Goal: Task Accomplishment & Management: Complete application form

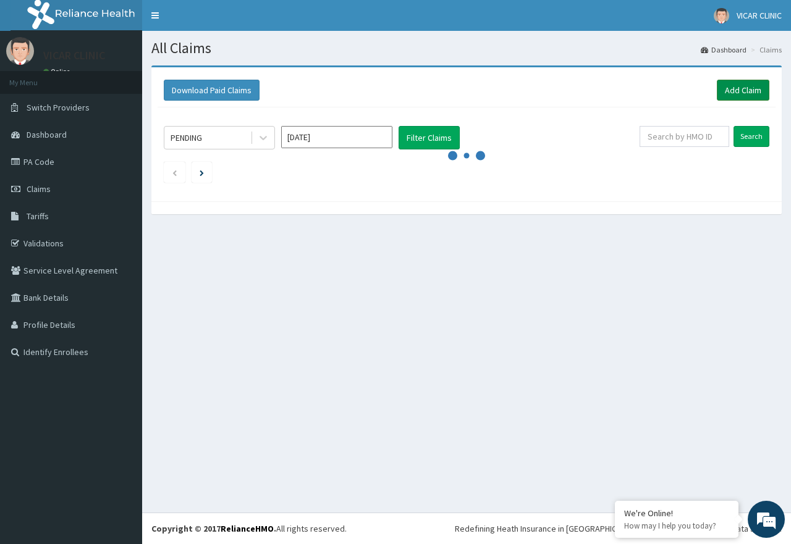
click at [741, 92] on link "Add Claim" at bounding box center [743, 90] width 53 height 21
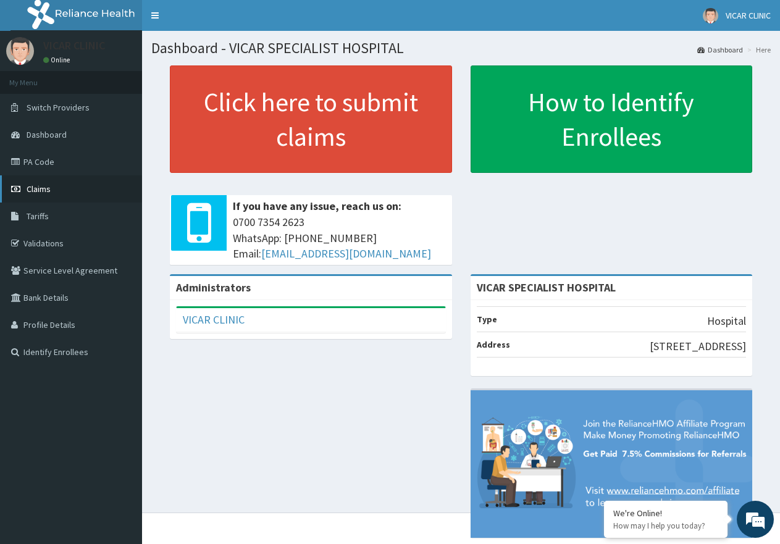
click at [45, 188] on span "Claims" at bounding box center [39, 188] width 24 height 11
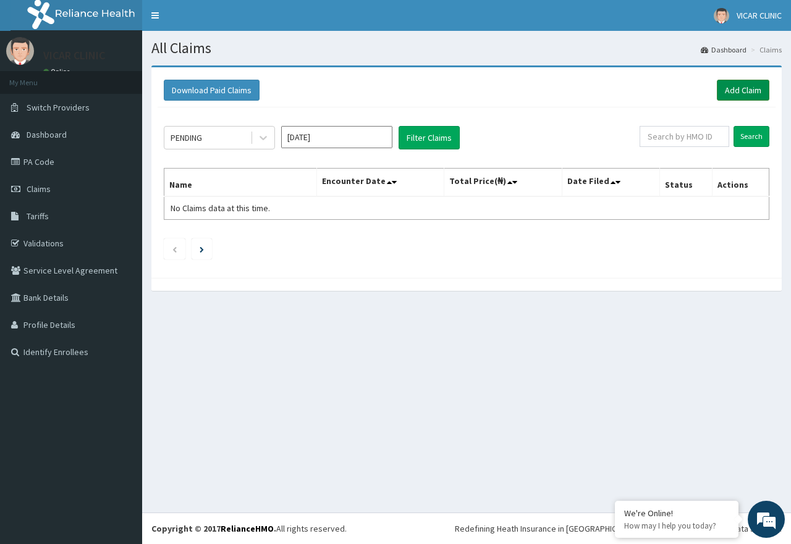
click at [735, 96] on link "Add Claim" at bounding box center [743, 90] width 53 height 21
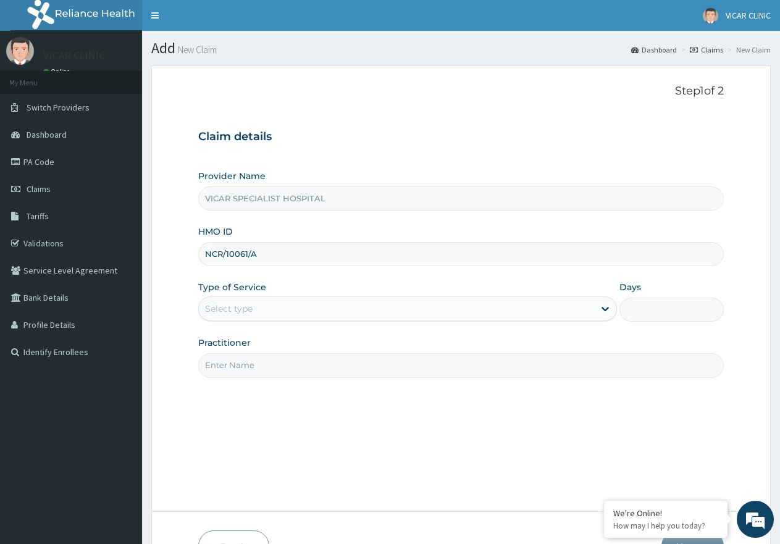
type input "NCR/10061/A"
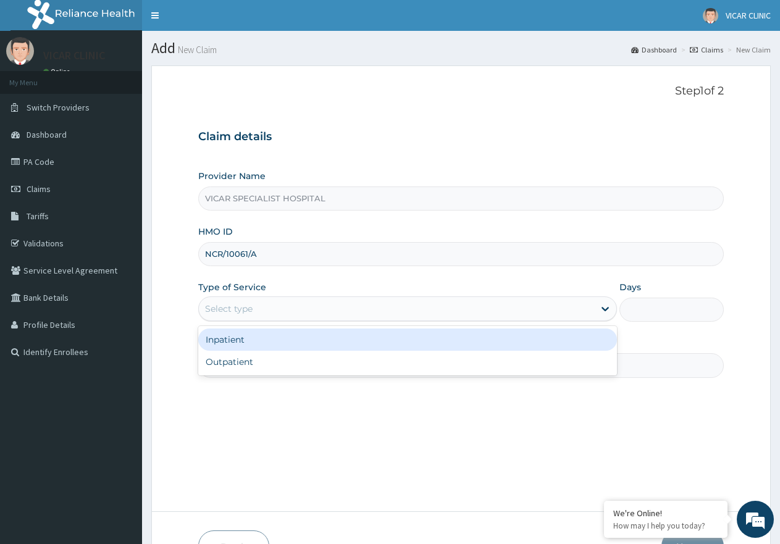
click at [239, 308] on div "Select type" at bounding box center [229, 309] width 48 height 12
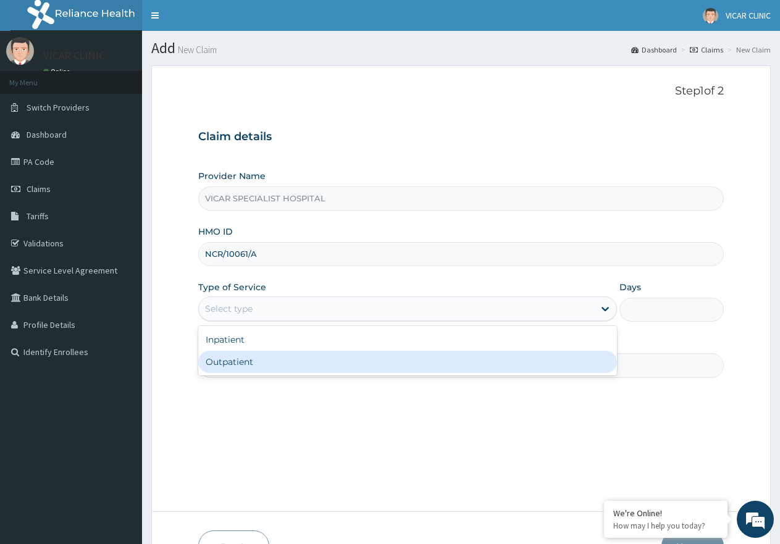
click at [271, 368] on div "Outpatient" at bounding box center [407, 362] width 418 height 22
type input "1"
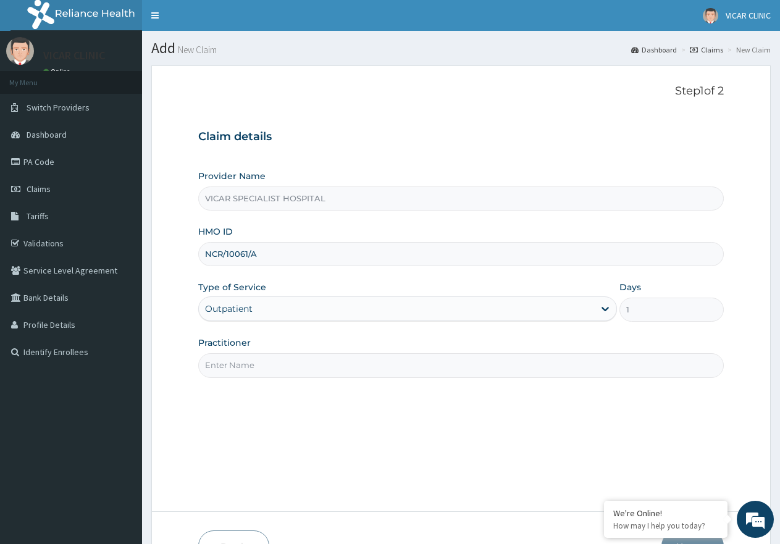
click at [290, 365] on input "Practitioner" at bounding box center [461, 365] width 526 height 24
type input "Dr Ideh"
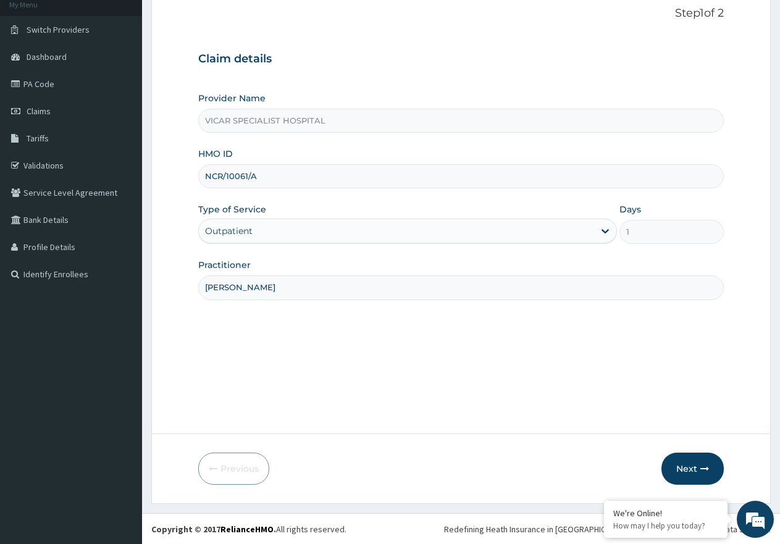
scroll to position [78, 0]
click at [693, 469] on button "Next" at bounding box center [693, 468] width 62 height 32
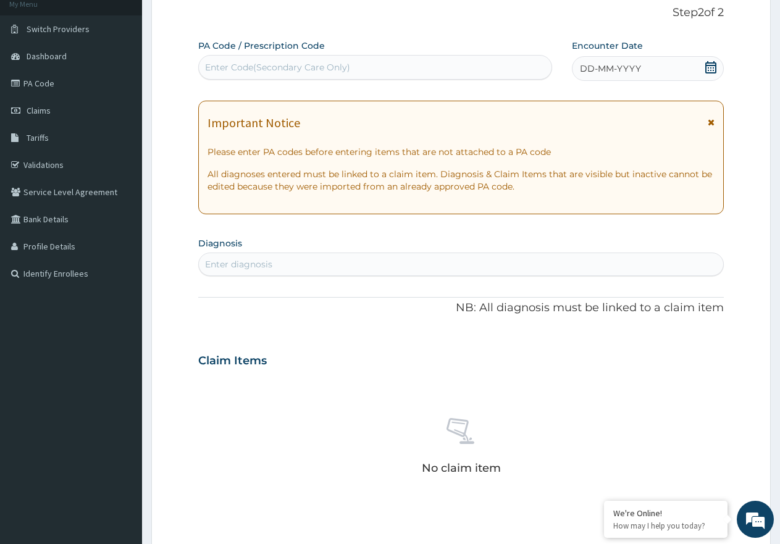
click at [708, 67] on icon at bounding box center [711, 67] width 12 height 12
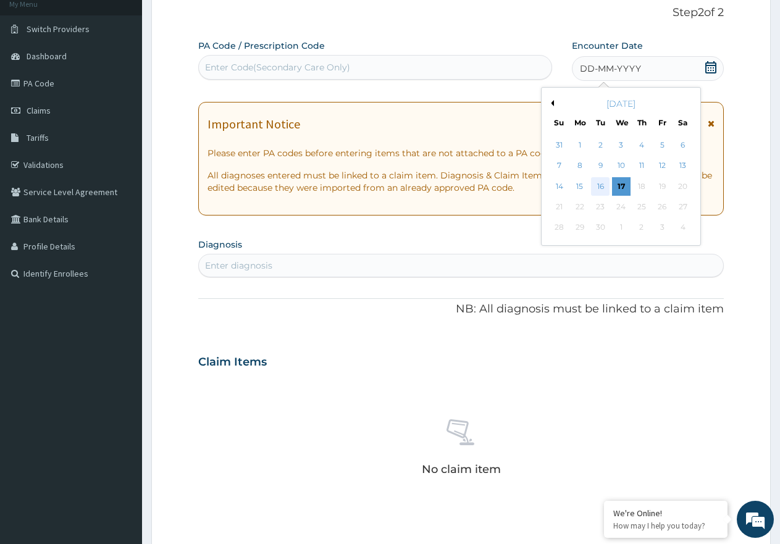
click at [601, 186] on div "16" at bounding box center [601, 186] width 19 height 19
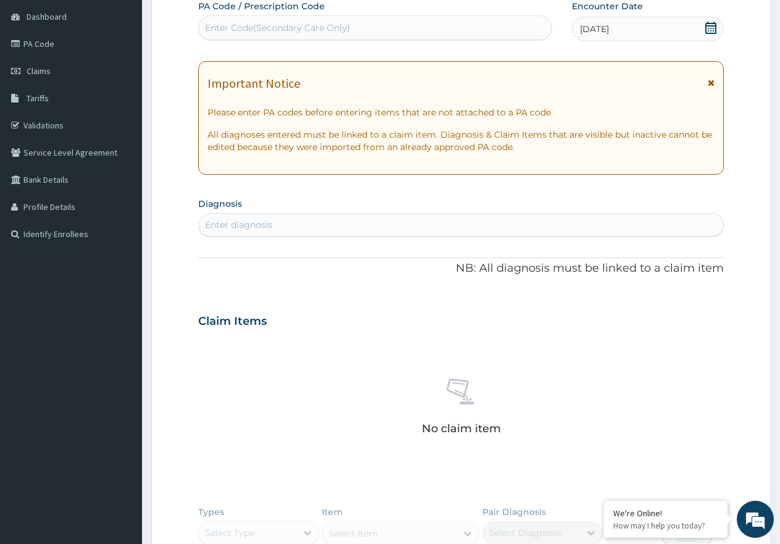
scroll to position [140, 0]
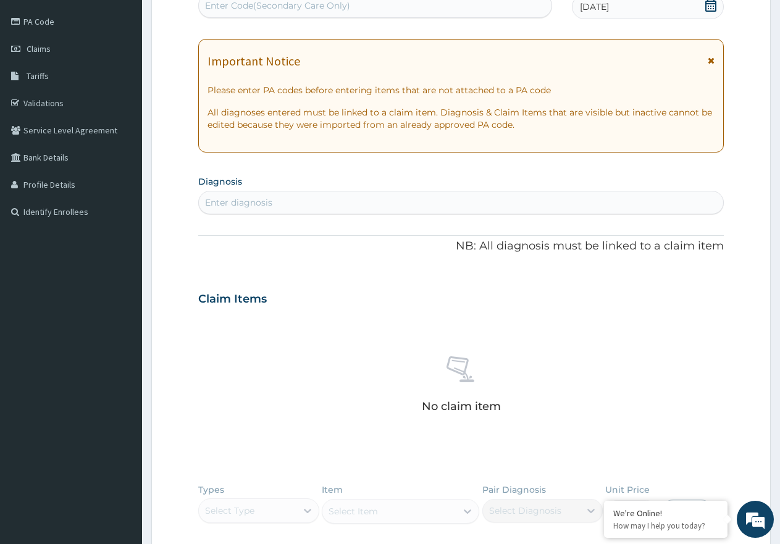
click at [256, 203] on div "Enter diagnosis" at bounding box center [238, 202] width 67 height 12
click at [245, 200] on div "Enter diagnosis" at bounding box center [238, 202] width 67 height 12
type input "MALARIA"
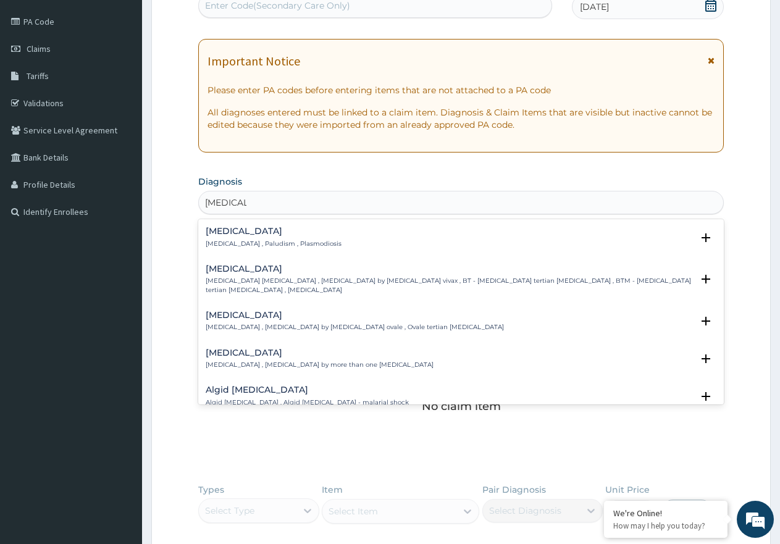
click at [241, 244] on p "Malaria , Paludism , Plasmodiosis" at bounding box center [274, 244] width 136 height 9
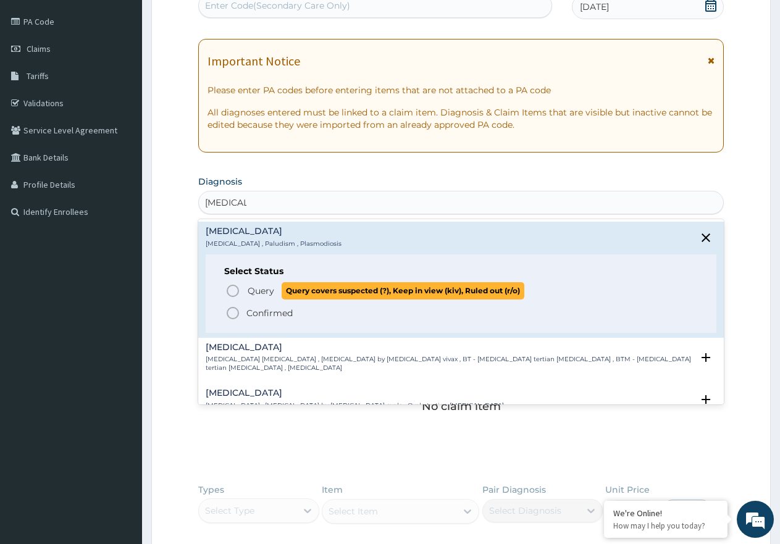
click at [256, 292] on span "Query" at bounding box center [261, 291] width 27 height 12
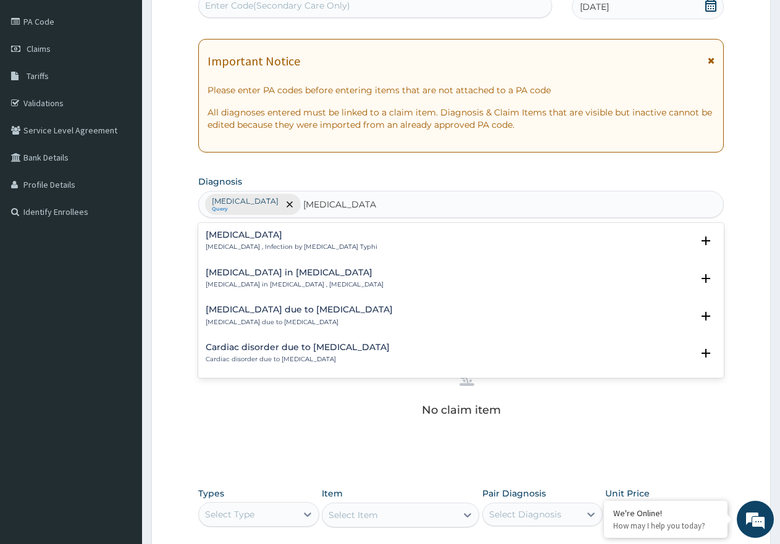
type input "TYPHOID FEVER"
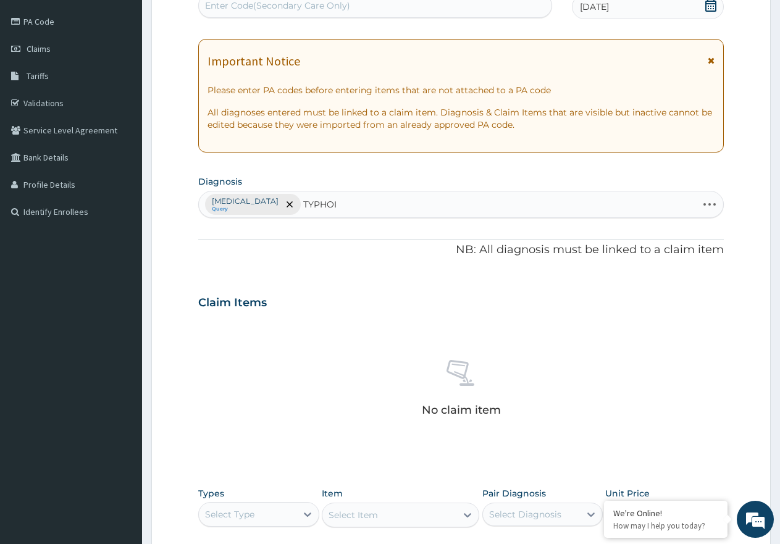
type input "TYPHOID"
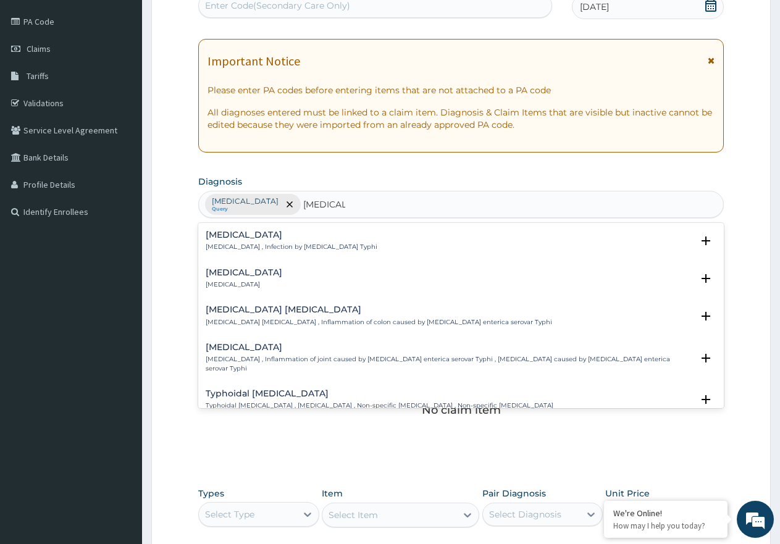
click at [246, 243] on p "Typhoid fever , Infection by Salmonella Typhi" at bounding box center [292, 247] width 172 height 9
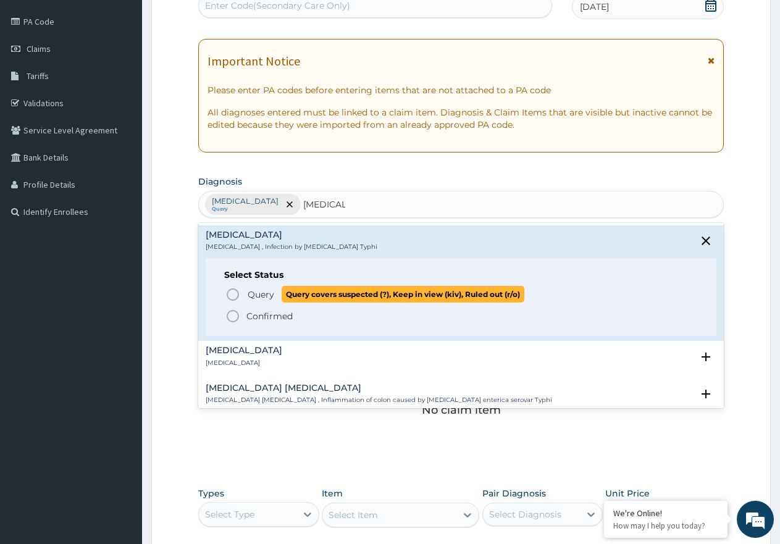
click at [264, 295] on span "Query" at bounding box center [261, 295] width 27 height 12
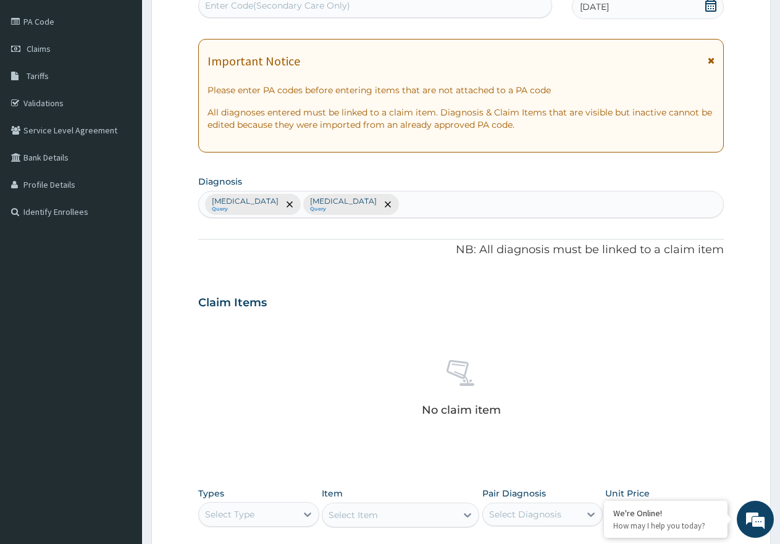
drag, startPoint x: 264, startPoint y: 295, endPoint x: 350, endPoint y: 272, distance: 88.9
click at [350, 272] on div "PA Code / Prescription Code Enter Code(Secondary Care Only) Encounter Date 16-0…" at bounding box center [461, 299] width 526 height 643
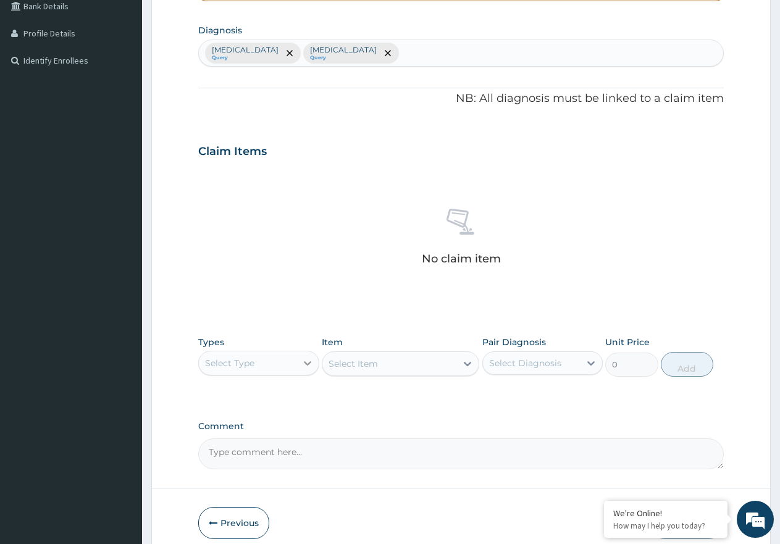
scroll to position [347, 0]
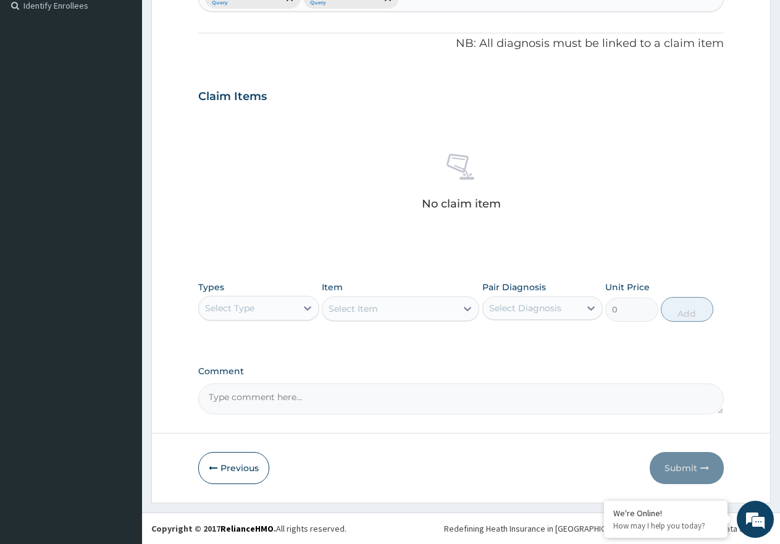
click at [258, 292] on div "Types Select Type" at bounding box center [258, 301] width 121 height 41
click at [262, 315] on div "Select Type" at bounding box center [248, 308] width 98 height 20
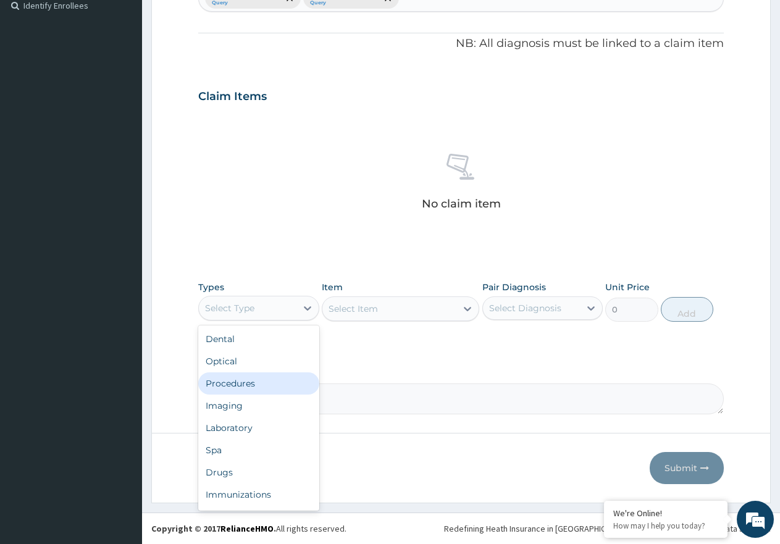
click at [245, 379] on div "Procedures" at bounding box center [258, 384] width 121 height 22
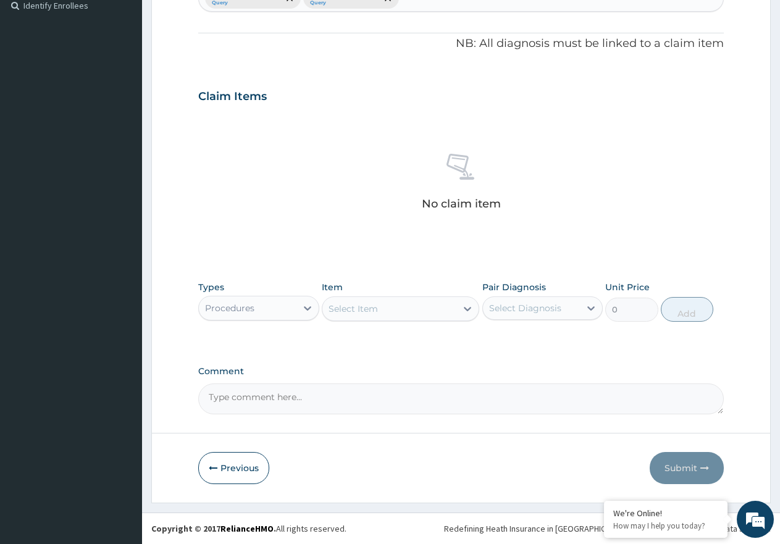
click at [434, 305] on div "Select Item" at bounding box center [390, 309] width 134 height 20
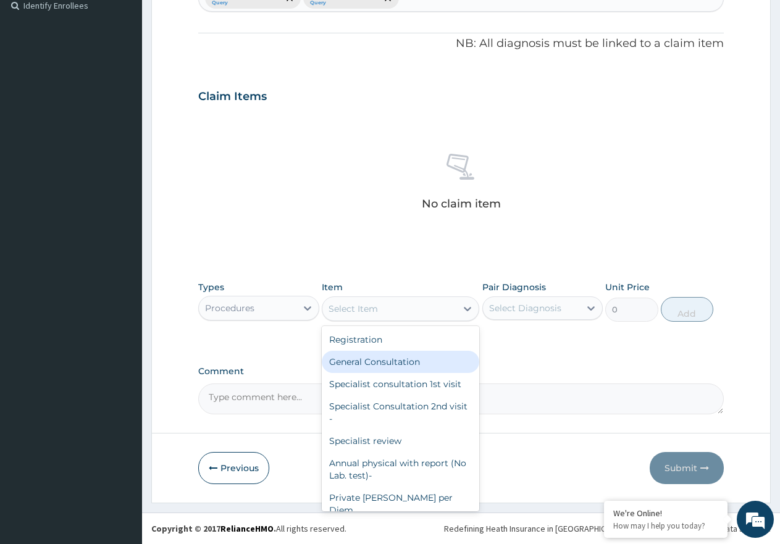
click at [390, 356] on div "General Consultation" at bounding box center [401, 362] width 158 height 22
type input "2000"
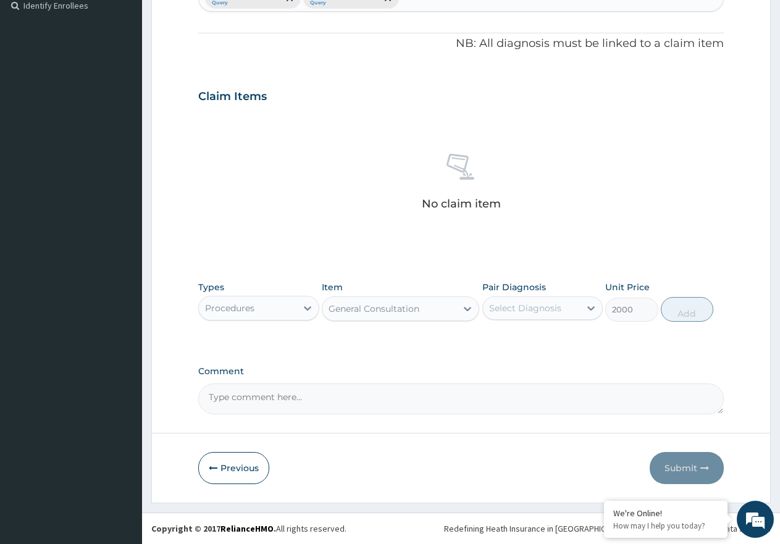
click at [538, 312] on div "Select Diagnosis" at bounding box center [525, 308] width 72 height 12
click at [537, 346] on div "Malaria" at bounding box center [543, 339] width 121 height 25
checkbox input "true"
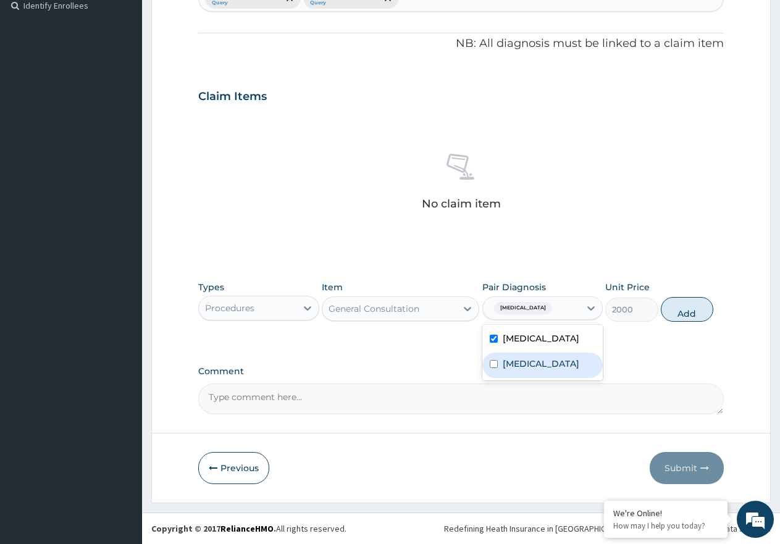
click at [540, 369] on label "Typhoid fever" at bounding box center [541, 364] width 77 height 12
checkbox input "true"
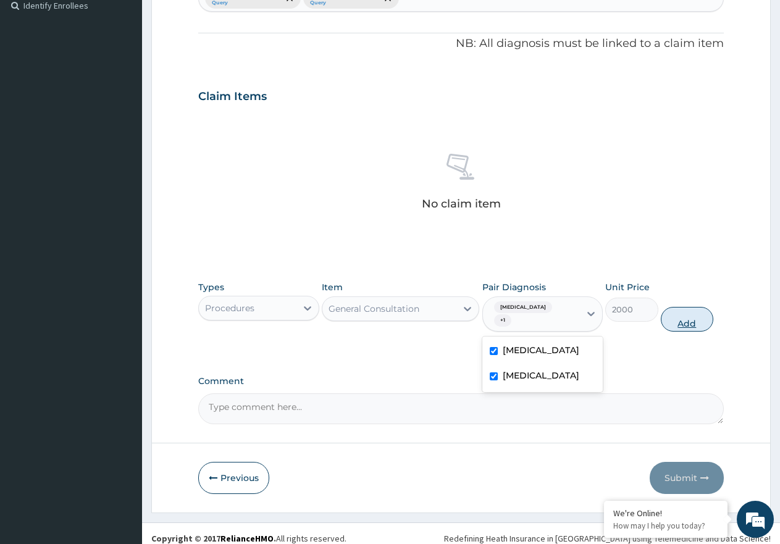
click at [691, 318] on button "Add" at bounding box center [687, 319] width 53 height 25
type input "0"
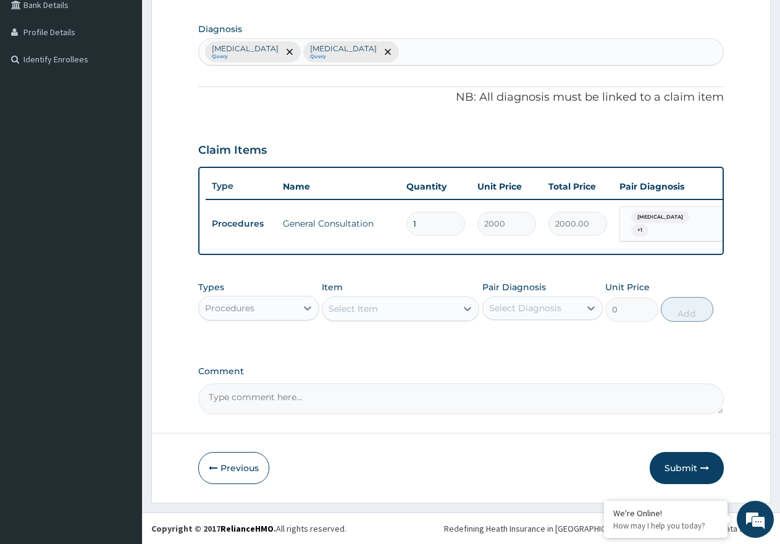
scroll to position [298, 0]
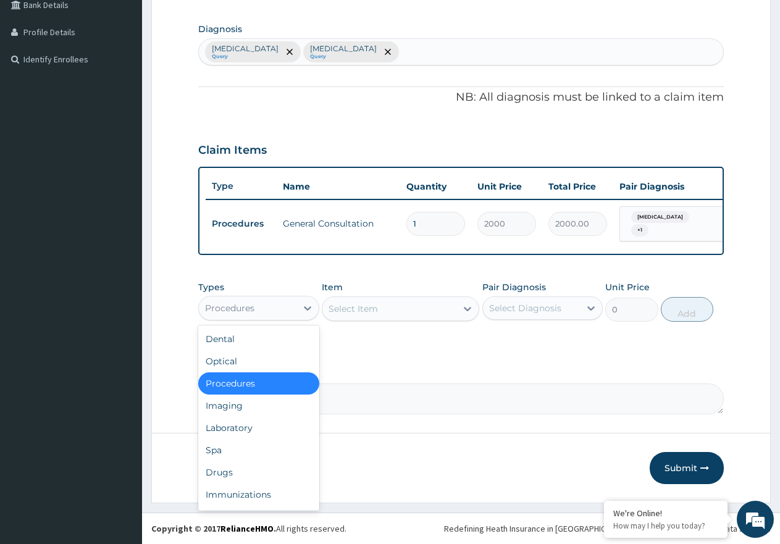
drag, startPoint x: 256, startPoint y: 304, endPoint x: 240, endPoint y: 345, distance: 43.6
click at [255, 304] on div "Procedures" at bounding box center [248, 308] width 98 height 20
click at [243, 428] on div "Laboratory" at bounding box center [258, 428] width 121 height 22
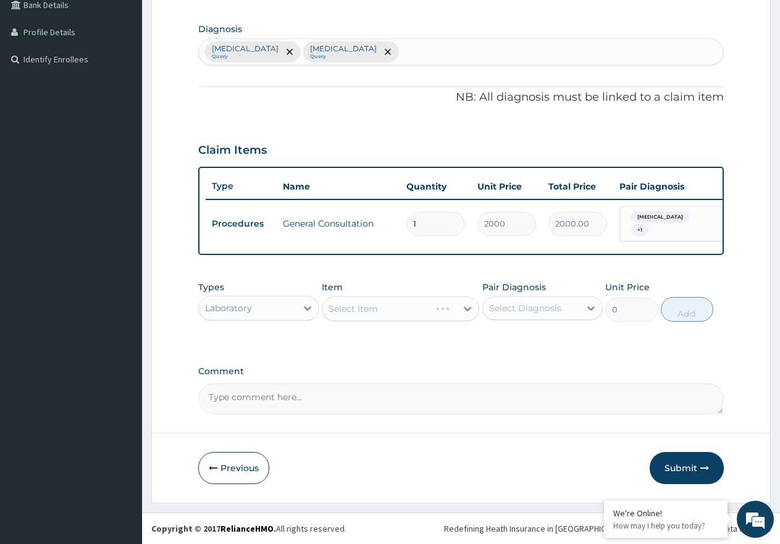
click at [361, 314] on div "Select Item" at bounding box center [401, 309] width 158 height 25
click at [383, 313] on div "Select Item" at bounding box center [401, 309] width 158 height 25
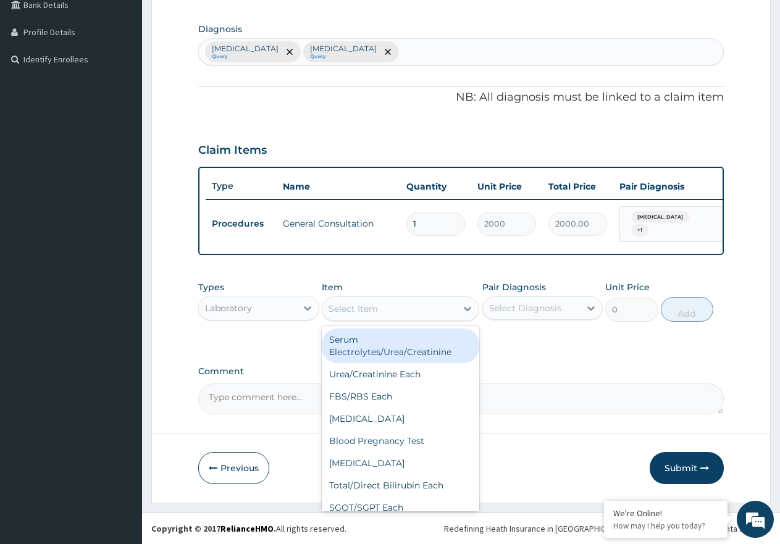
click at [383, 313] on div "Select Item" at bounding box center [390, 309] width 134 height 20
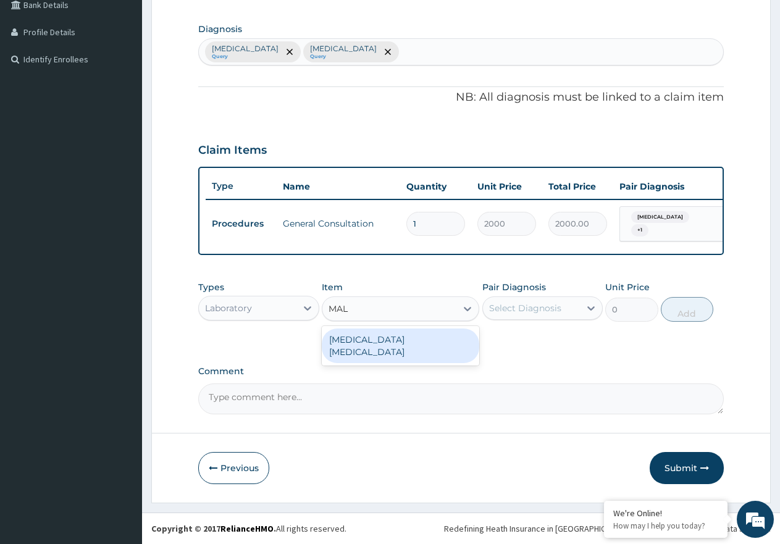
type input "MALA"
drag, startPoint x: 385, startPoint y: 351, endPoint x: 383, endPoint y: 344, distance: 7.0
click at [383, 347] on div "MALARIA PARASITE" at bounding box center [401, 346] width 158 height 40
click at [383, 344] on div "MALARIA PARASITE" at bounding box center [401, 346] width 158 height 35
type input "2000"
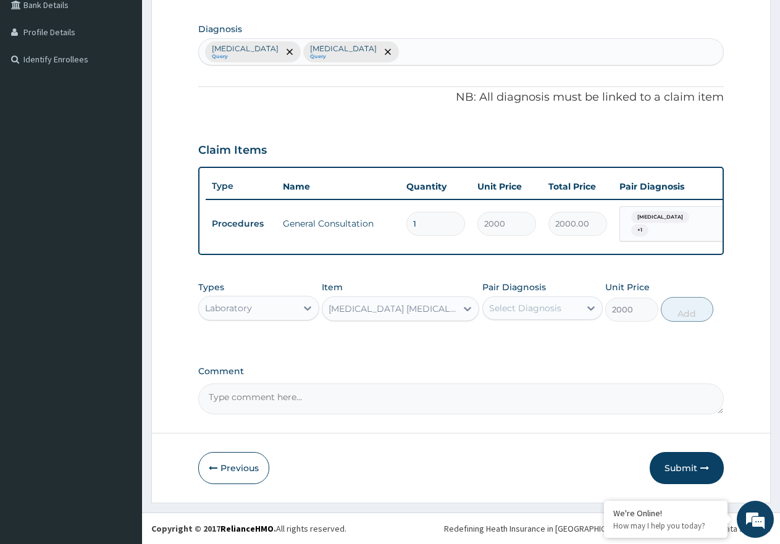
click at [566, 311] on div "Select Diagnosis" at bounding box center [532, 308] width 98 height 20
click at [547, 341] on div "[MEDICAL_DATA]" at bounding box center [543, 339] width 121 height 25
checkbox input "true"
click at [679, 311] on button "Add" at bounding box center [687, 309] width 53 height 25
type input "0"
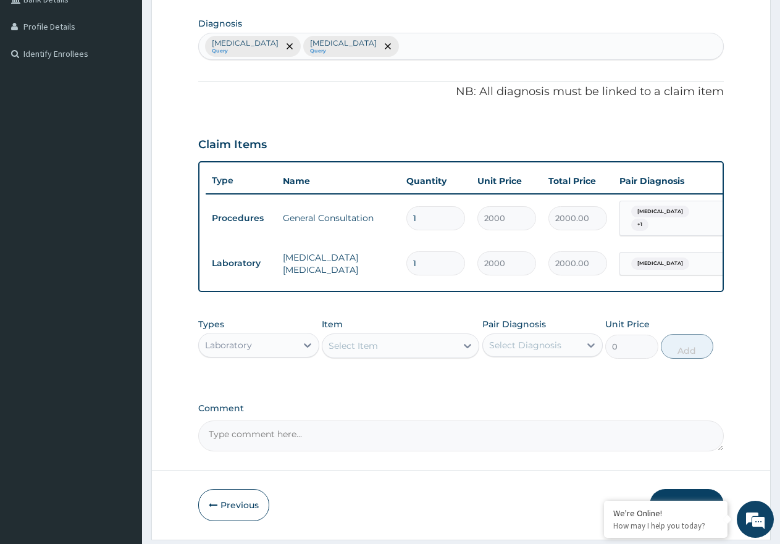
click at [365, 344] on div "Select Item" at bounding box center [390, 346] width 134 height 20
type input "STOO"
click at [369, 410] on div "Stool M/C/S" at bounding box center [401, 399] width 158 height 22
type input "3000"
click at [512, 352] on div "Select Diagnosis" at bounding box center [525, 345] width 72 height 12
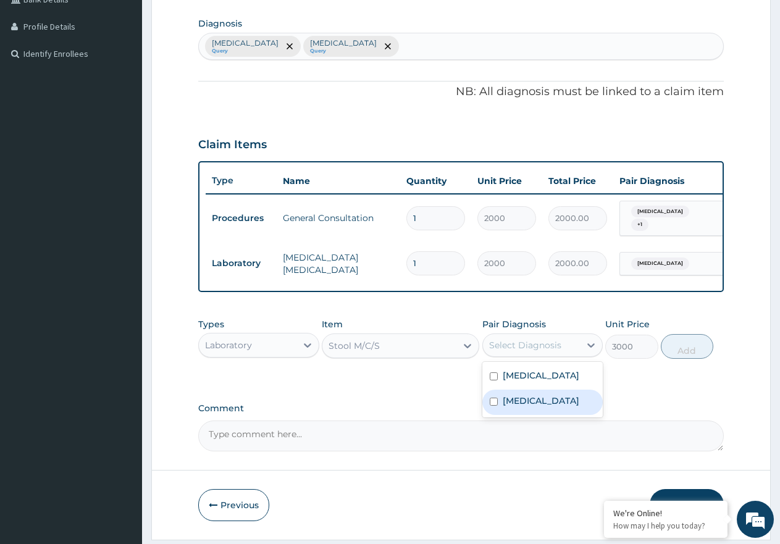
click at [531, 404] on label "[MEDICAL_DATA]" at bounding box center [541, 401] width 77 height 12
checkbox input "true"
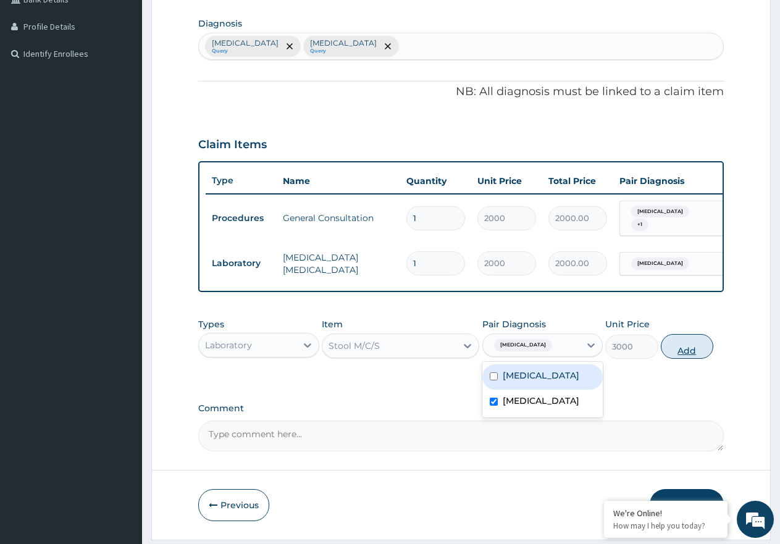
click at [677, 348] on button "Add" at bounding box center [687, 346] width 53 height 25
type input "0"
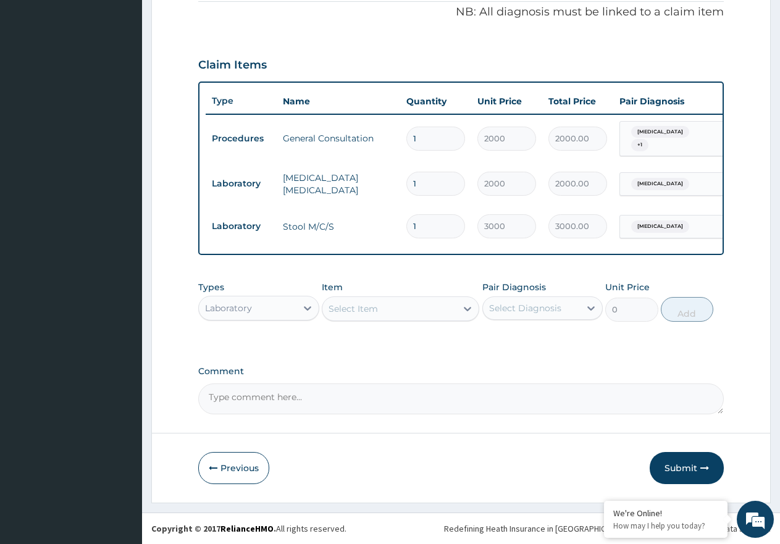
scroll to position [384, 0]
click at [298, 326] on div "Types Laboratory Item Select Item Pair Diagnosis Select Diagnosis Unit Price 0 …" at bounding box center [461, 301] width 526 height 53
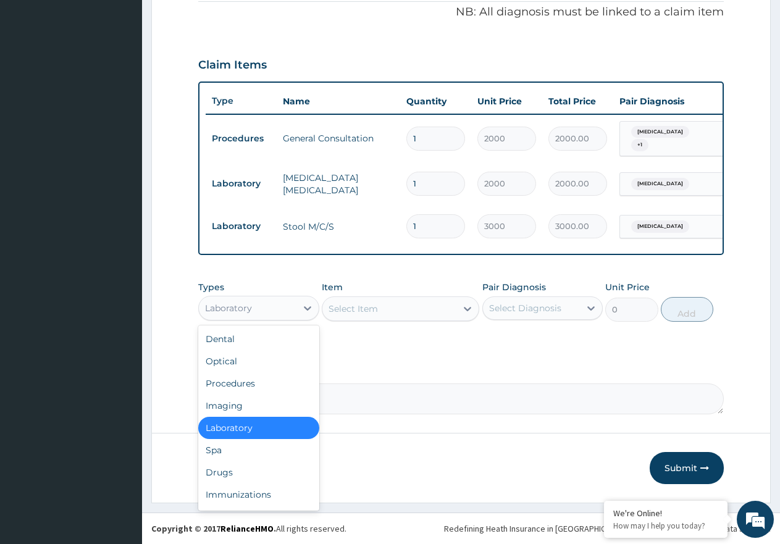
click at [283, 308] on div "Laboratory" at bounding box center [248, 308] width 98 height 20
click at [247, 476] on div "Drugs" at bounding box center [258, 473] width 121 height 22
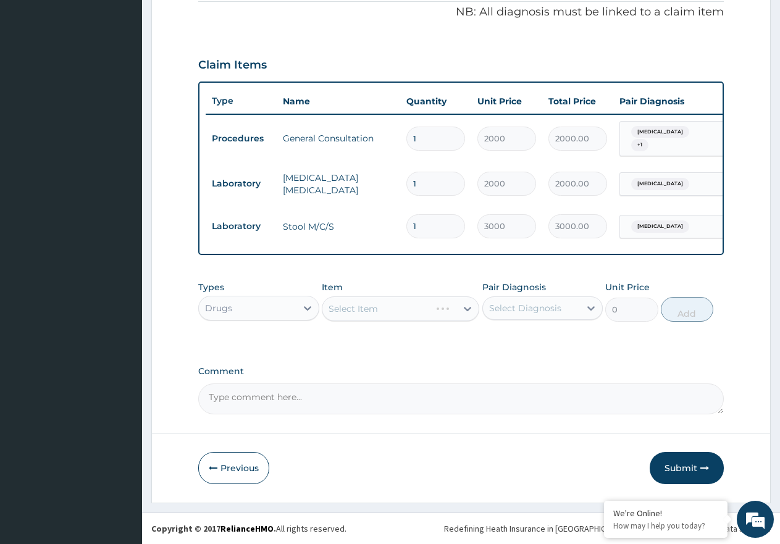
click at [379, 303] on div "Select Item" at bounding box center [401, 309] width 158 height 25
click at [379, 302] on div "Select Item" at bounding box center [401, 309] width 158 height 25
click at [379, 302] on div "Select Item" at bounding box center [377, 309] width 108 height 20
click at [397, 310] on div "Select Item" at bounding box center [390, 309] width 134 height 20
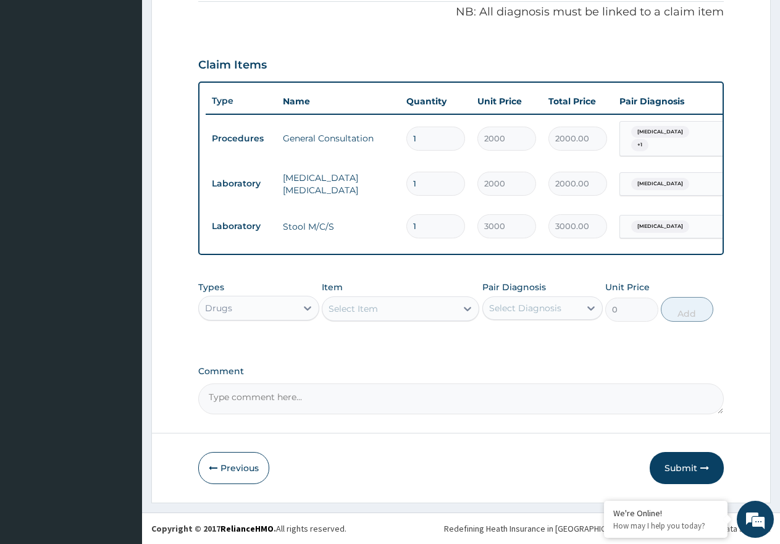
click at [397, 310] on div "Select Item" at bounding box center [390, 309] width 134 height 20
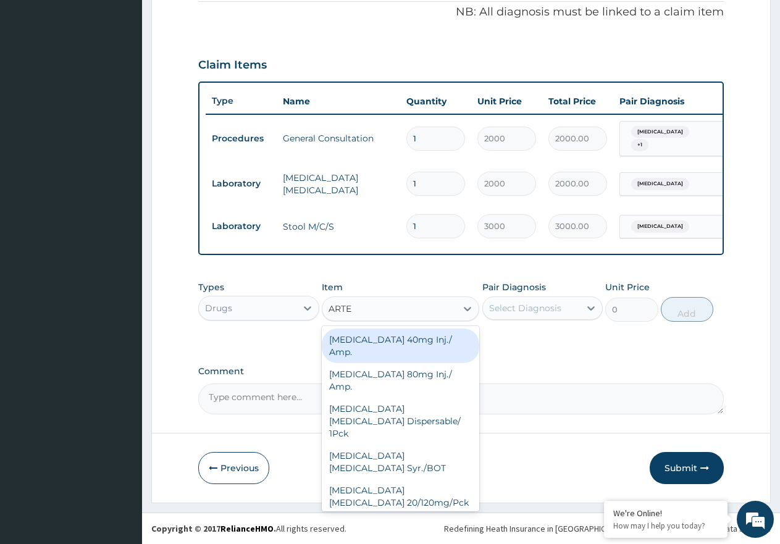
type input "ARTEE"
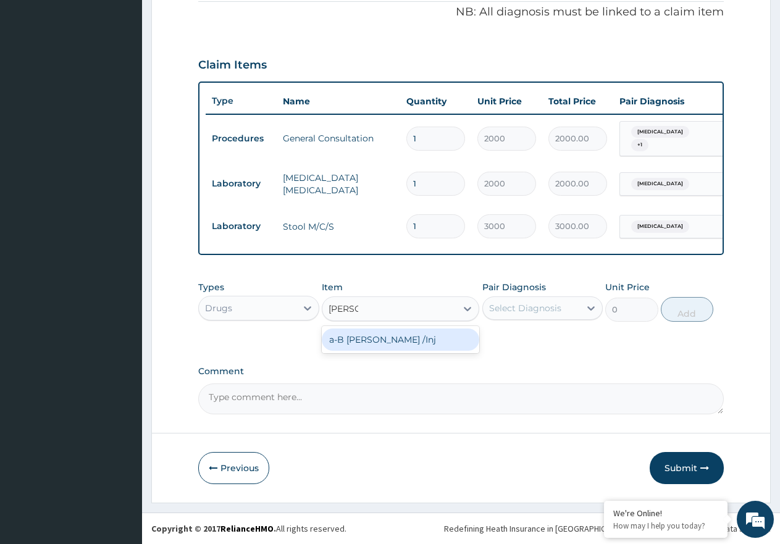
click at [404, 339] on div "a-B Arteether /Inj" at bounding box center [401, 340] width 158 height 22
type input "1200"
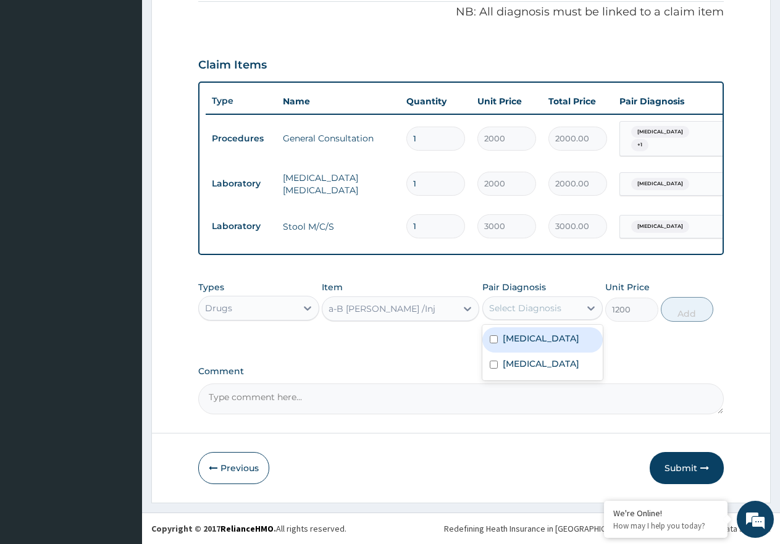
click at [509, 303] on div "Select Diagnosis" at bounding box center [525, 308] width 72 height 12
click at [533, 342] on label "Malaria" at bounding box center [541, 338] width 77 height 12
checkbox input "true"
click at [685, 312] on button "Add" at bounding box center [687, 309] width 53 height 25
type input "0"
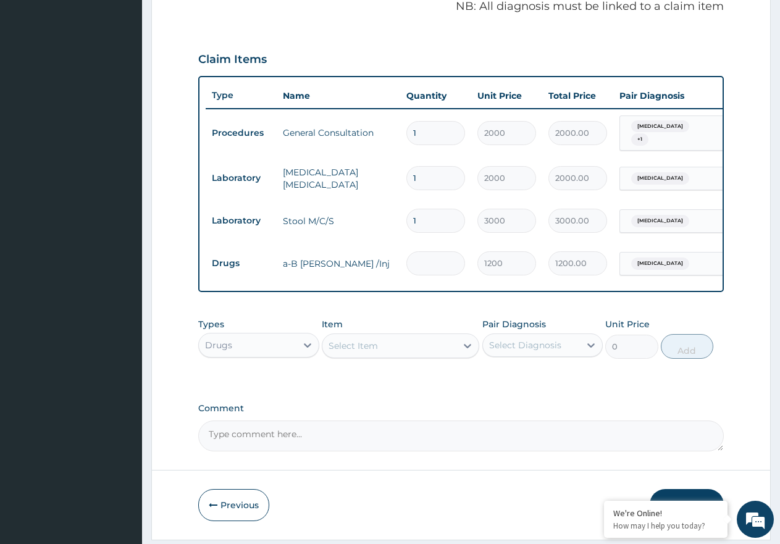
type input "0.00"
type input "3"
type input "3600.00"
type input "3"
click at [394, 350] on div "Select Item" at bounding box center [390, 346] width 134 height 20
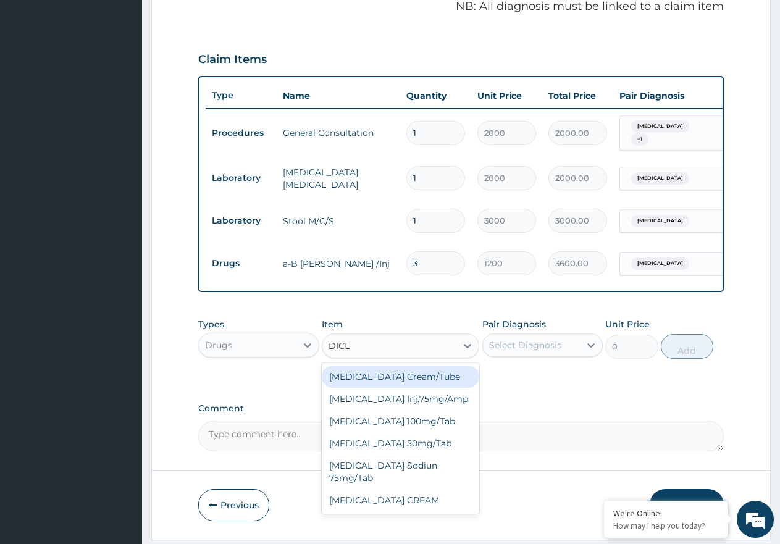
type input "DICLO"
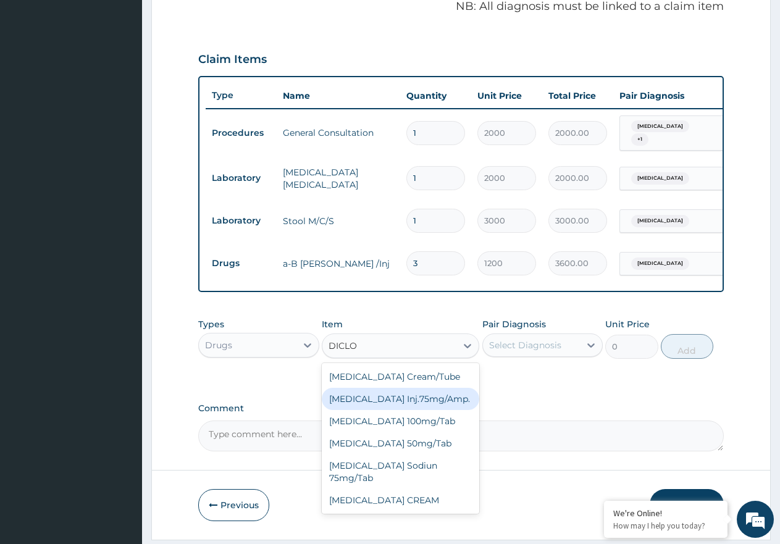
click at [399, 398] on div "Diclofenac Inj.75mg/Amp." at bounding box center [401, 399] width 158 height 22
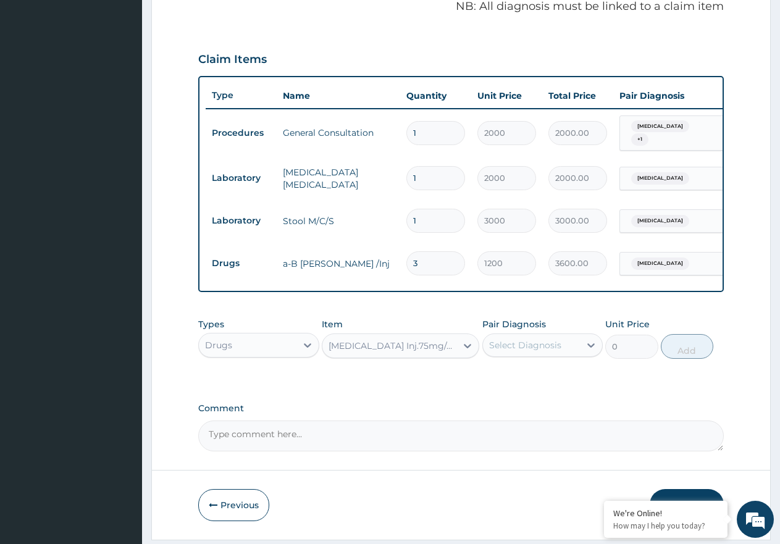
type input "900"
drag, startPoint x: 534, startPoint y: 347, endPoint x: 536, endPoint y: 365, distance: 18.6
click at [534, 350] on div "Select Diagnosis" at bounding box center [525, 345] width 72 height 12
click at [533, 381] on label "Malaria" at bounding box center [541, 375] width 77 height 12
checkbox input "true"
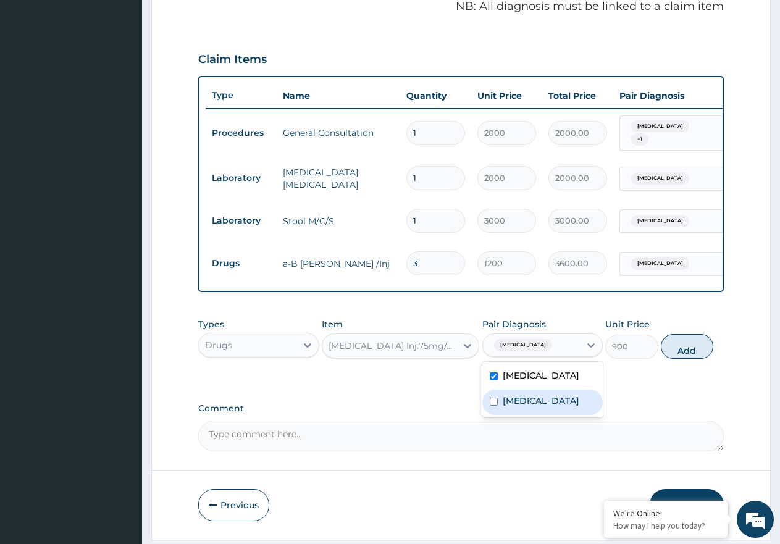
drag, startPoint x: 696, startPoint y: 348, endPoint x: 657, endPoint y: 354, distance: 39.4
click at [694, 348] on button "Add" at bounding box center [687, 346] width 53 height 25
type input "0"
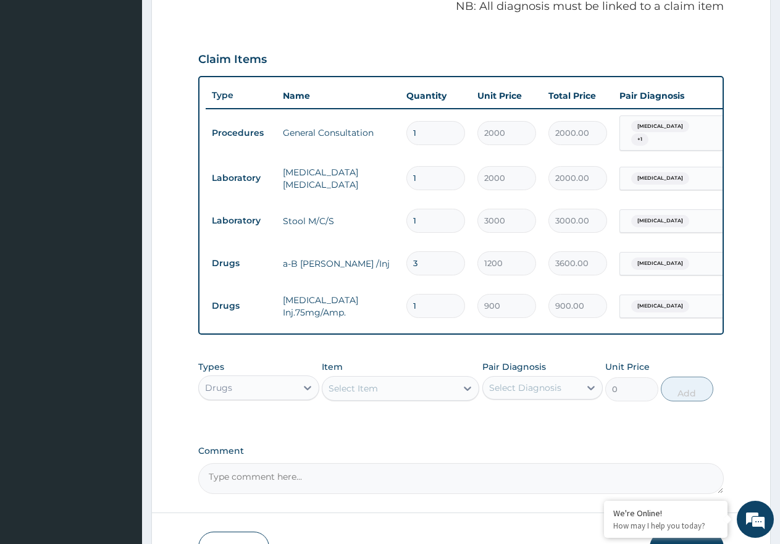
click at [401, 392] on div "Select Item" at bounding box center [390, 389] width 134 height 20
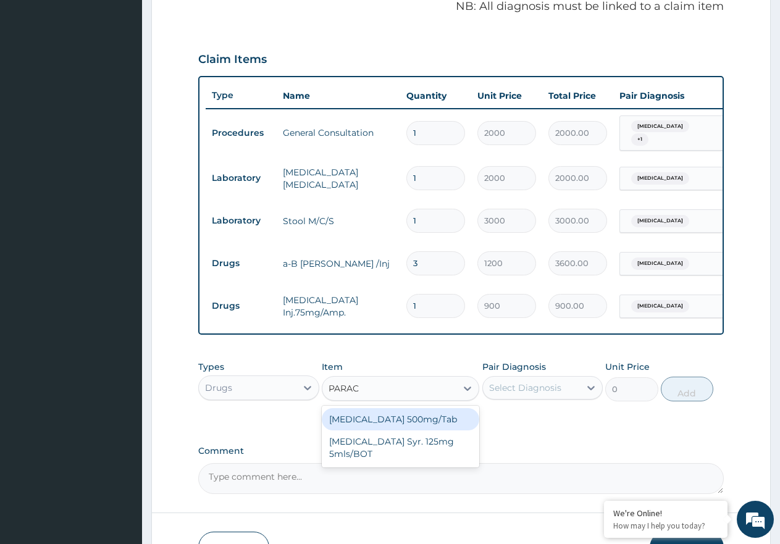
type input "PARACE"
click at [396, 424] on div "[MEDICAL_DATA] 500mg/Tab" at bounding box center [401, 419] width 158 height 22
type input "9"
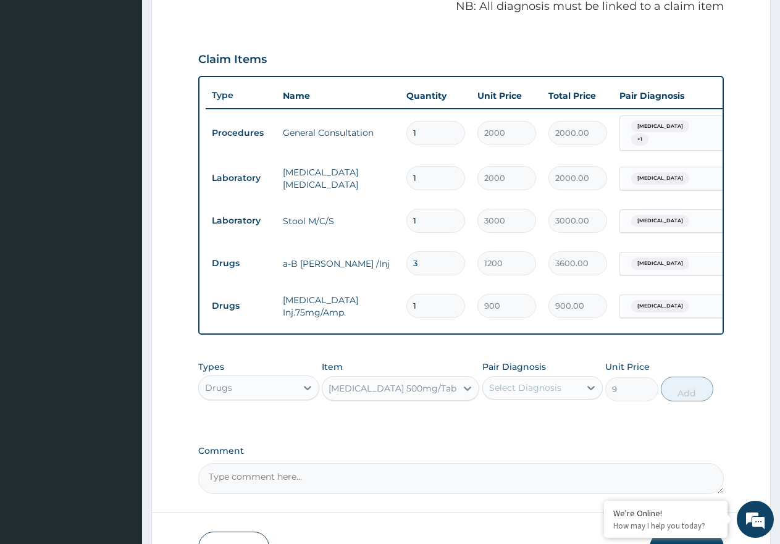
click at [565, 386] on div "Select Diagnosis" at bounding box center [532, 388] width 98 height 20
click at [544, 455] on div "[MEDICAL_DATA]" at bounding box center [543, 444] width 121 height 25
checkbox input "true"
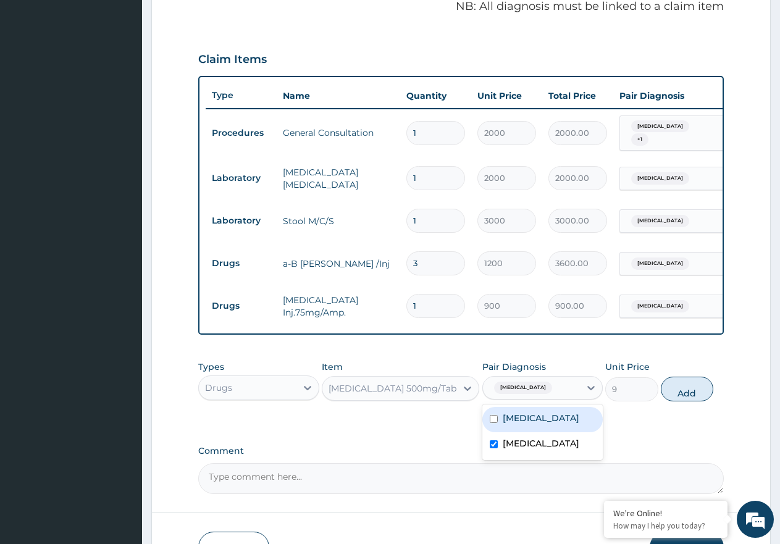
click at [544, 432] on div "[MEDICAL_DATA]" at bounding box center [543, 419] width 121 height 25
checkbox input "true"
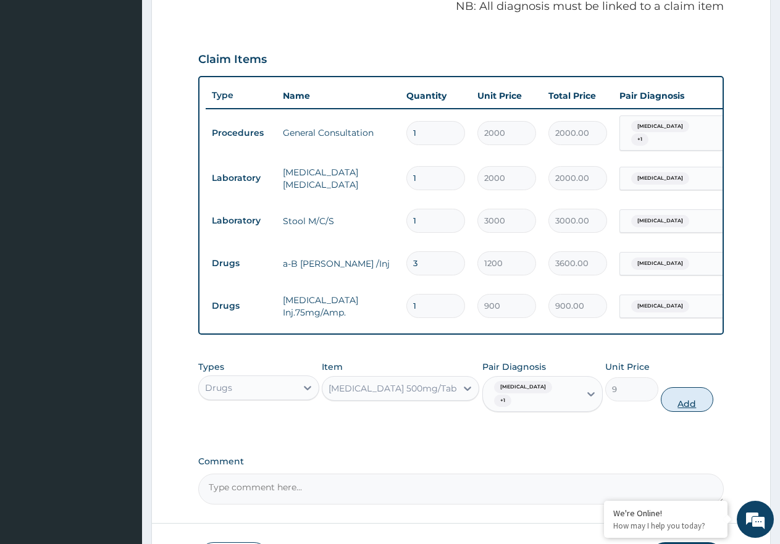
click at [668, 399] on button "Add" at bounding box center [687, 399] width 53 height 25
type input "0"
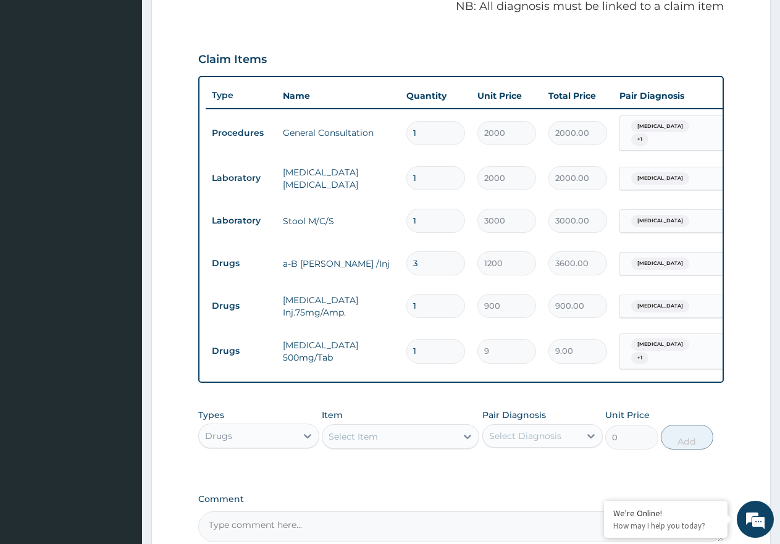
type input "0.00"
type input "1"
type input "9.00"
type input "18"
type input "162.00"
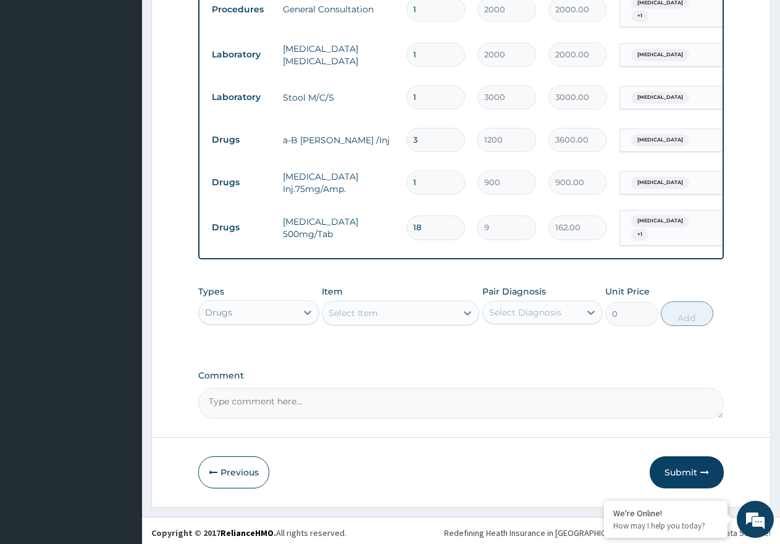
scroll to position [512, 0]
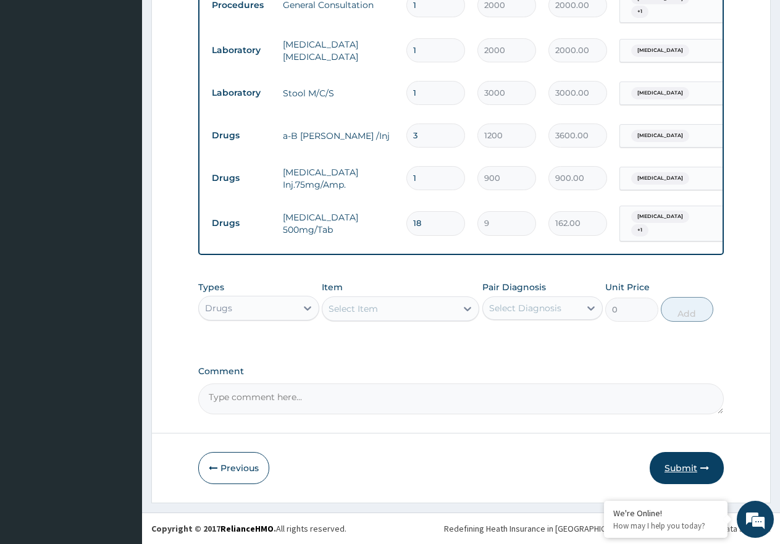
type input "18"
click at [680, 463] on button "Submit" at bounding box center [687, 468] width 74 height 32
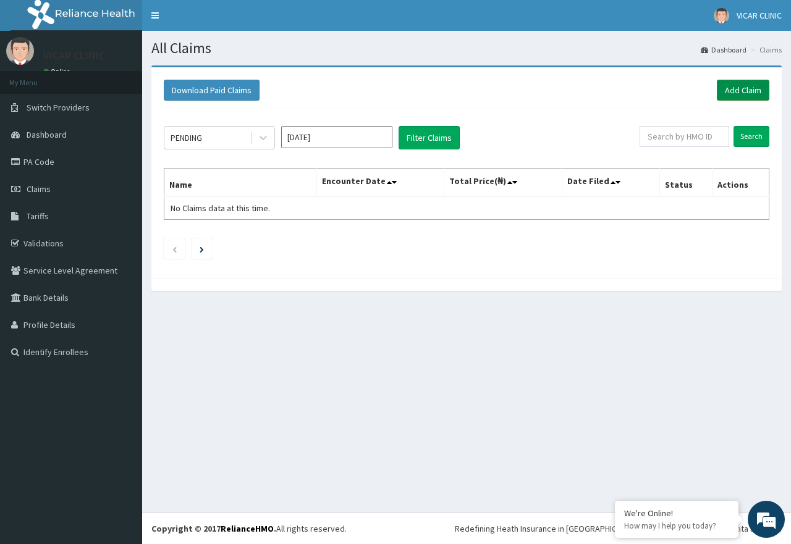
click at [730, 92] on link "Add Claim" at bounding box center [743, 90] width 53 height 21
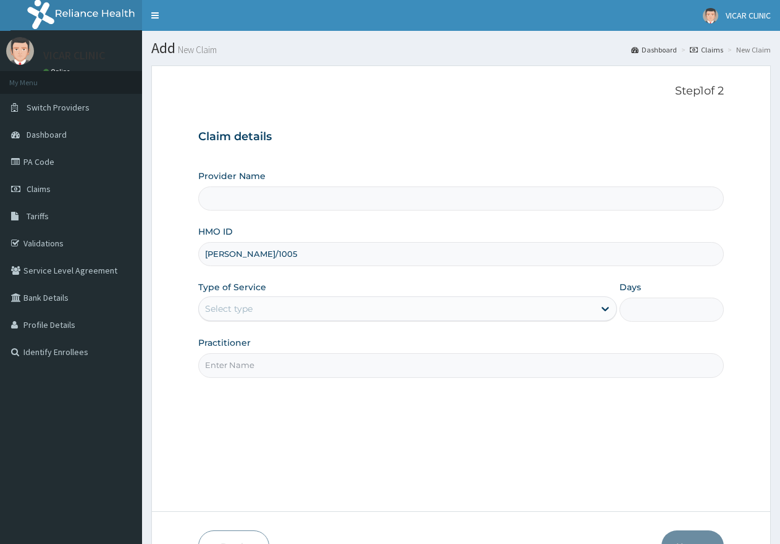
type input "[PERSON_NAME]/10059"
type input "VICAR SPECIALIST HOSPITAL"
type input "[PERSON_NAME]/10059/A"
click at [297, 303] on div "Select type" at bounding box center [396, 309] width 395 height 20
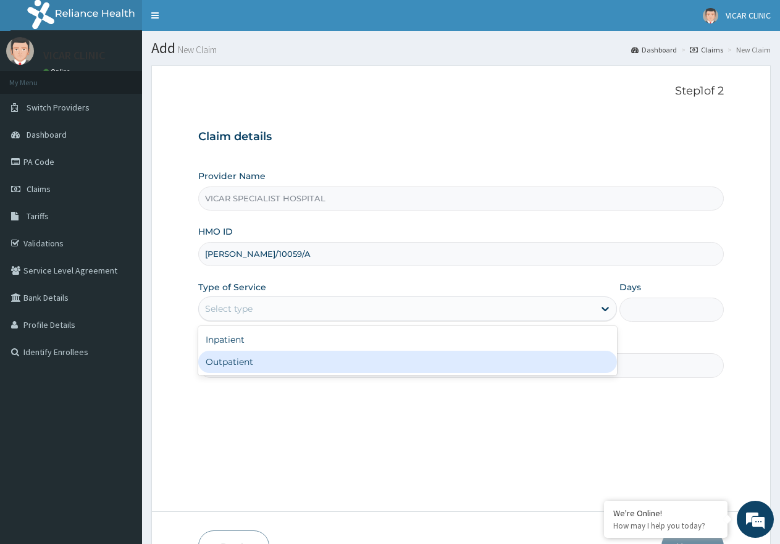
click at [283, 356] on div "Outpatient" at bounding box center [407, 362] width 418 height 22
type input "1"
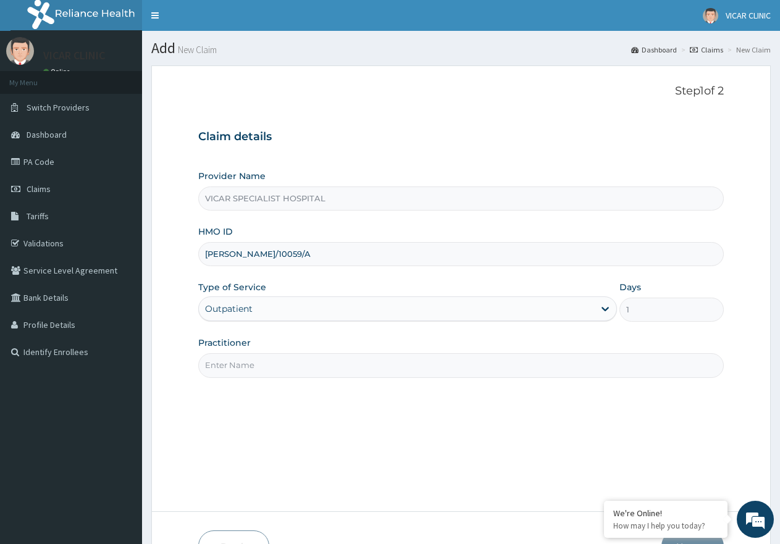
click at [300, 372] on input "Practitioner" at bounding box center [461, 365] width 526 height 24
type input "DR [PERSON_NAME]"
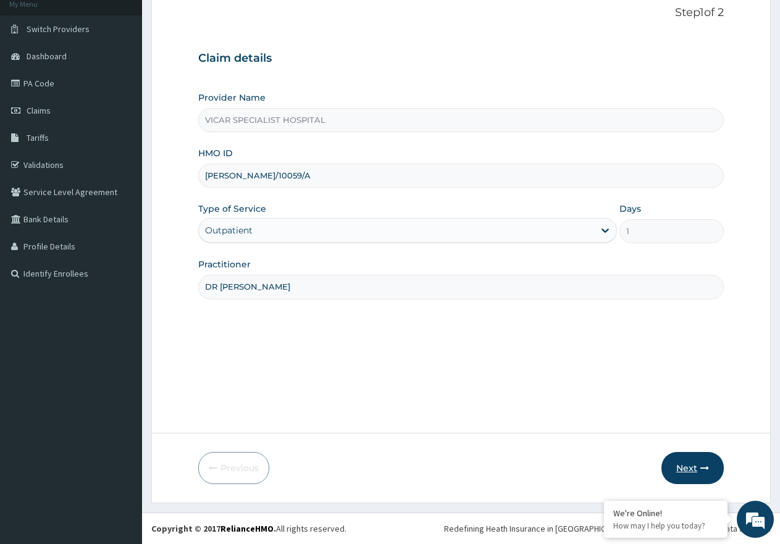
click at [698, 473] on button "Next" at bounding box center [693, 468] width 62 height 32
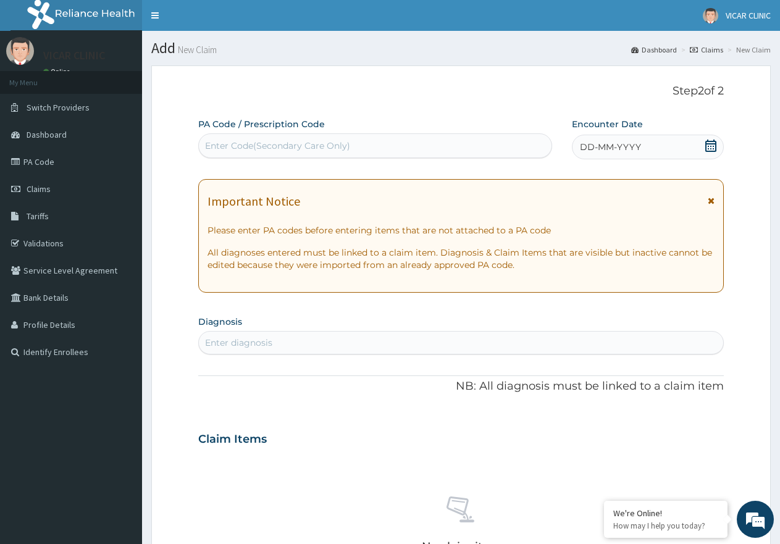
click at [707, 150] on icon at bounding box center [711, 146] width 12 height 12
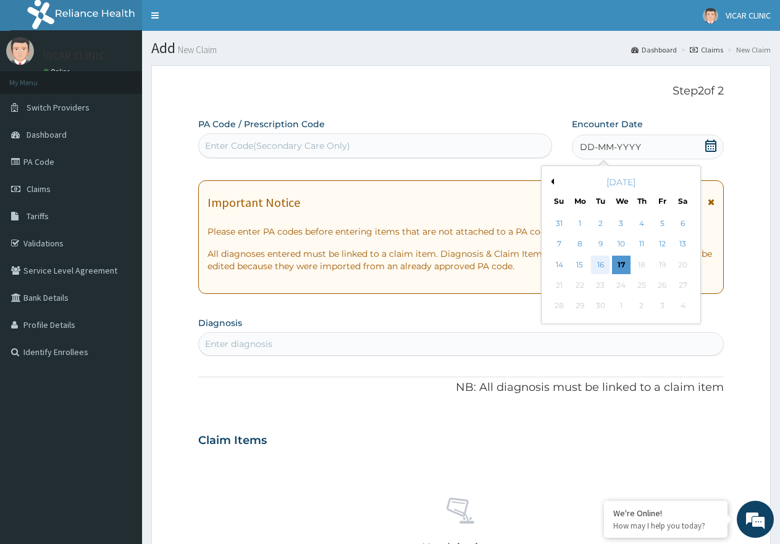
click at [597, 261] on div "16" at bounding box center [601, 265] width 19 height 19
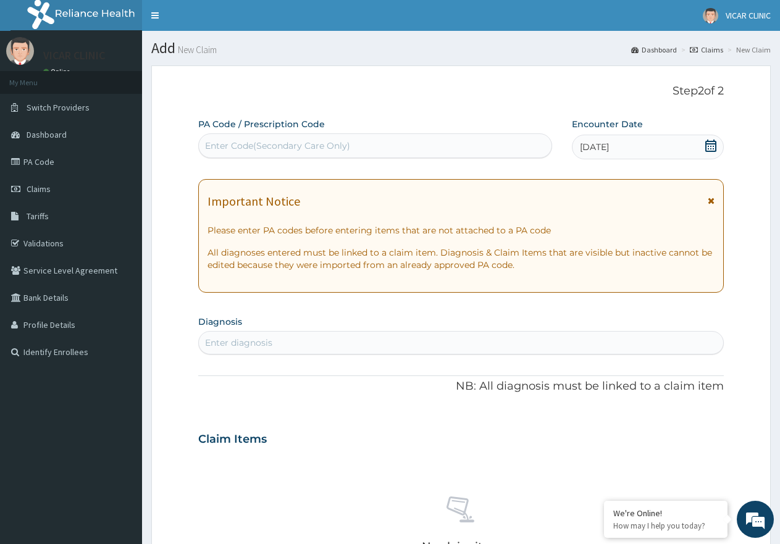
click at [392, 347] on div "Enter diagnosis" at bounding box center [461, 343] width 525 height 20
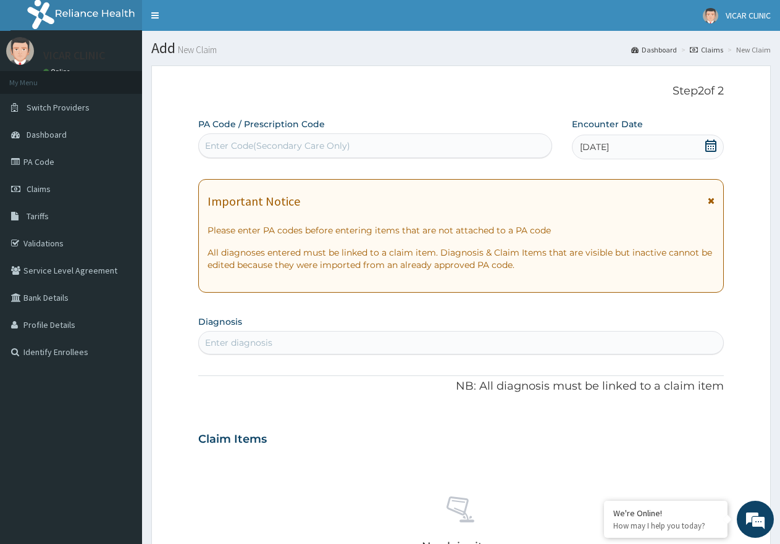
click at [392, 347] on div "Enter diagnosis" at bounding box center [461, 343] width 525 height 20
click at [384, 337] on div "Enter diagnosis" at bounding box center [461, 343] width 525 height 20
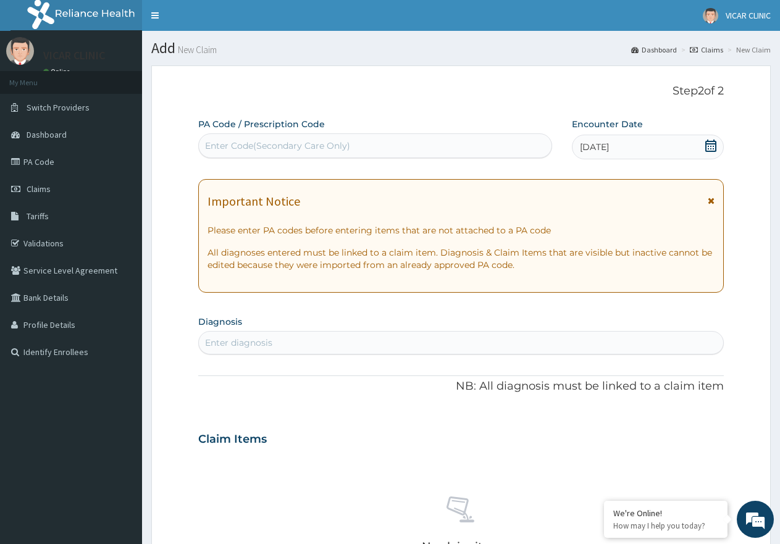
click at [384, 337] on div "Enter diagnosis" at bounding box center [461, 343] width 525 height 20
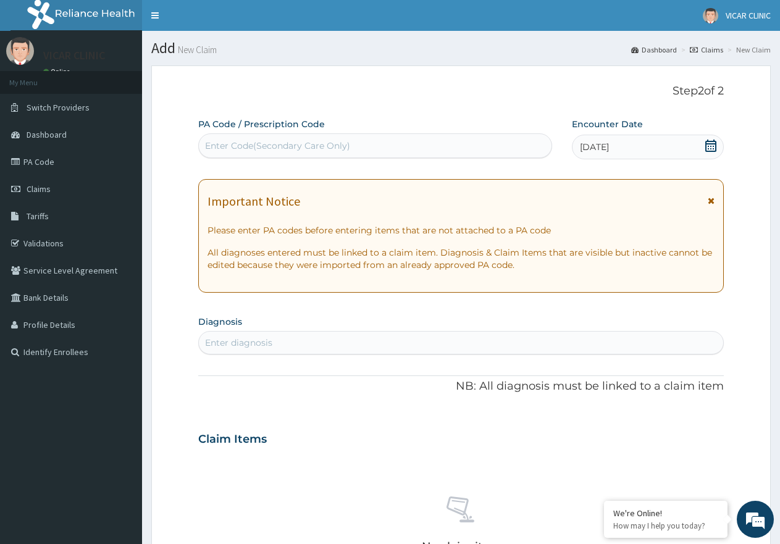
click at [384, 337] on div "Enter diagnosis" at bounding box center [461, 343] width 525 height 20
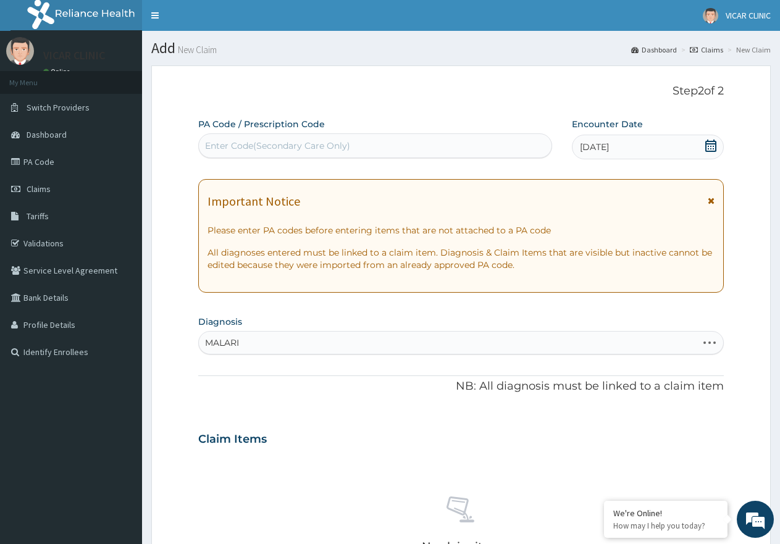
type input "MALARIA"
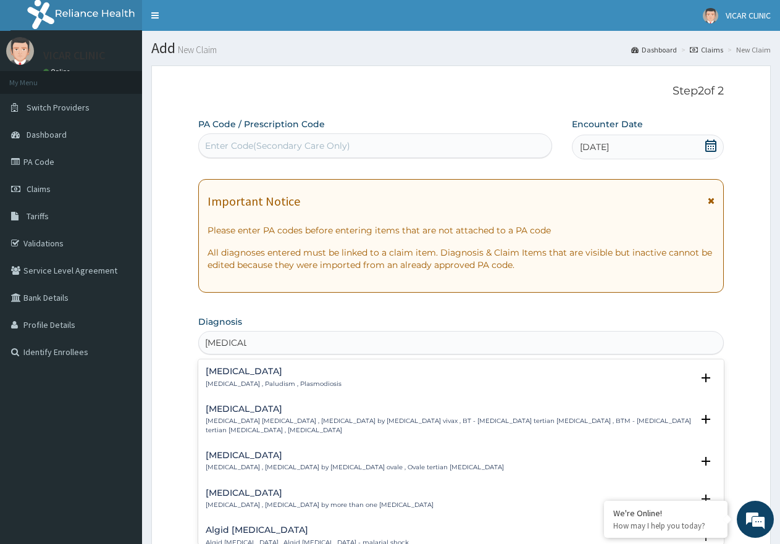
click at [238, 371] on h4 "Malaria" at bounding box center [274, 371] width 136 height 9
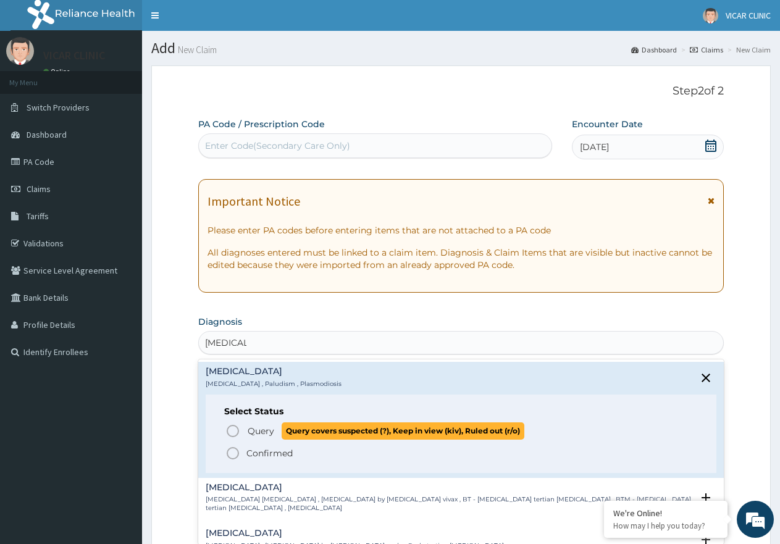
click at [250, 433] on span "Query" at bounding box center [261, 431] width 27 height 12
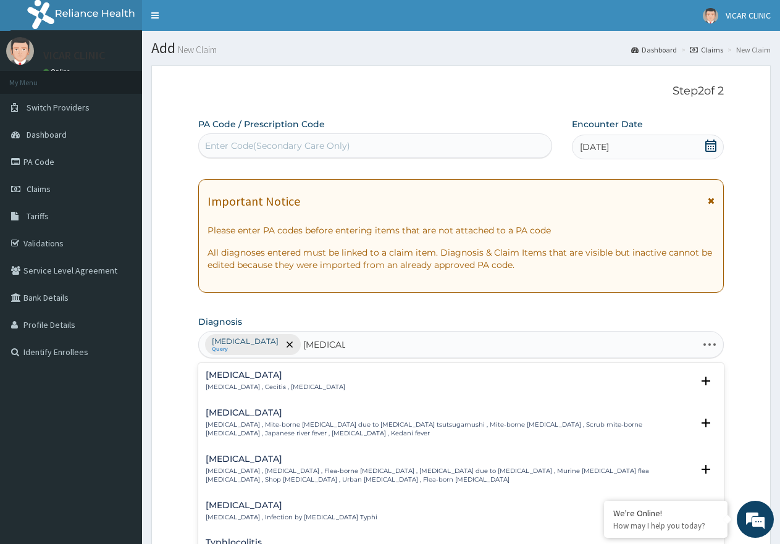
type input "TYPHOID"
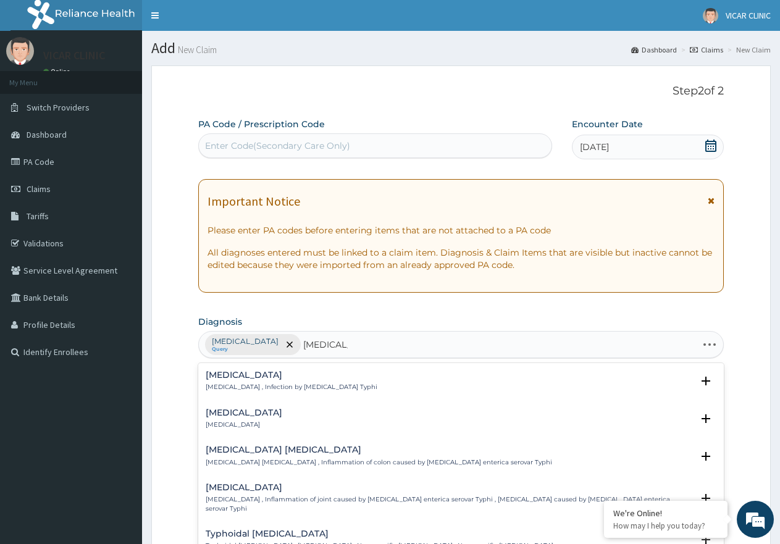
click at [248, 380] on h4 "Typhoid fever" at bounding box center [292, 375] width 172 height 9
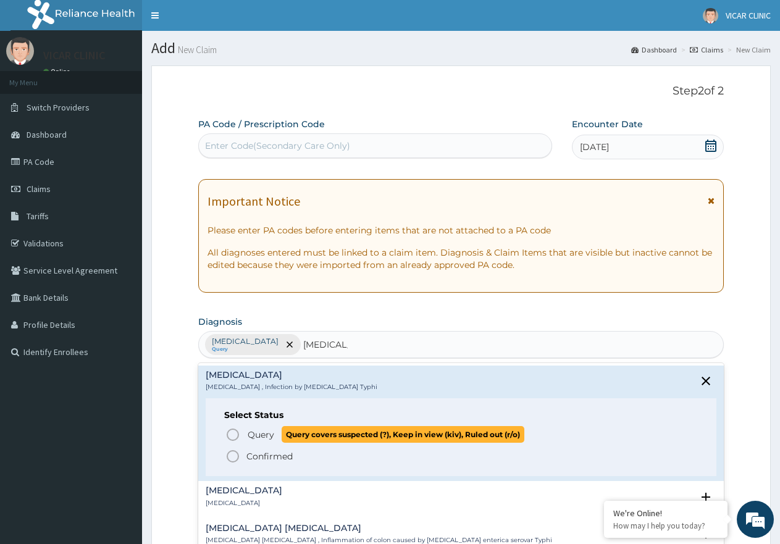
click at [264, 432] on span "Query" at bounding box center [261, 435] width 27 height 12
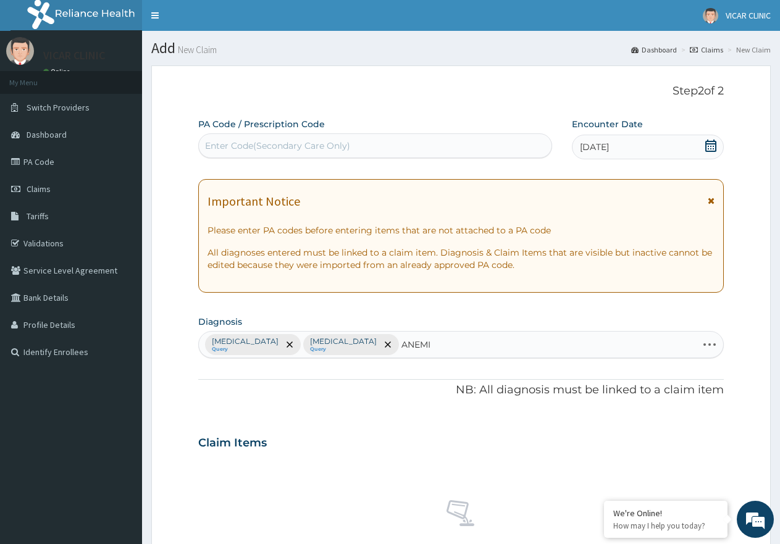
type input "ANEMIA"
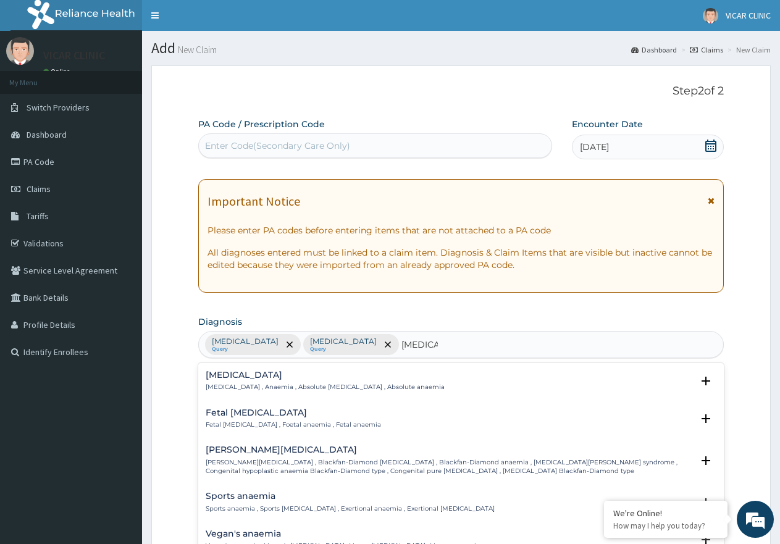
click at [235, 373] on h4 "Anemia" at bounding box center [325, 375] width 239 height 9
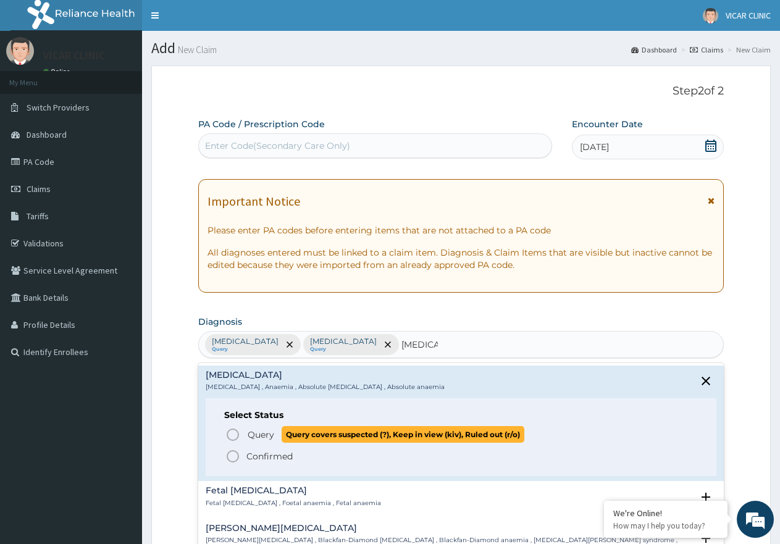
click at [255, 436] on span "Query" at bounding box center [261, 435] width 27 height 12
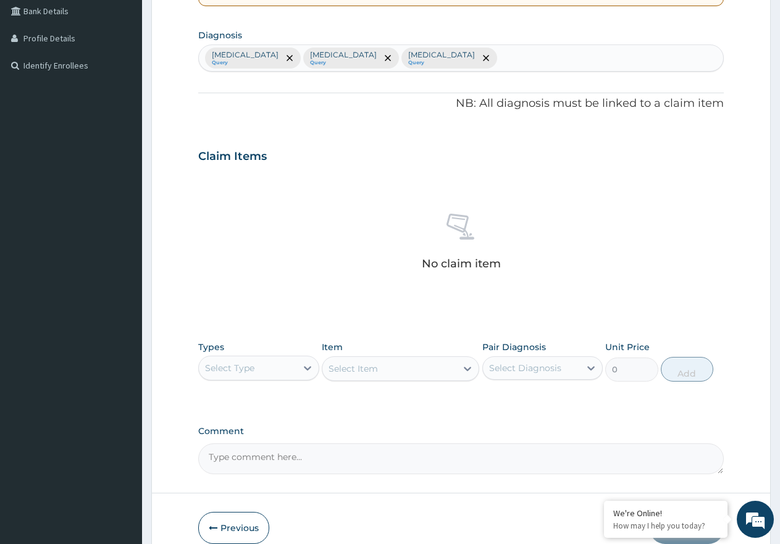
scroll to position [309, 0]
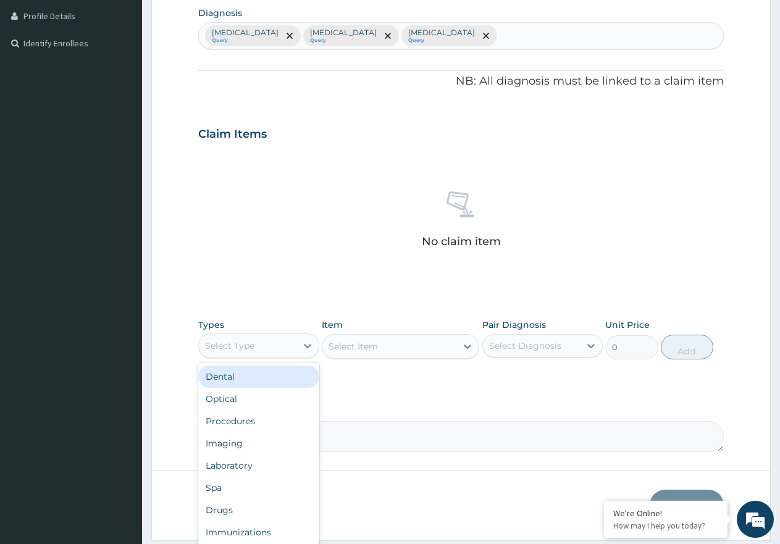
click at [247, 340] on div "Select Type" at bounding box center [229, 346] width 49 height 12
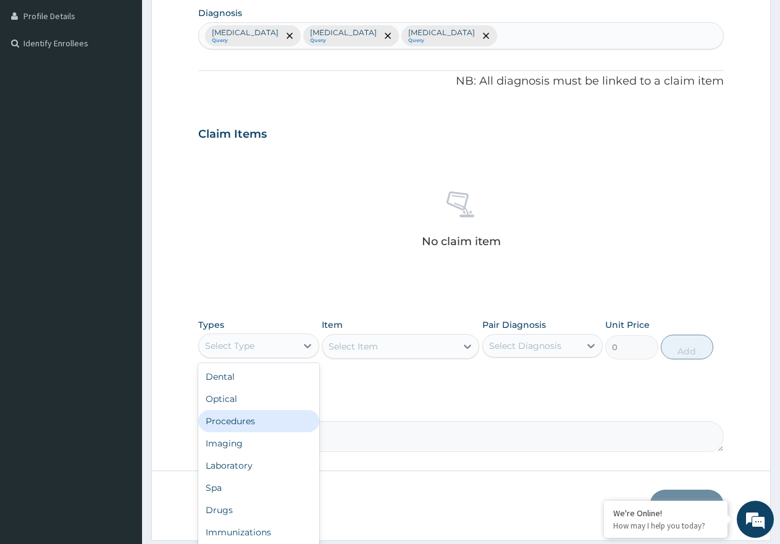
click at [246, 420] on div "Procedures" at bounding box center [258, 421] width 121 height 22
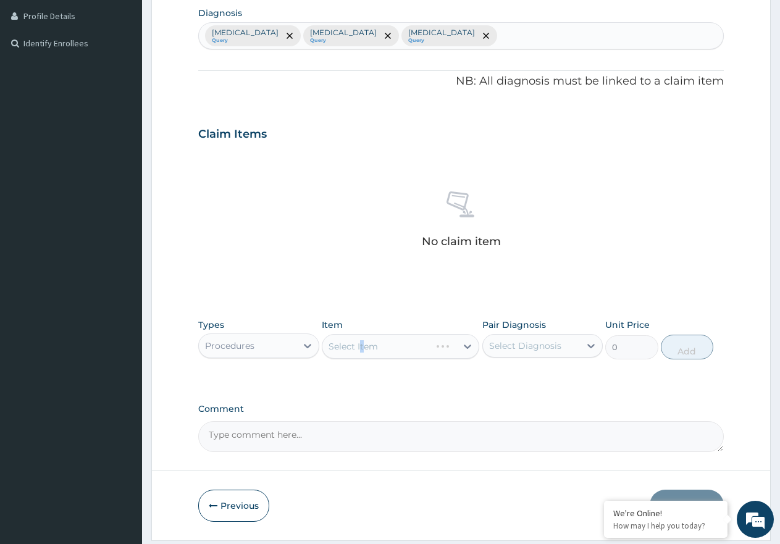
click at [361, 350] on div "Select Item" at bounding box center [401, 346] width 158 height 25
click at [359, 350] on div "Select Item" at bounding box center [401, 346] width 158 height 25
click at [355, 350] on div "Select Item" at bounding box center [401, 346] width 158 height 25
click at [402, 344] on div "Select Item" at bounding box center [401, 346] width 158 height 25
click at [399, 347] on div "Select Item" at bounding box center [401, 346] width 158 height 25
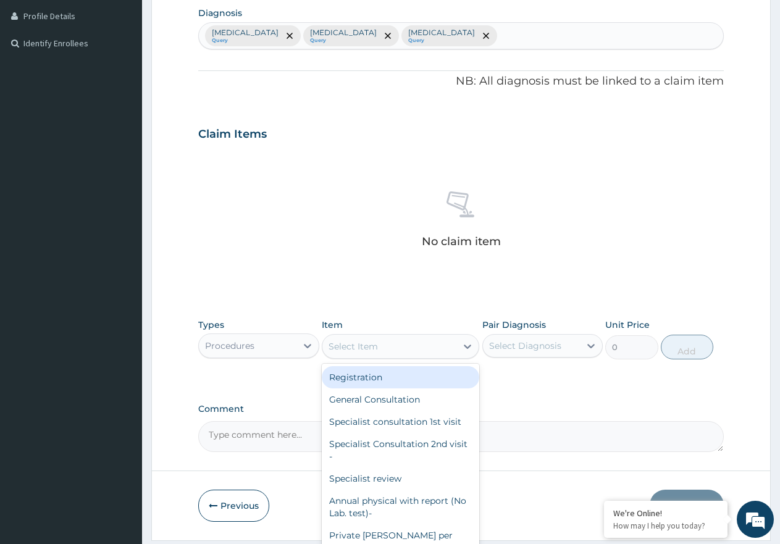
click at [399, 347] on div "Select Item" at bounding box center [390, 347] width 134 height 20
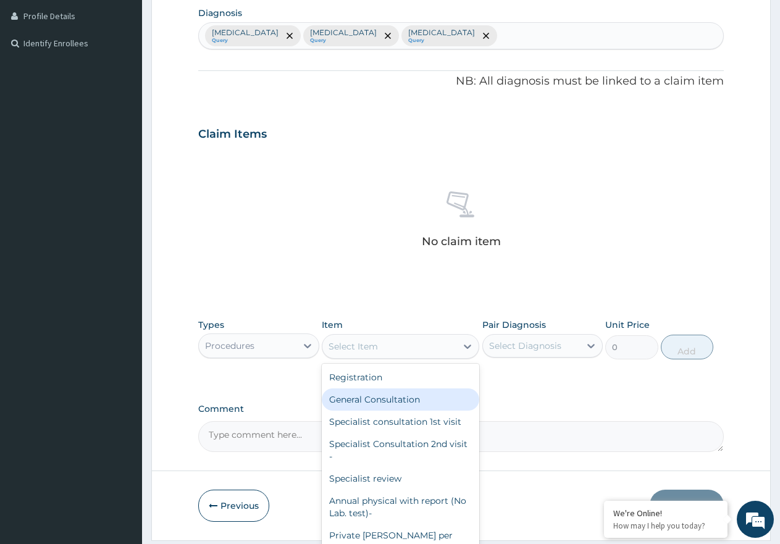
click at [388, 394] on div "General Consultation" at bounding box center [401, 400] width 158 height 22
type input "2000"
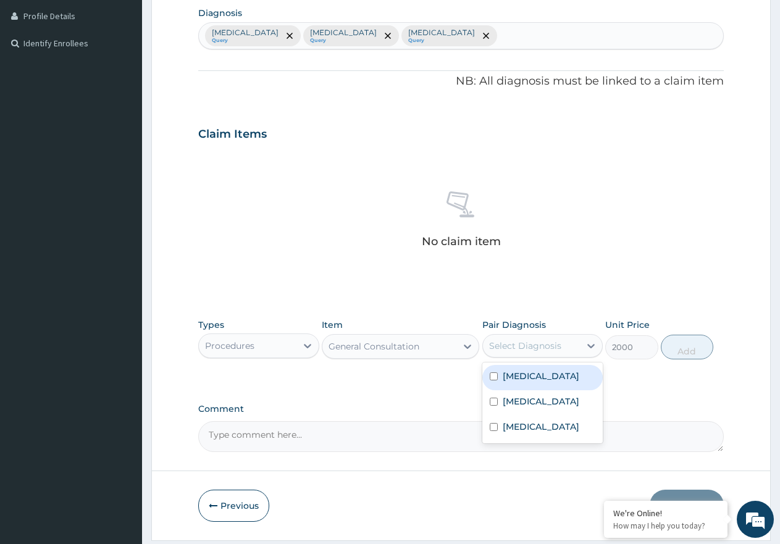
drag, startPoint x: 508, startPoint y: 345, endPoint x: 515, endPoint y: 373, distance: 28.5
click at [508, 345] on div "Select Diagnosis" at bounding box center [525, 346] width 72 height 12
click at [518, 375] on label "Malaria" at bounding box center [541, 376] width 77 height 12
checkbox input "true"
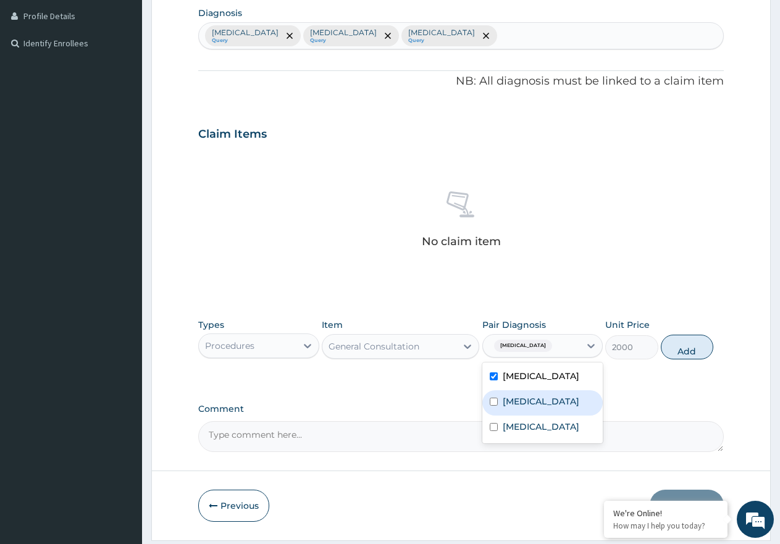
click at [524, 397] on label "Typhoid fever" at bounding box center [541, 401] width 77 height 12
checkbox input "true"
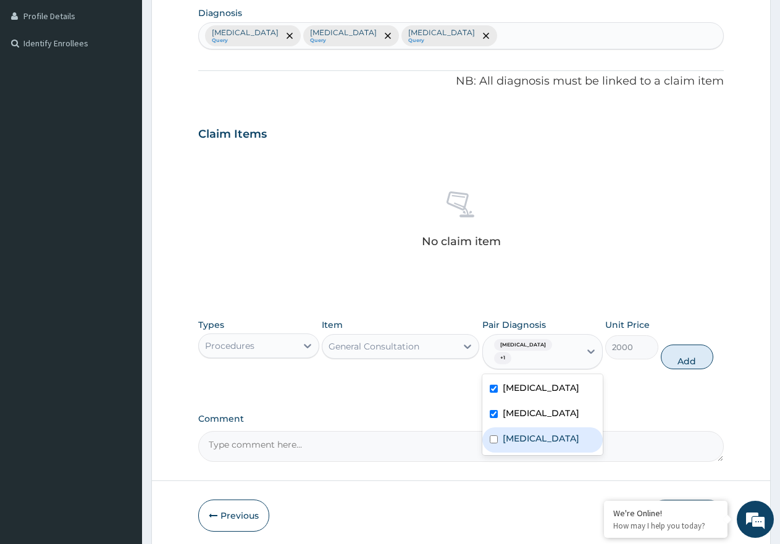
click at [524, 428] on div "Anemia" at bounding box center [543, 440] width 121 height 25
checkbox input "true"
click at [709, 348] on button "Add" at bounding box center [687, 357] width 53 height 25
type input "0"
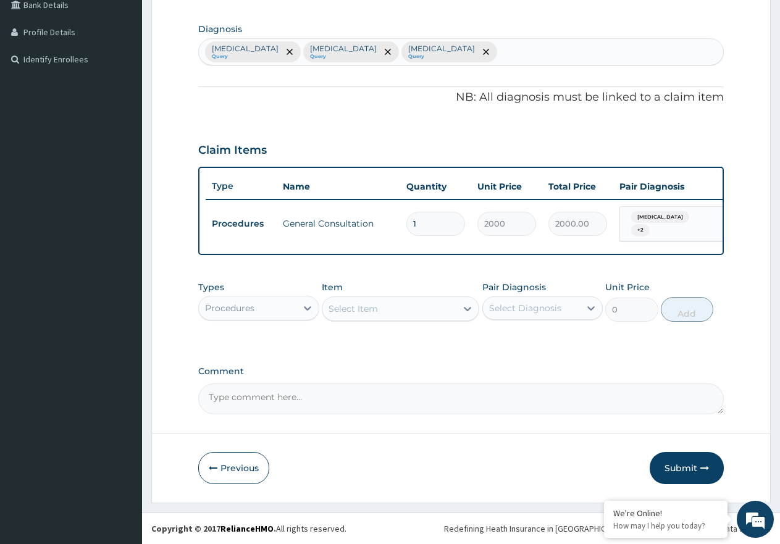
scroll to position [298, 0]
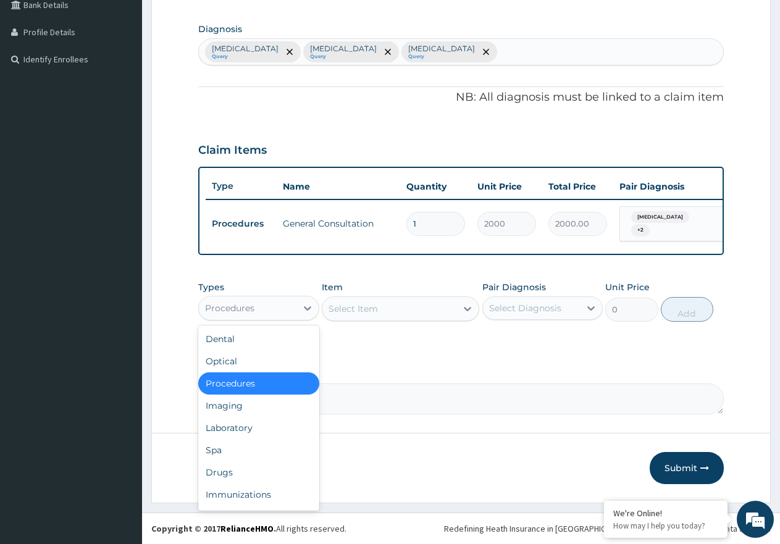
click at [293, 305] on div "Procedures" at bounding box center [248, 308] width 98 height 20
click at [258, 431] on div "Laboratory" at bounding box center [258, 428] width 121 height 22
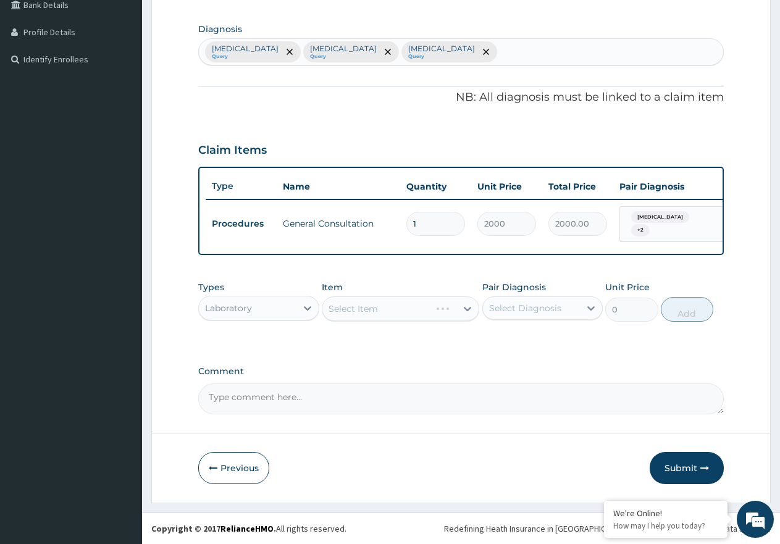
click at [374, 311] on div "Select Item" at bounding box center [401, 309] width 158 height 25
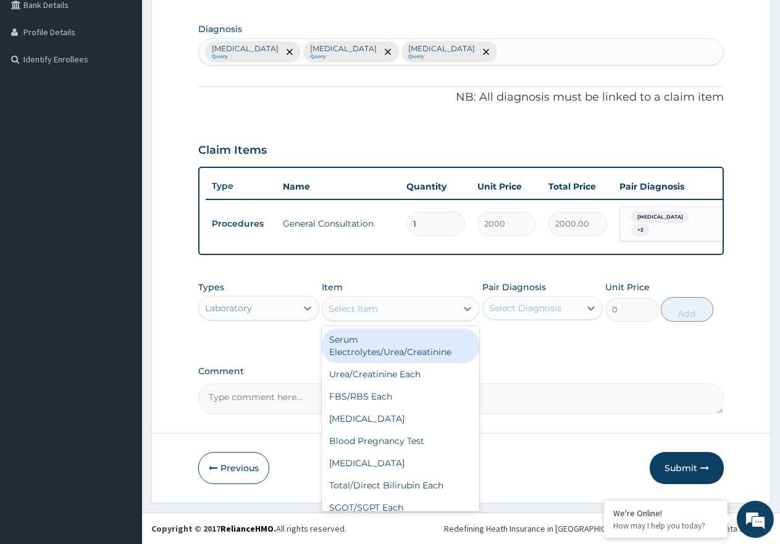
click at [374, 311] on div "Select Item" at bounding box center [353, 309] width 49 height 12
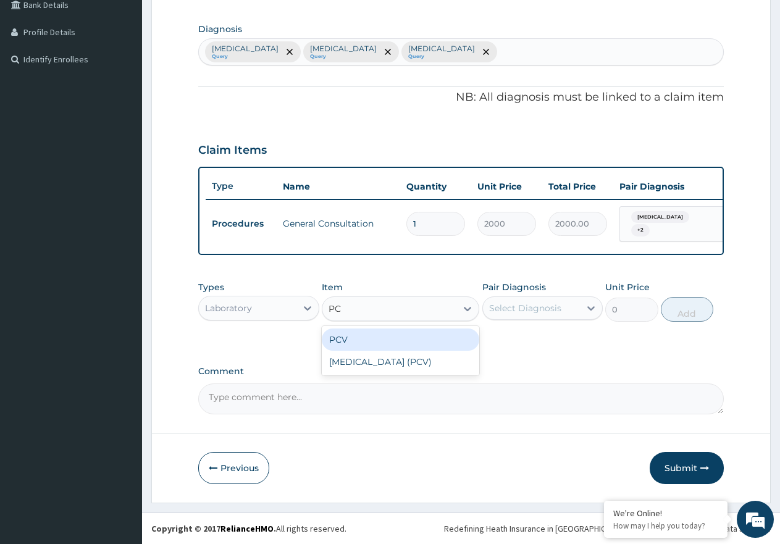
type input "PCV"
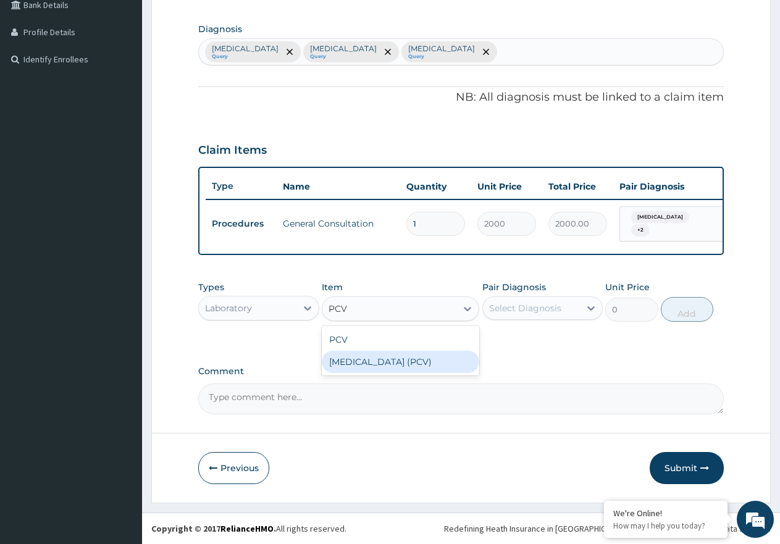
click at [376, 362] on div "PACKED CELL VOLUME (PCV)" at bounding box center [401, 362] width 158 height 22
type input "2000"
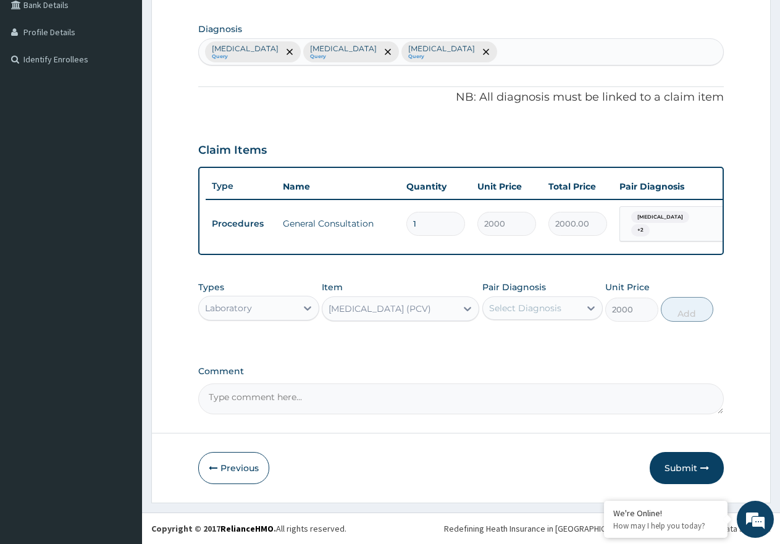
click at [495, 306] on div "Select Diagnosis" at bounding box center [525, 308] width 72 height 12
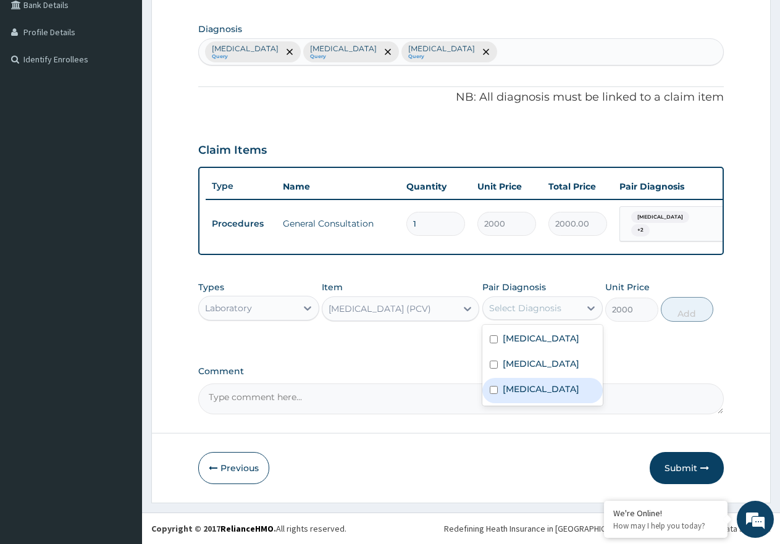
click at [524, 387] on label "Anemia" at bounding box center [541, 389] width 77 height 12
checkbox input "true"
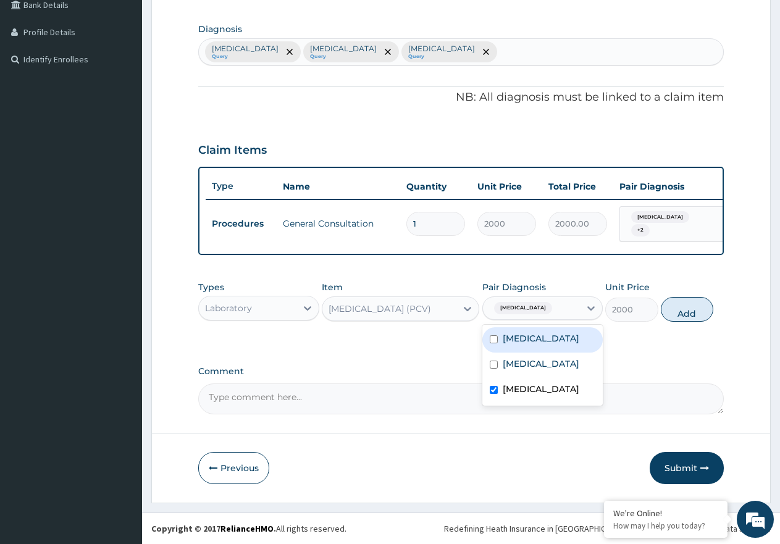
drag, startPoint x: 688, startPoint y: 306, endPoint x: 678, endPoint y: 306, distance: 9.3
click at [685, 305] on button "Add" at bounding box center [687, 309] width 53 height 25
type input "0"
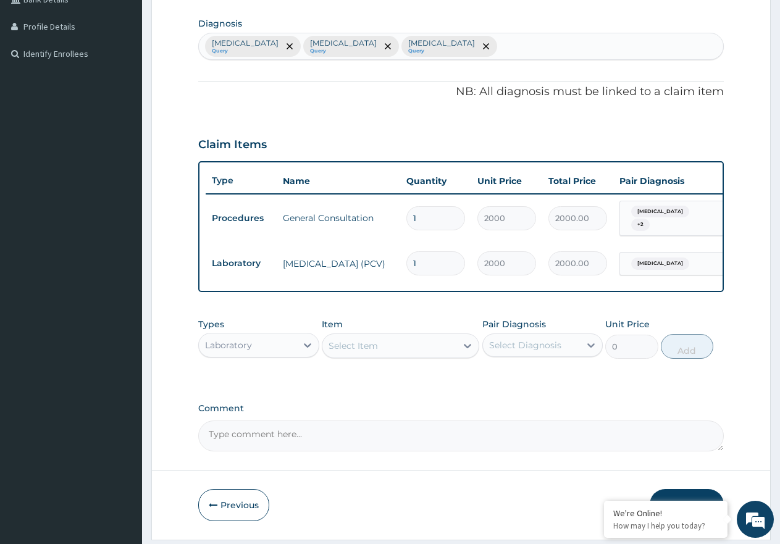
click at [362, 351] on div "Select Item" at bounding box center [353, 346] width 49 height 12
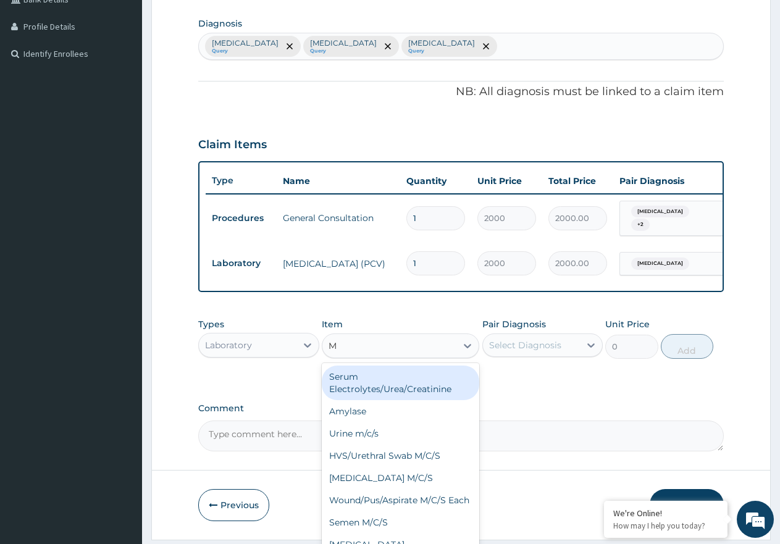
type input "MA"
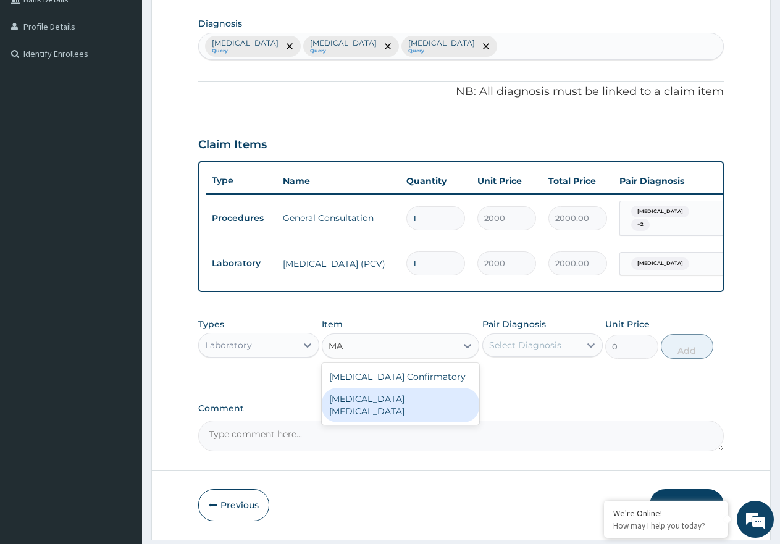
click at [363, 405] on div "MALARIA PARASITE" at bounding box center [401, 405] width 158 height 35
type input "2000"
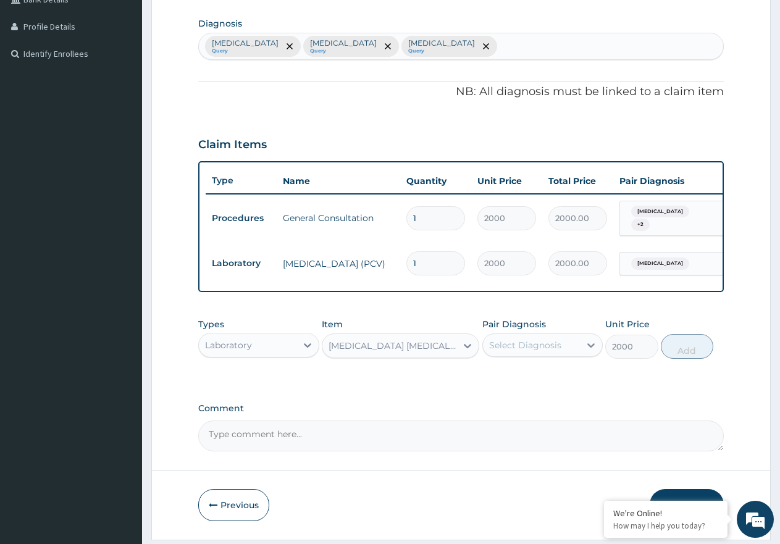
click at [534, 352] on div "Select Diagnosis" at bounding box center [525, 345] width 72 height 12
click at [535, 386] on div "Malaria" at bounding box center [543, 377] width 121 height 25
checkbox input "true"
drag, startPoint x: 692, startPoint y: 350, endPoint x: 604, endPoint y: 362, distance: 88.6
click at [684, 352] on button "Add" at bounding box center [687, 346] width 53 height 25
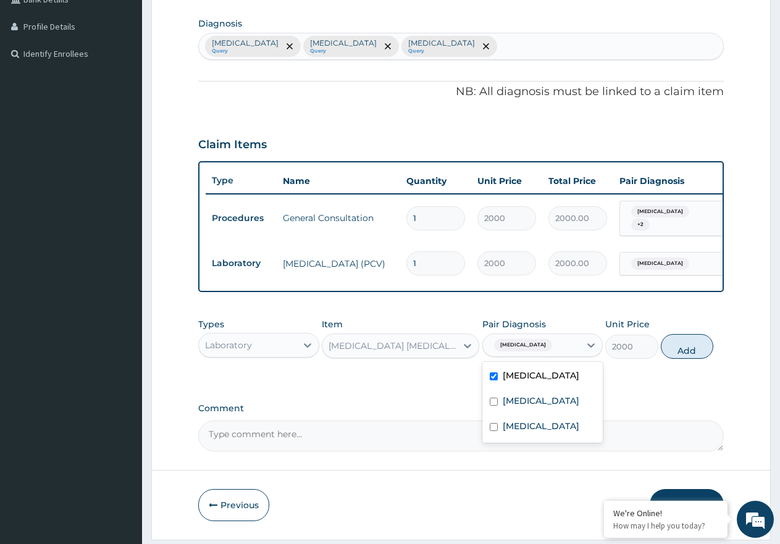
type input "0"
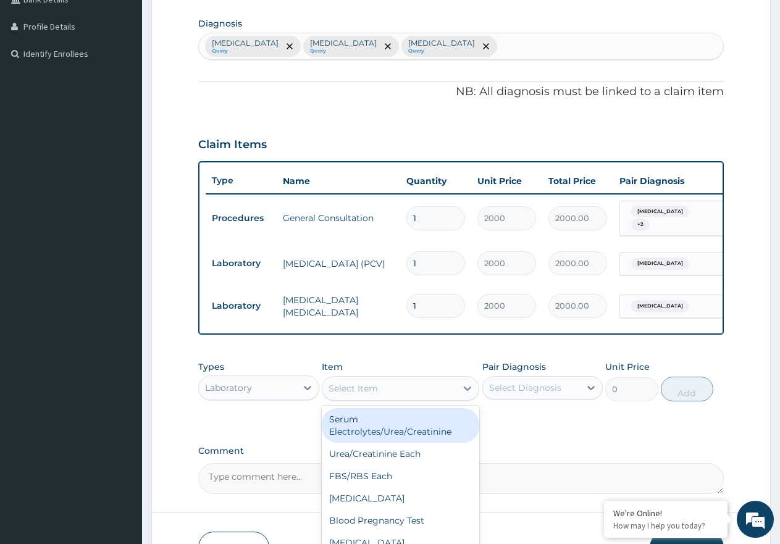
click at [421, 389] on div "Select Item" at bounding box center [390, 389] width 134 height 20
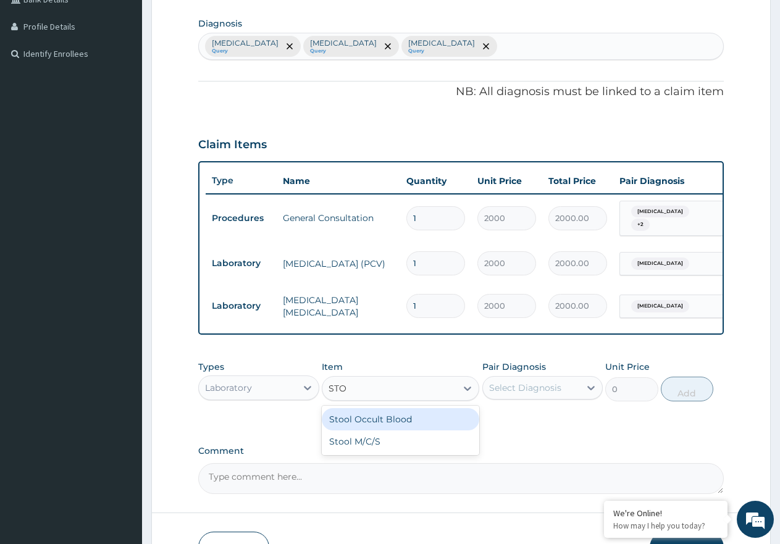
type input "STOO"
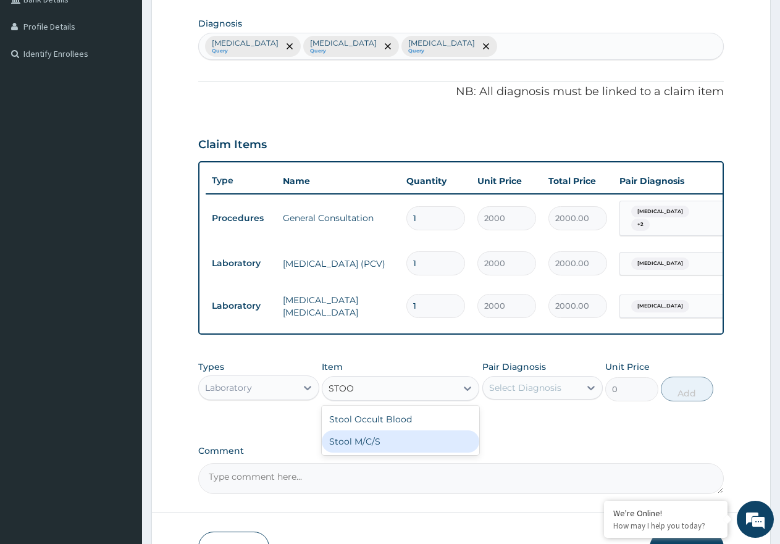
click at [385, 447] on div "Stool M/C/S" at bounding box center [401, 442] width 158 height 22
type input "3000"
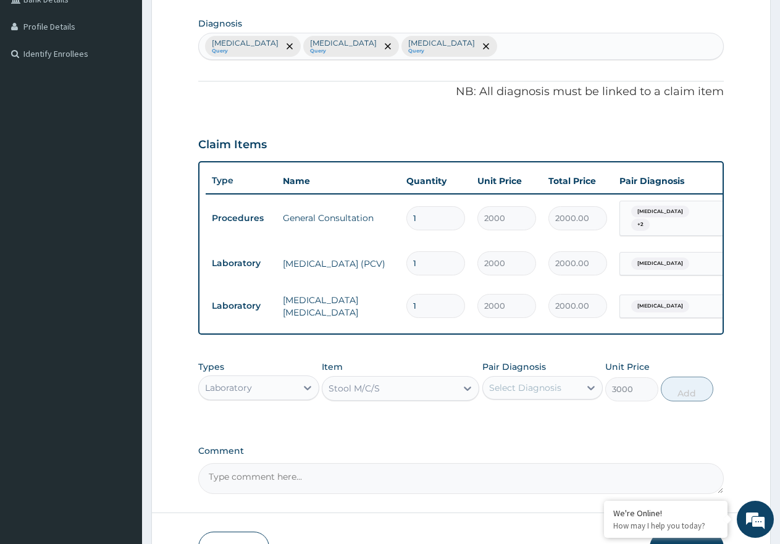
click at [504, 394] on div "Select Diagnosis" at bounding box center [525, 388] width 72 height 12
click at [519, 449] on label "[MEDICAL_DATA]" at bounding box center [541, 443] width 77 height 12
checkbox input "true"
click at [678, 392] on button "Add" at bounding box center [687, 389] width 53 height 25
type input "0"
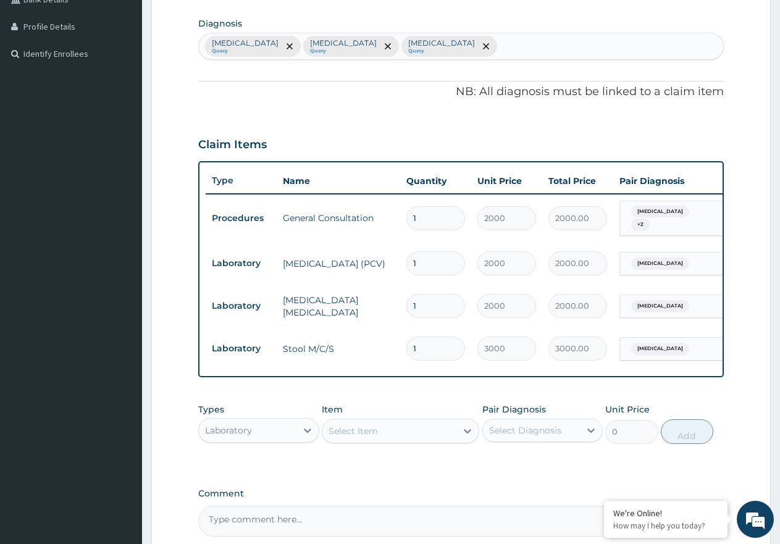
type input "0"
type input "0.00"
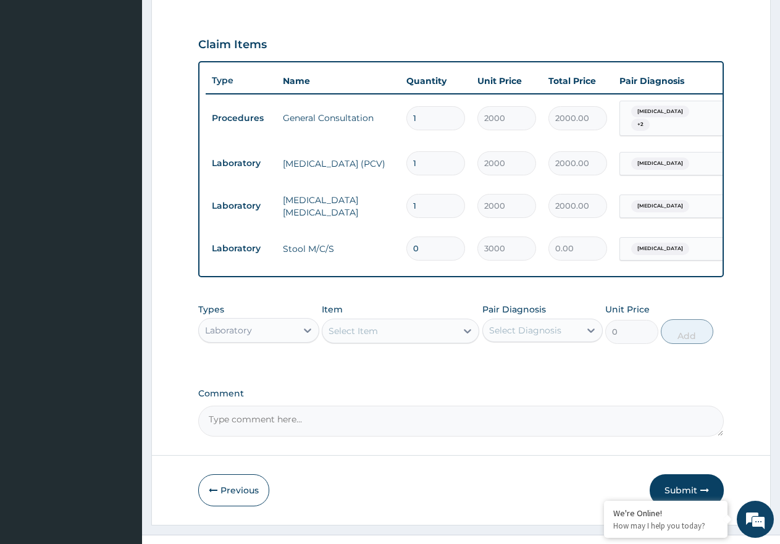
scroll to position [426, 0]
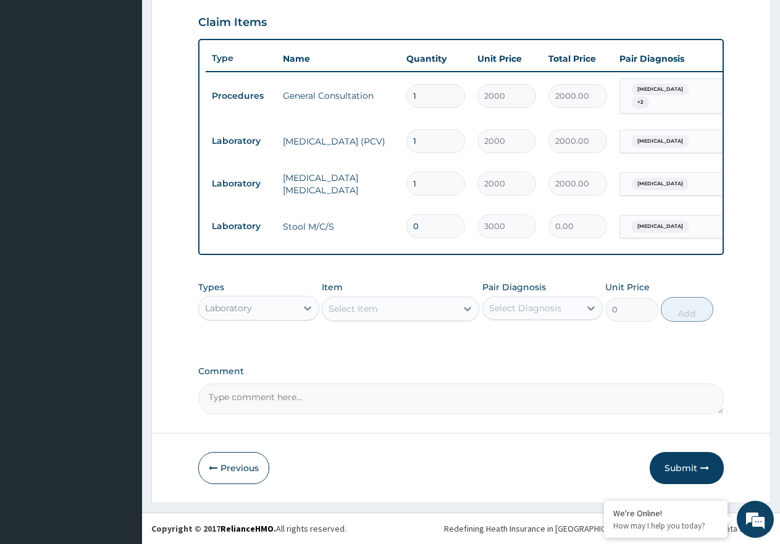
type input "0"
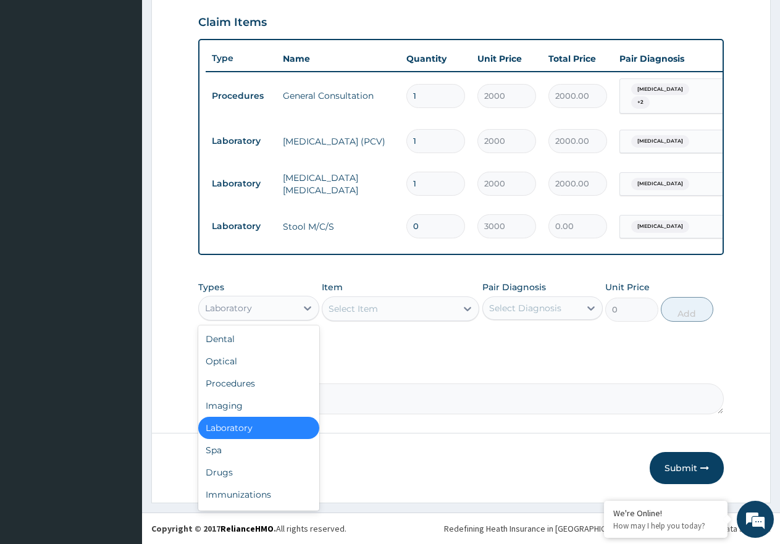
click at [286, 304] on div "Laboratory" at bounding box center [248, 308] width 98 height 20
click at [246, 474] on div "Drugs" at bounding box center [258, 473] width 121 height 22
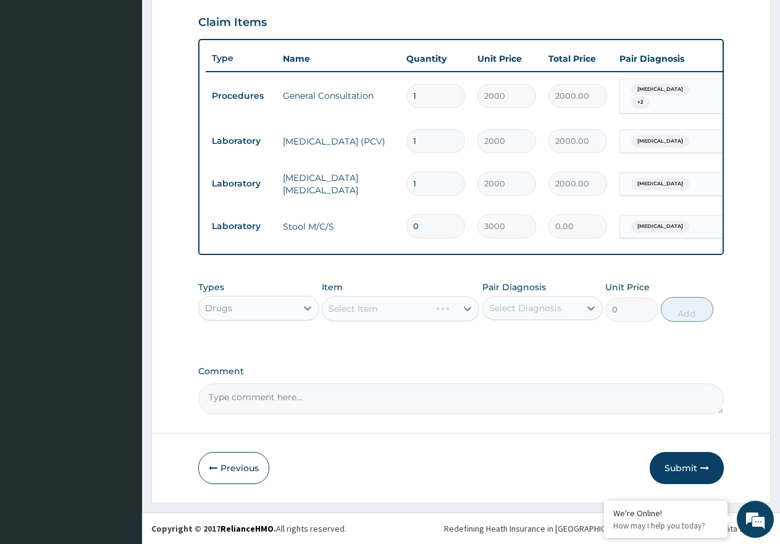
click at [393, 290] on div "Item Select Item" at bounding box center [401, 301] width 158 height 41
click at [392, 309] on div "Select Item" at bounding box center [401, 309] width 158 height 25
click at [362, 315] on div "Select Item" at bounding box center [401, 309] width 158 height 25
click at [372, 305] on div "Select Item" at bounding box center [353, 309] width 49 height 12
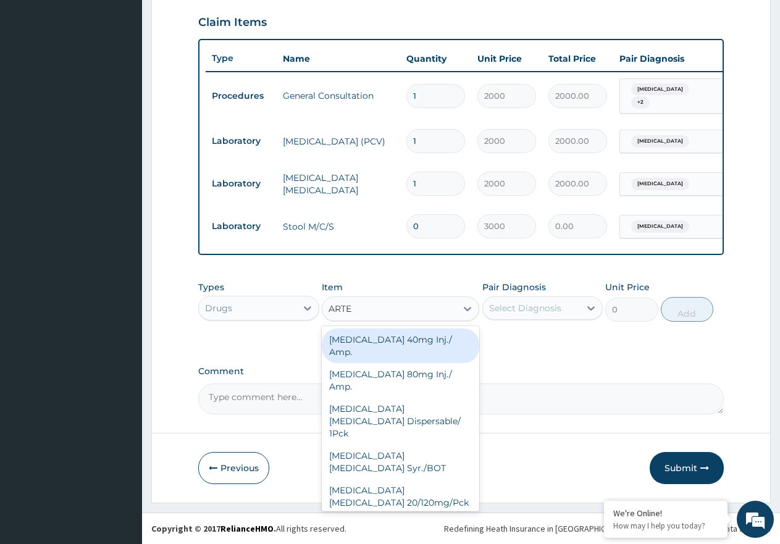
type input "ARTEM"
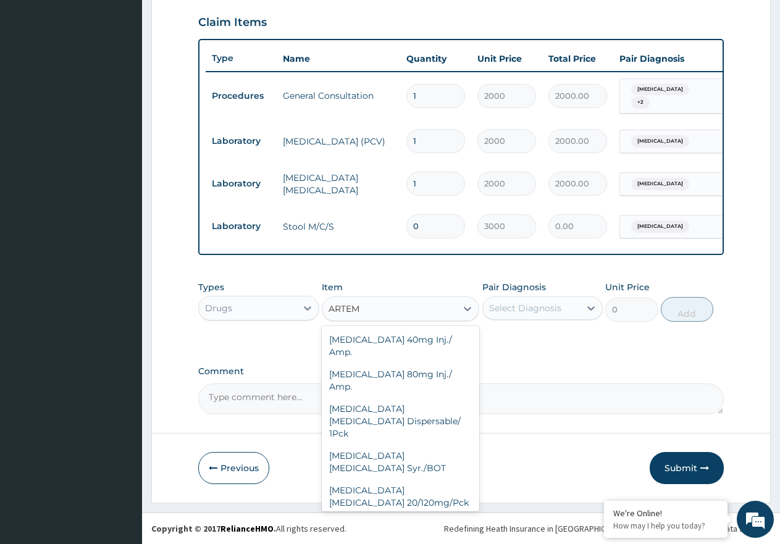
click at [395, 514] on div "[MEDICAL_DATA] [MEDICAL_DATA] 80/480mg/Pck" at bounding box center [401, 531] width 158 height 35
type input "1500"
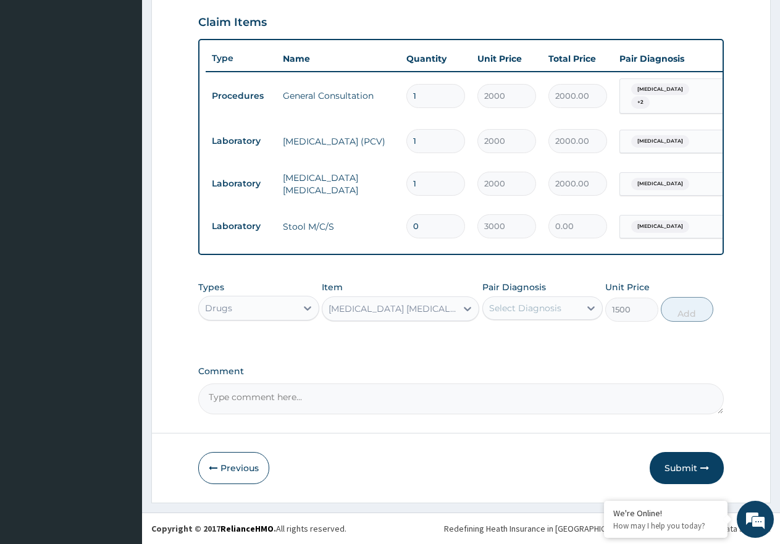
click at [551, 310] on div "Select Diagnosis" at bounding box center [525, 308] width 72 height 12
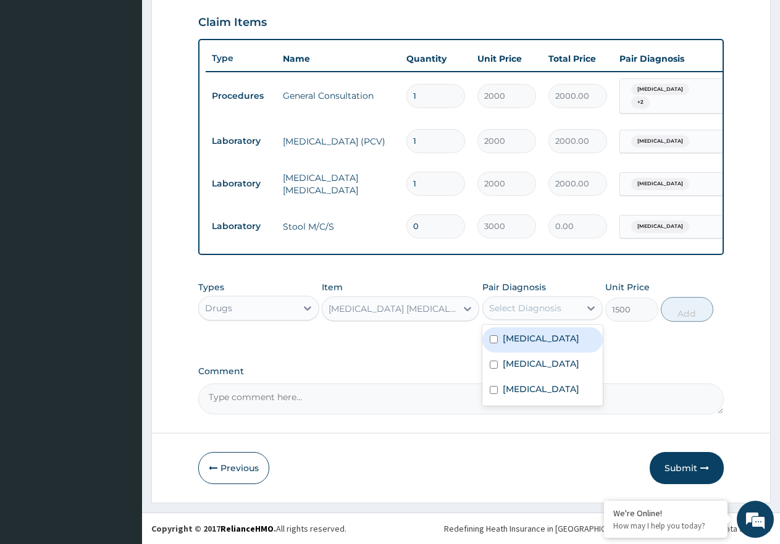
click at [547, 347] on div "[MEDICAL_DATA]" at bounding box center [543, 339] width 121 height 25
checkbox input "true"
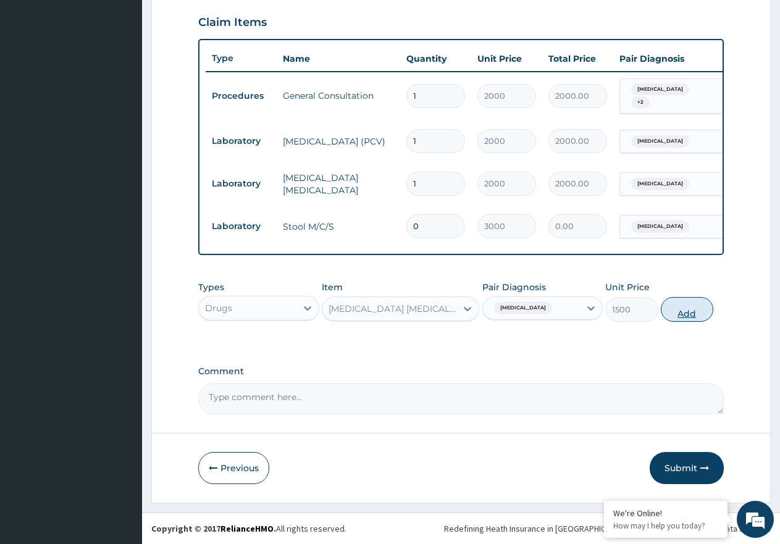
click at [706, 306] on button "Add" at bounding box center [687, 309] width 53 height 25
type input "0"
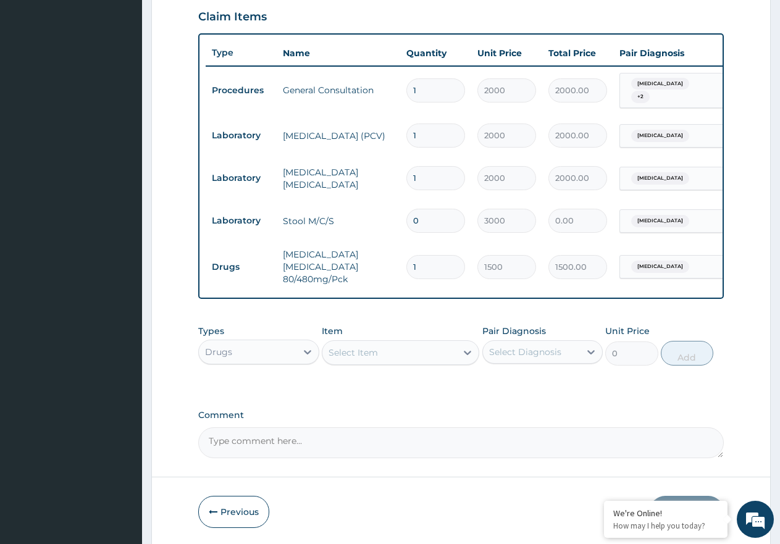
click at [358, 352] on div "Select Item" at bounding box center [353, 353] width 49 height 12
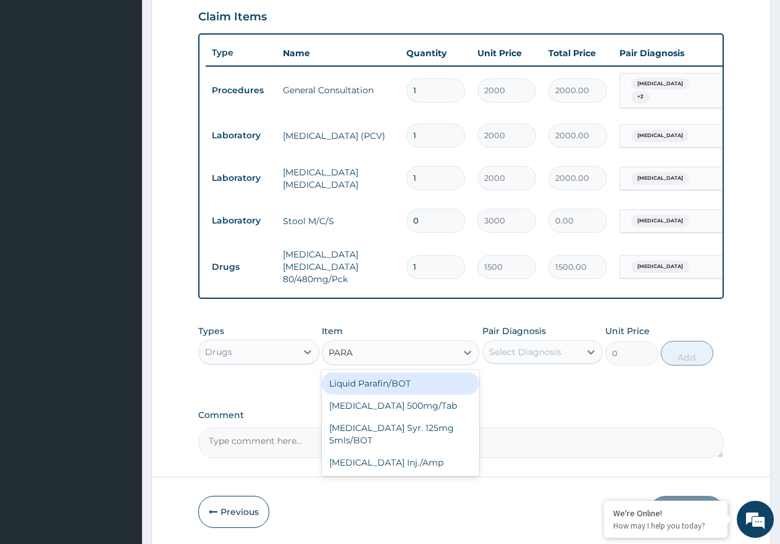
type input "PARAC"
click at [364, 389] on div "Paracetamol 500mg/Tab" at bounding box center [401, 384] width 158 height 22
type input "9"
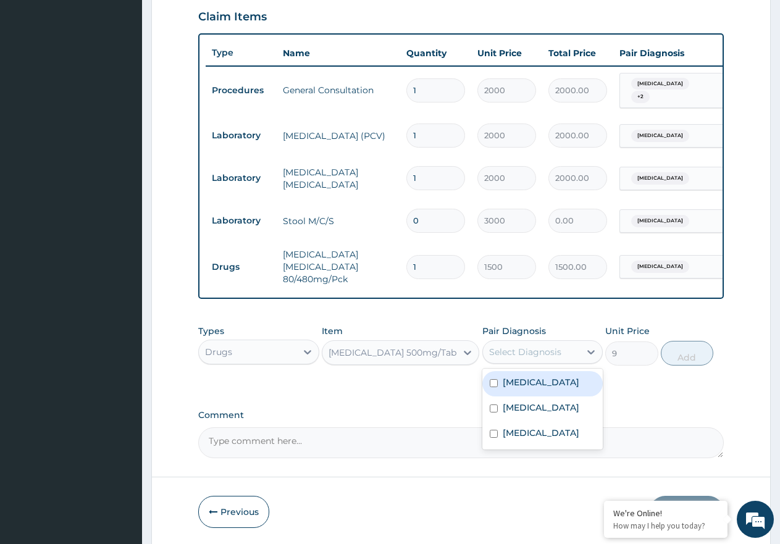
click at [516, 358] on div "Select Diagnosis" at bounding box center [525, 352] width 72 height 12
click at [536, 397] on div "Malaria" at bounding box center [543, 383] width 121 height 25
checkbox input "true"
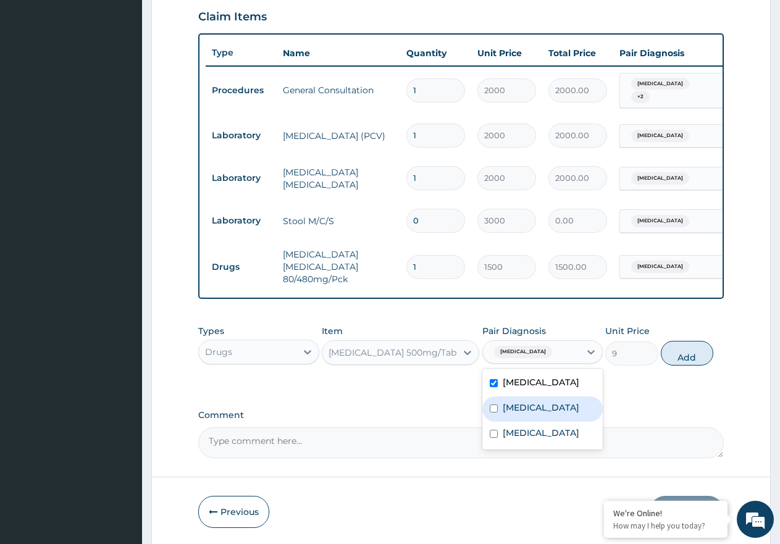
click at [536, 411] on label "Typhoid fever" at bounding box center [541, 408] width 77 height 12
checkbox input "true"
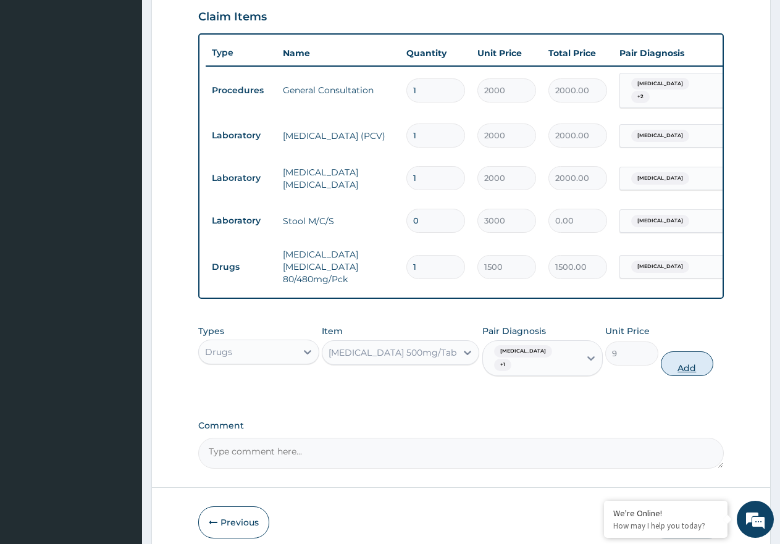
click at [678, 365] on button "Add" at bounding box center [687, 364] width 53 height 25
type input "0"
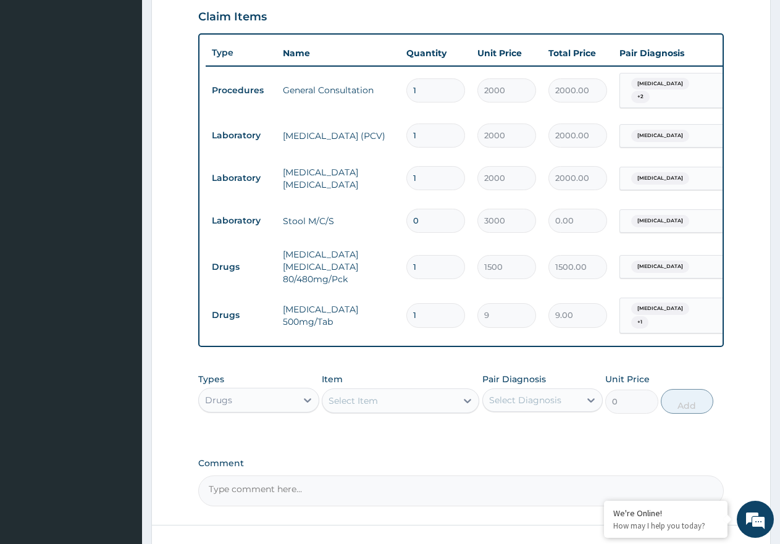
type input "18"
type input "162.00"
type input "18"
click at [428, 407] on div "Select Item" at bounding box center [390, 401] width 134 height 20
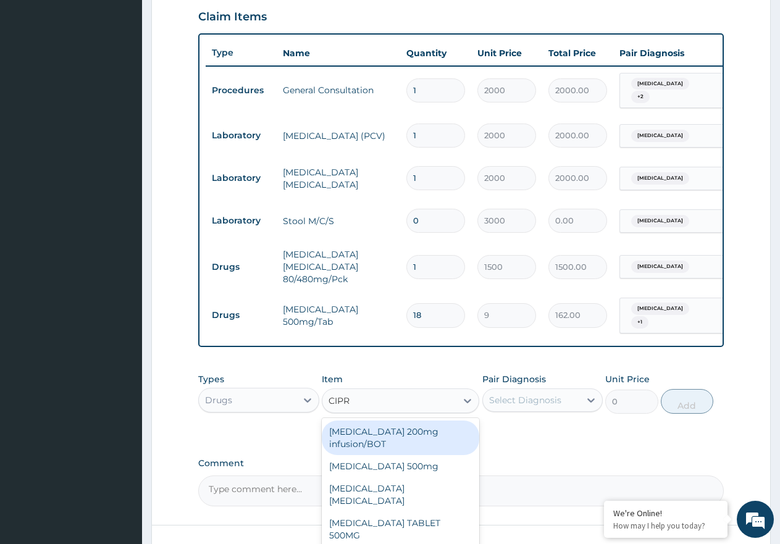
type input "CIPRO"
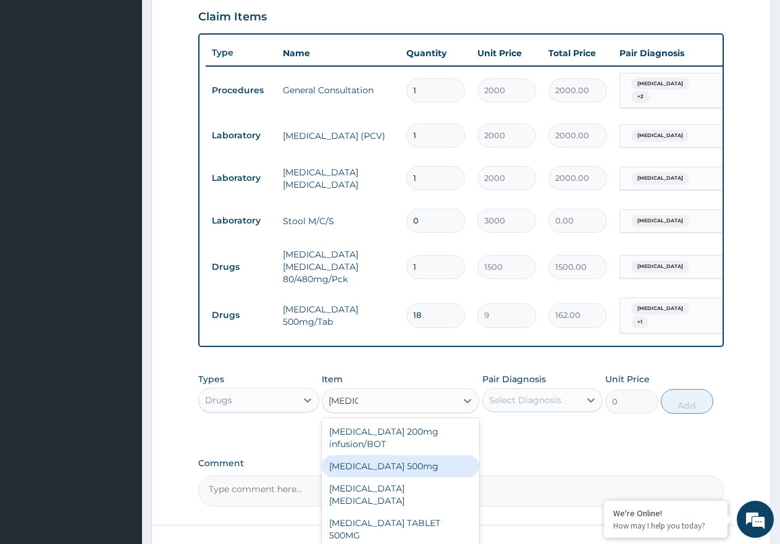
click at [393, 470] on div "Ciprofloxacin 500mg" at bounding box center [401, 466] width 158 height 22
type input "120"
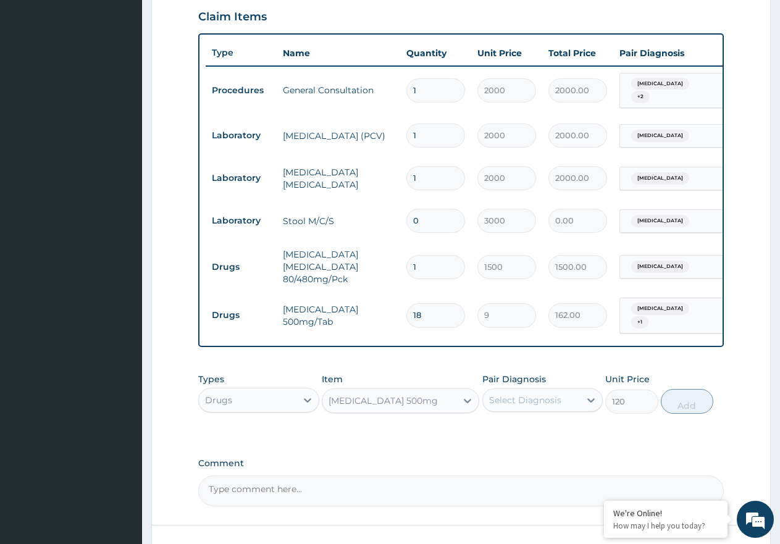
click at [573, 396] on div "Select Diagnosis" at bounding box center [532, 400] width 98 height 20
click at [544, 453] on label "Typhoid fever" at bounding box center [541, 456] width 77 height 12
checkbox input "true"
click at [666, 403] on button "Add" at bounding box center [687, 401] width 53 height 25
type input "0"
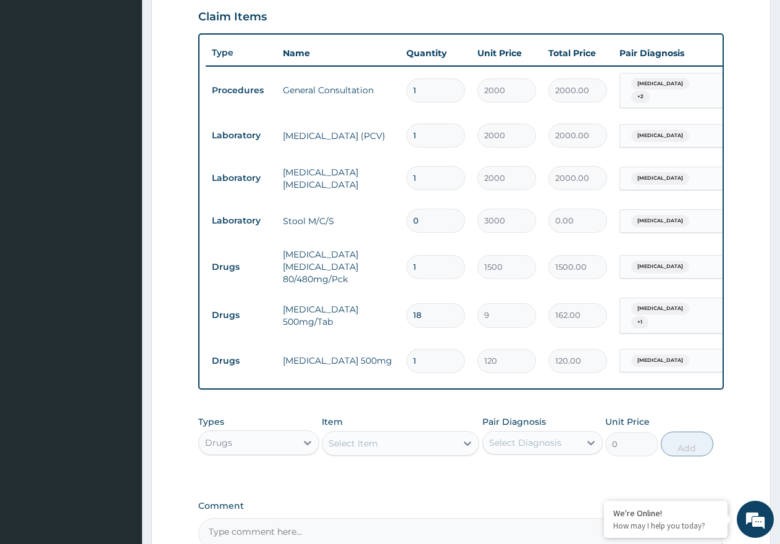
type input "10"
type input "1200.00"
type input "10"
click at [374, 444] on div "Select Item" at bounding box center [353, 443] width 49 height 12
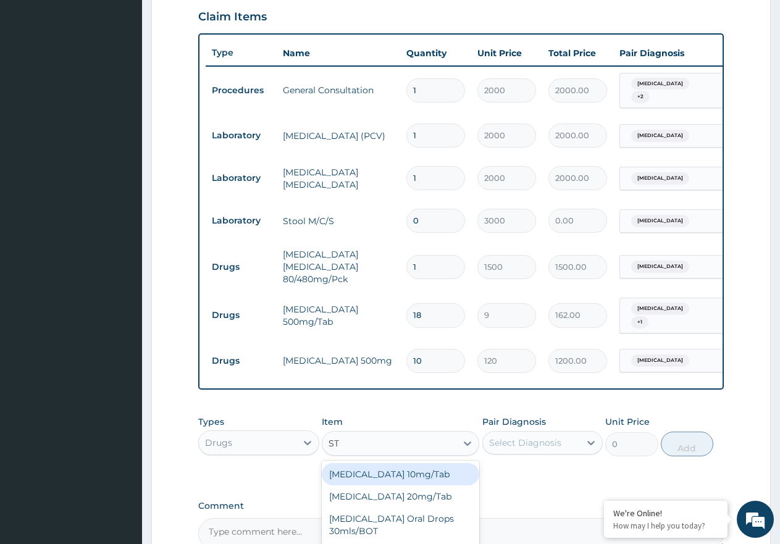
type input "S"
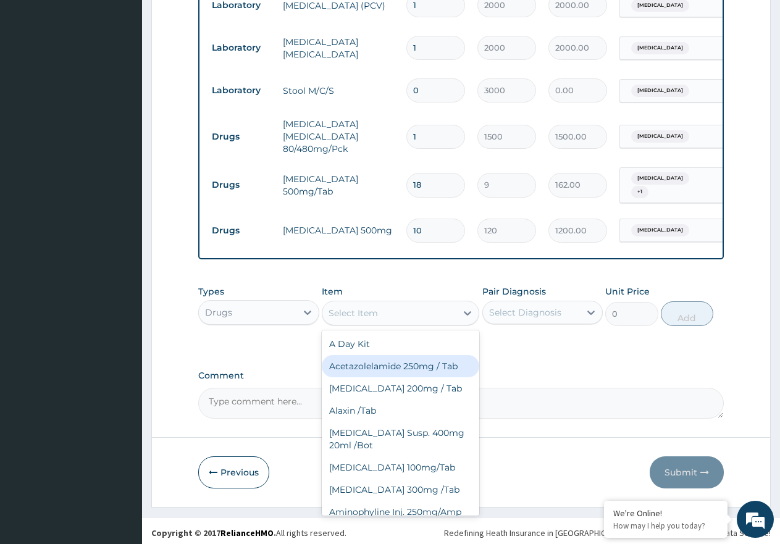
scroll to position [561, 0]
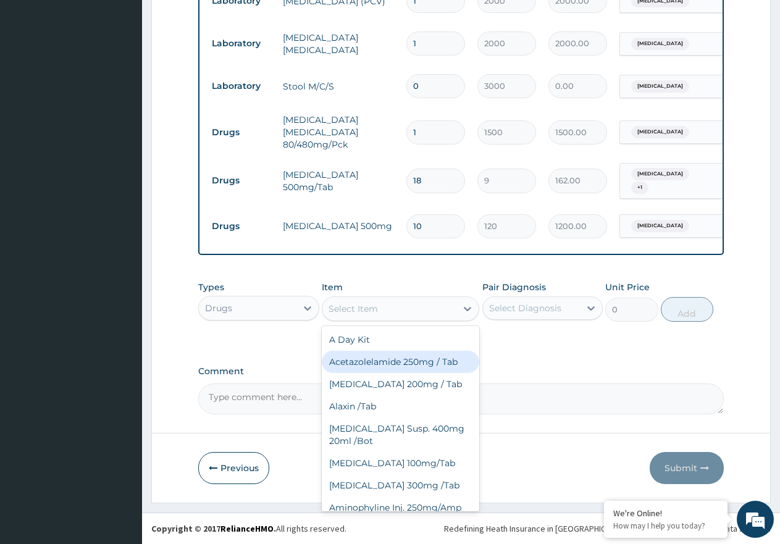
click at [365, 310] on div "Select Item" at bounding box center [353, 309] width 49 height 12
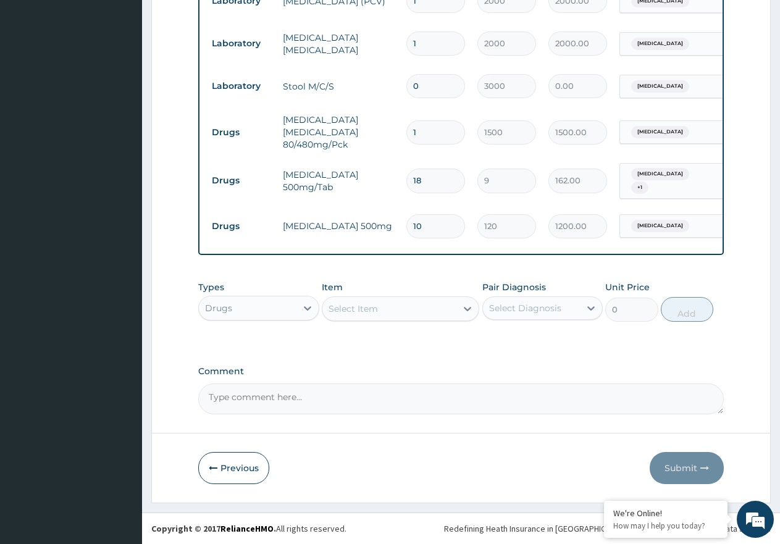
click at [365, 310] on div "Select Item" at bounding box center [353, 309] width 49 height 12
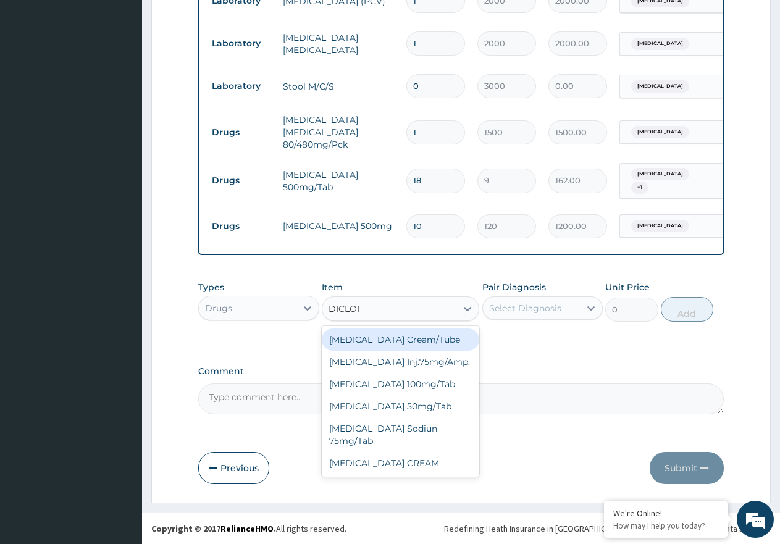
type input "DICLOFE"
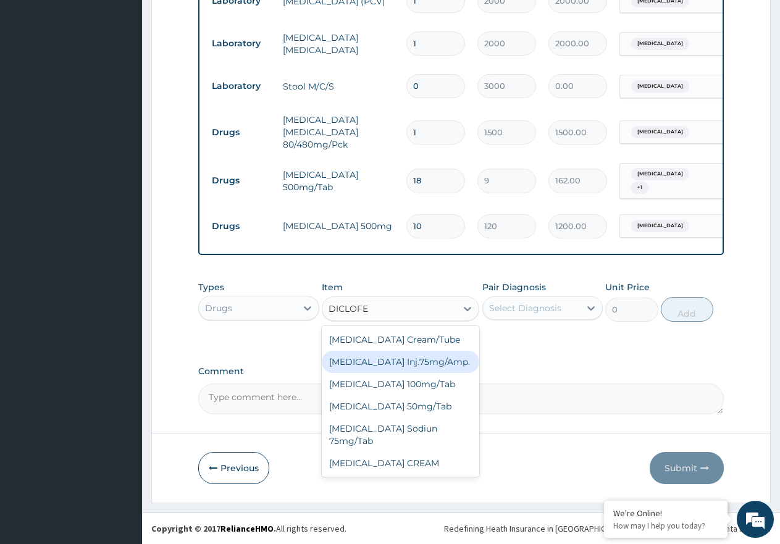
click at [393, 358] on div "Diclofenac Inj.75mg/Amp." at bounding box center [401, 362] width 158 height 22
type input "900"
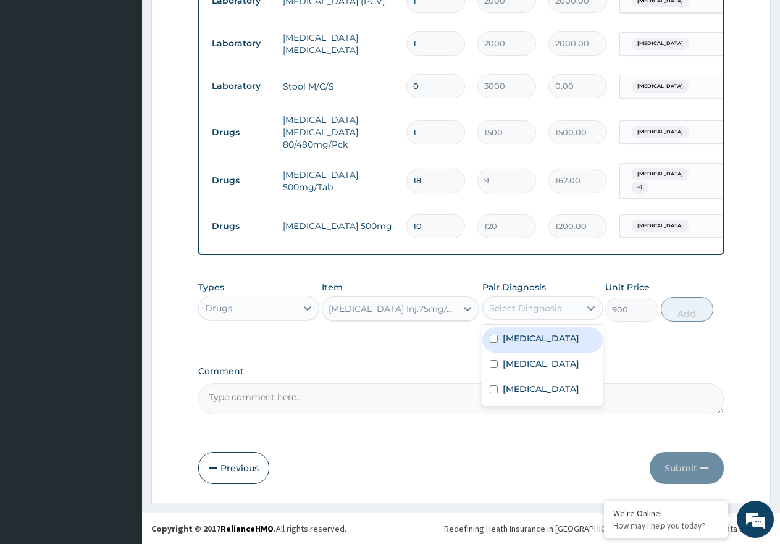
click at [533, 299] on div "Select Diagnosis" at bounding box center [532, 308] width 98 height 20
drag, startPoint x: 538, startPoint y: 345, endPoint x: 534, endPoint y: 394, distance: 49.0
click at [538, 345] on div "[MEDICAL_DATA]" at bounding box center [543, 339] width 121 height 25
checkbox input "true"
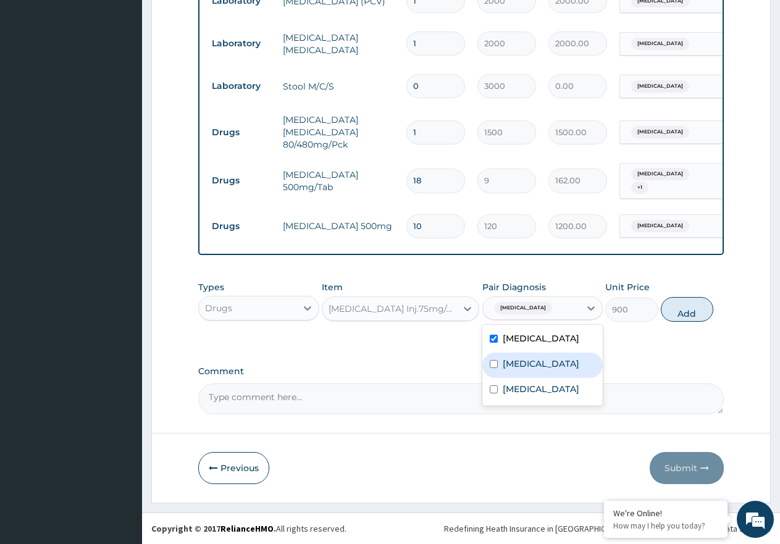
click at [531, 361] on label "[MEDICAL_DATA]" at bounding box center [541, 364] width 77 height 12
checkbox input "true"
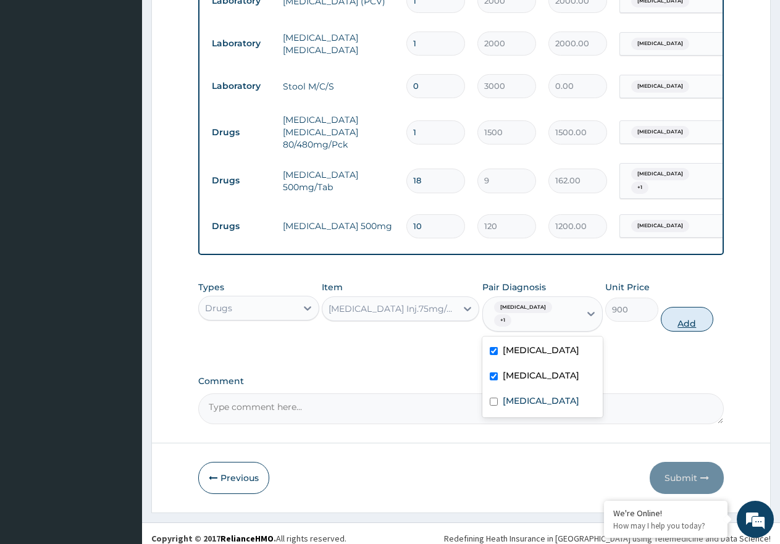
click at [692, 313] on button "Add" at bounding box center [687, 319] width 53 height 25
type input "0"
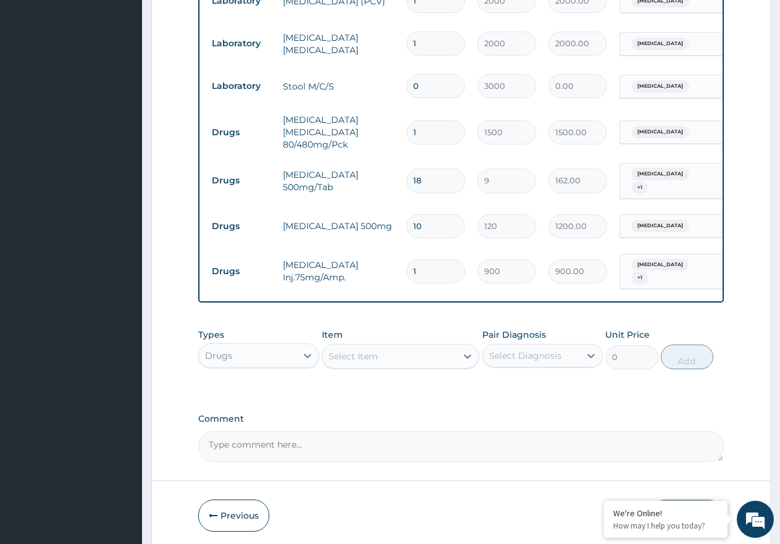
click at [352, 356] on div "Select Item" at bounding box center [353, 356] width 49 height 12
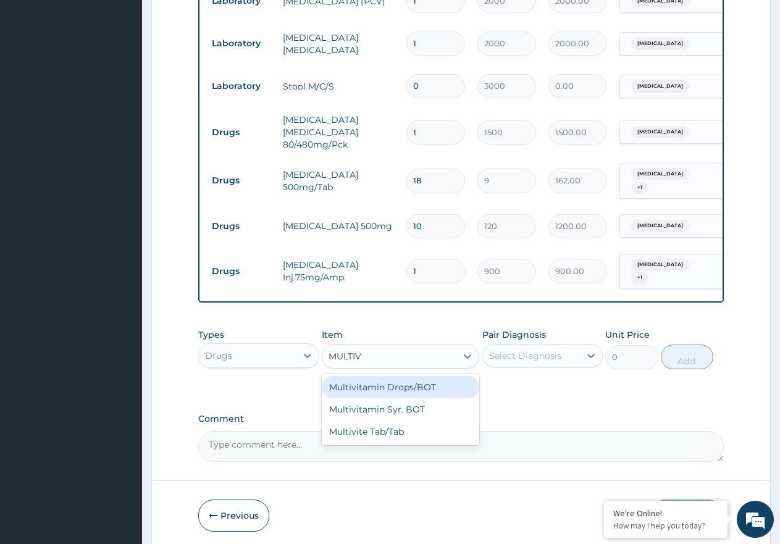
type input "MULTIVI"
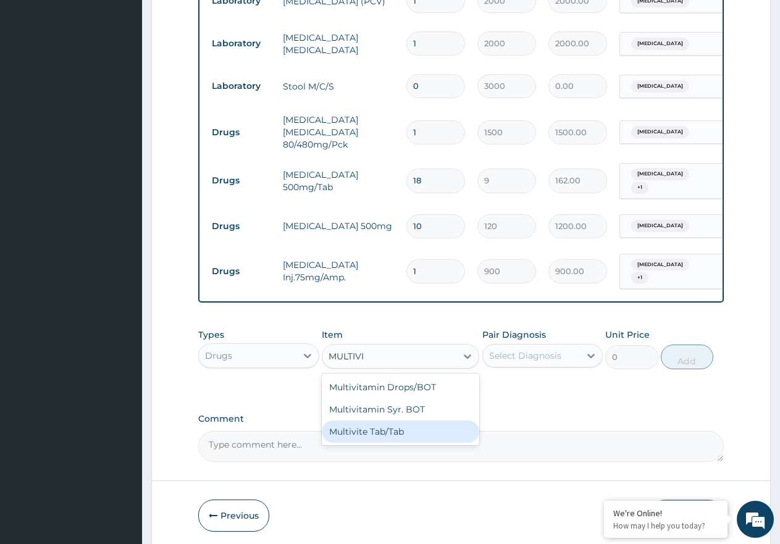
click at [416, 428] on div "Multivite Tab/Tab" at bounding box center [401, 432] width 158 height 22
type input "18"
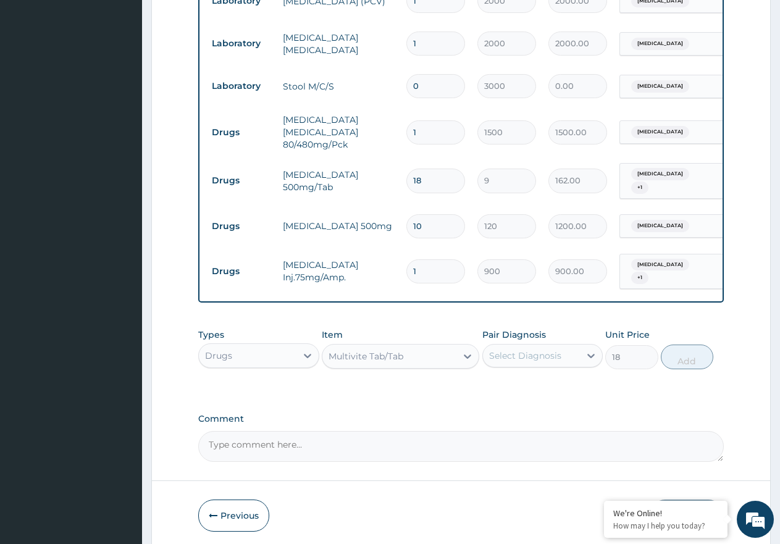
drag, startPoint x: 518, startPoint y: 343, endPoint x: 525, endPoint y: 348, distance: 8.8
click at [520, 346] on div "Select Diagnosis" at bounding box center [532, 356] width 98 height 20
click at [541, 426] on div "Anemia" at bounding box center [543, 438] width 121 height 25
checkbox input "true"
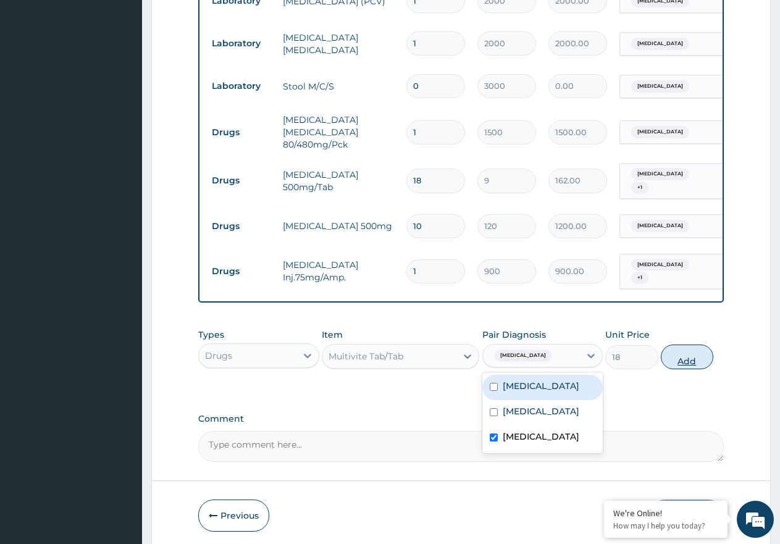
click at [678, 351] on button "Add" at bounding box center [687, 357] width 53 height 25
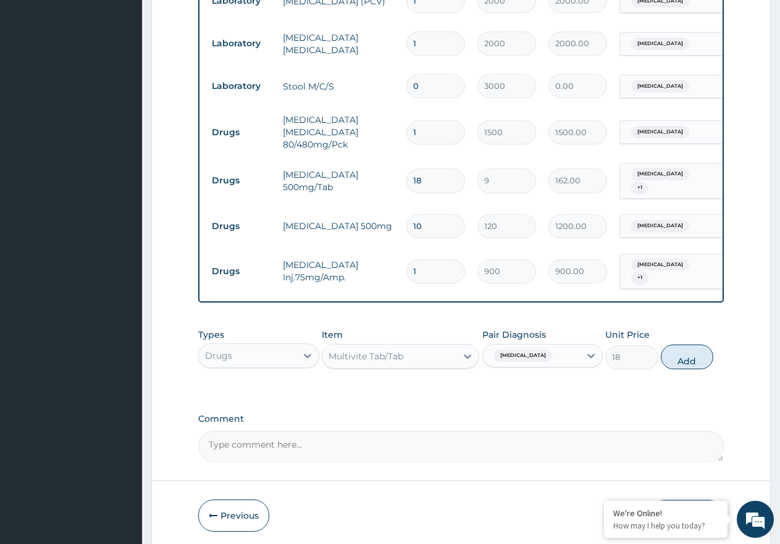
type input "0"
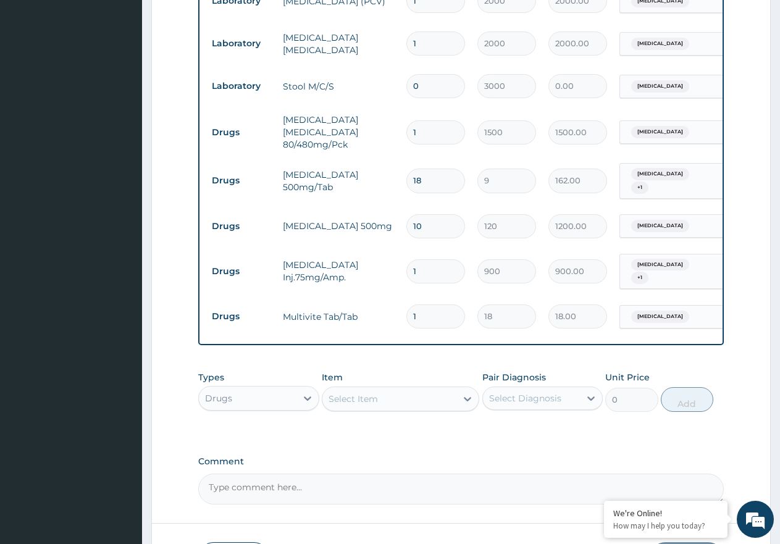
type input "10"
type input "180.00"
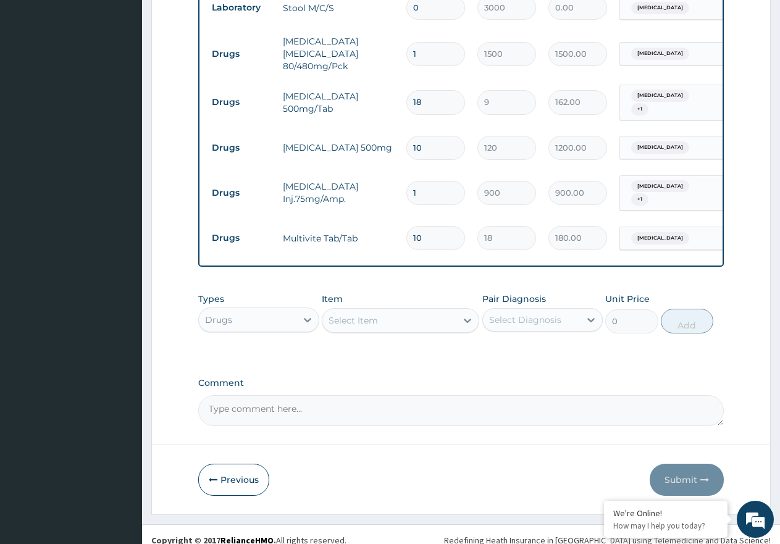
scroll to position [646, 0]
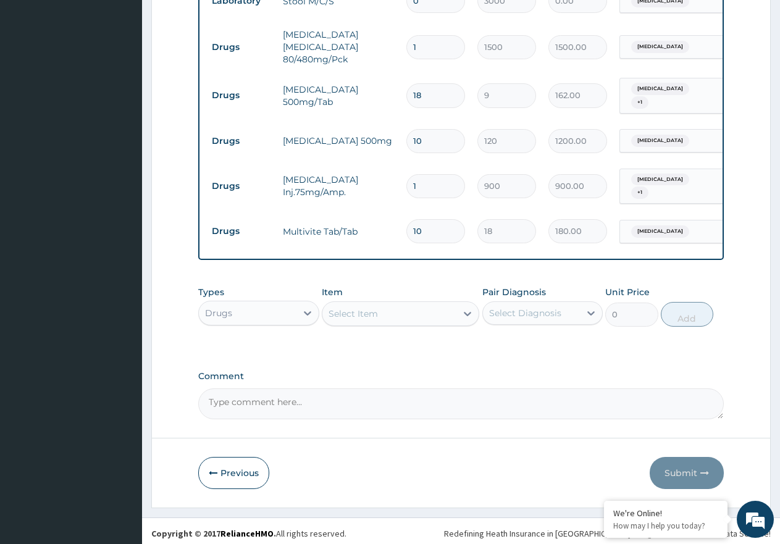
type input "10"
click at [616, 412] on textarea "Comment" at bounding box center [461, 404] width 526 height 31
click at [240, 466] on button "Previous" at bounding box center [233, 473] width 71 height 32
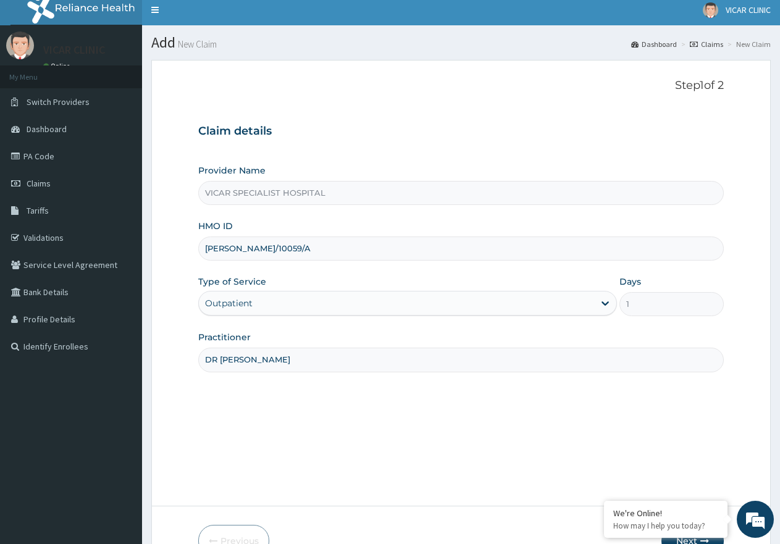
scroll to position [0, 0]
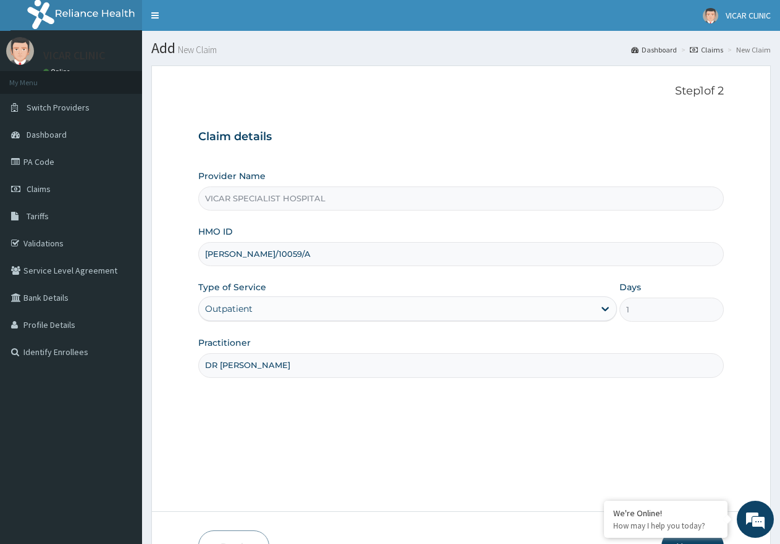
drag, startPoint x: 269, startPoint y: 251, endPoint x: 196, endPoint y: 250, distance: 72.9
click at [196, 250] on form "Step 1 of 2 Claim details Provider Name VICAR SPECIALIST HOSPITAL HMO ID ANH/10…" at bounding box center [461, 323] width 620 height 517
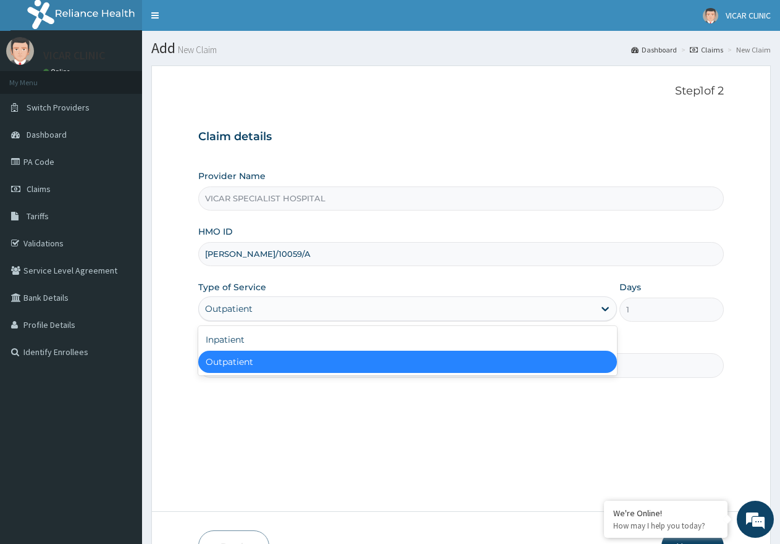
click at [300, 311] on div "Outpatient" at bounding box center [396, 309] width 395 height 20
click at [330, 355] on div "Outpatient" at bounding box center [407, 362] width 418 height 22
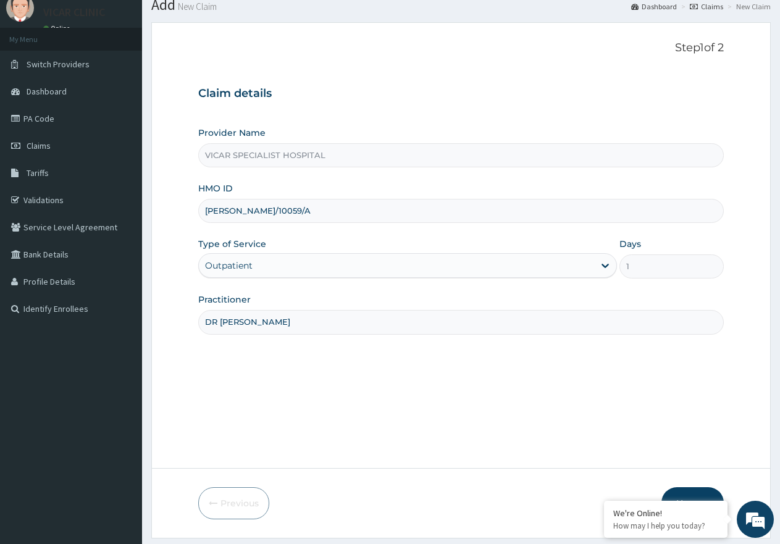
scroll to position [78, 0]
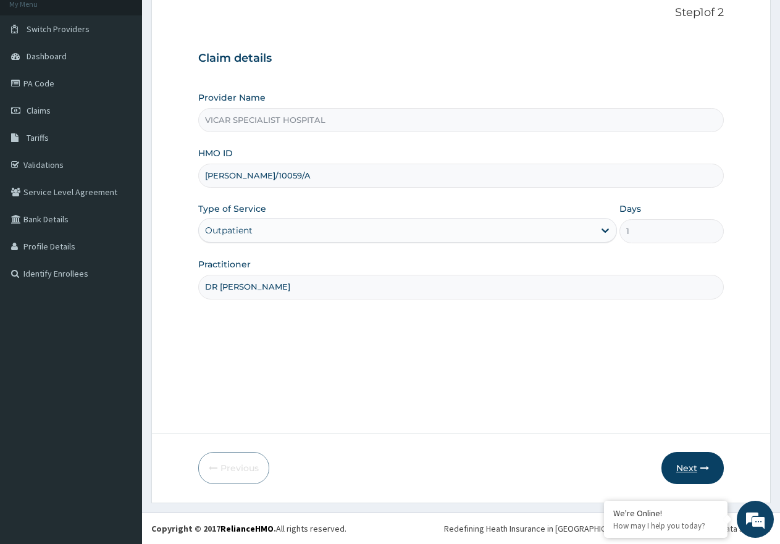
click at [702, 473] on button "Next" at bounding box center [693, 468] width 62 height 32
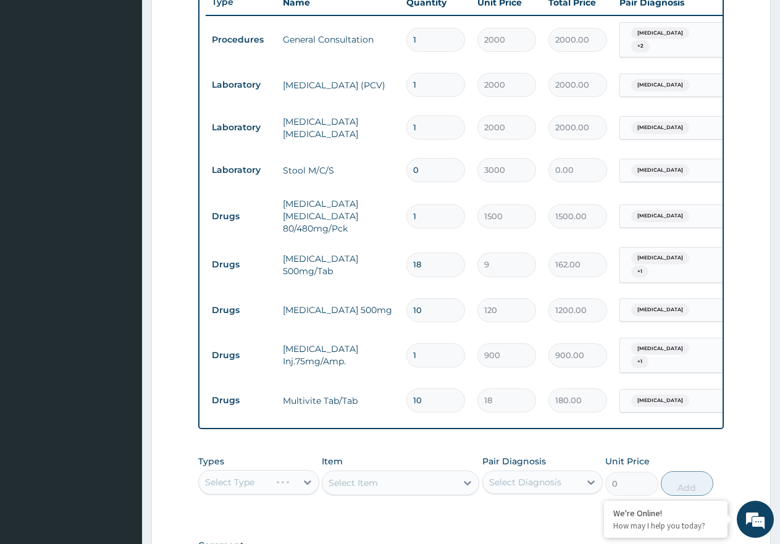
scroll to position [646, 0]
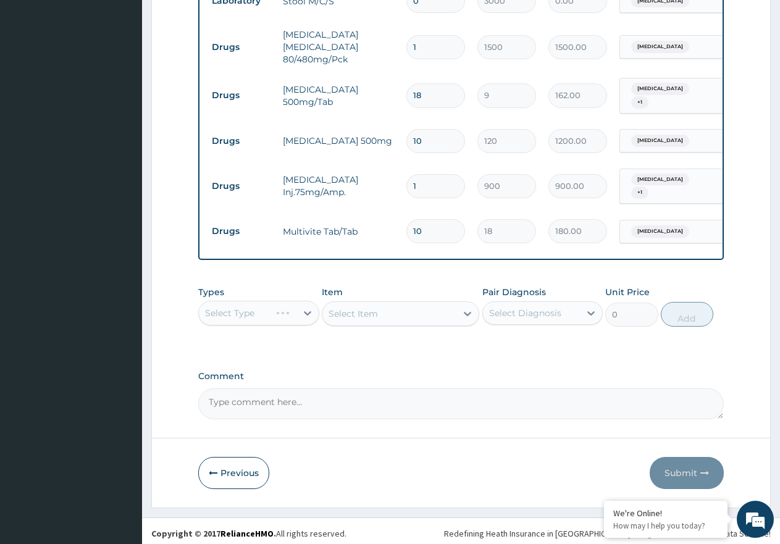
click at [282, 326] on div "Types Select Type Item Select Item Pair Diagnosis Select Diagnosis Unit Price 0…" at bounding box center [461, 306] width 526 height 53
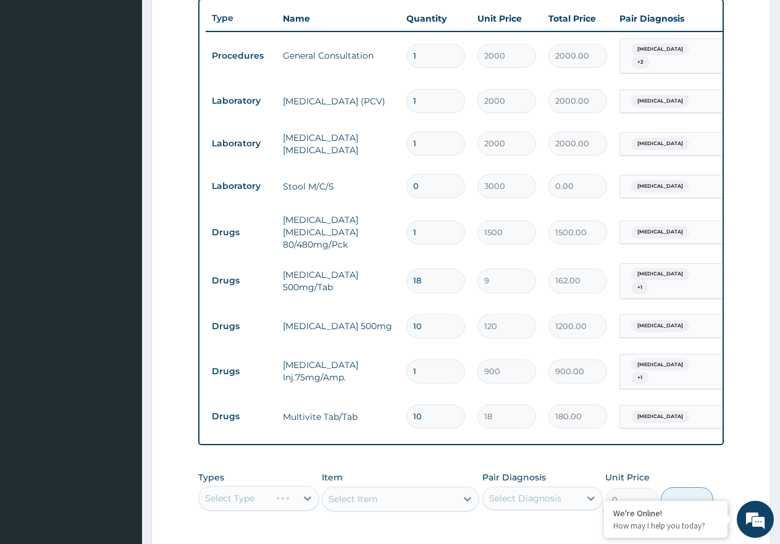
scroll to position [399, 0]
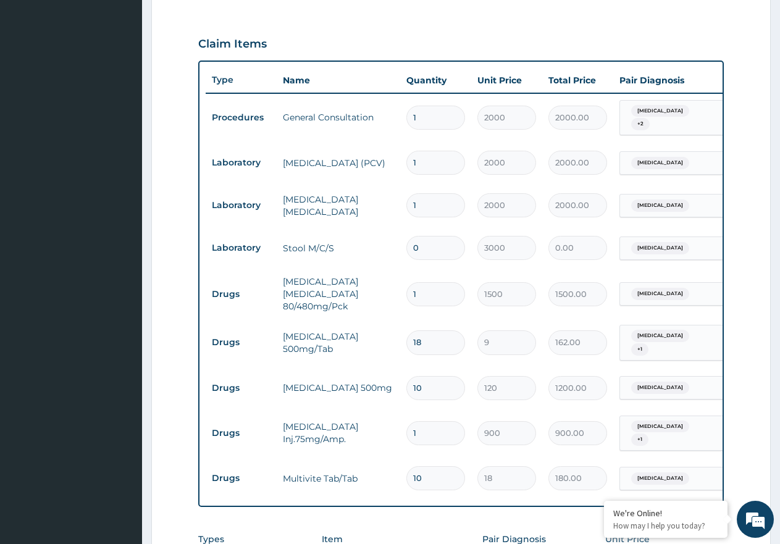
click at [439, 243] on input "0" at bounding box center [436, 248] width 59 height 24
type input "1"
type input "3000.00"
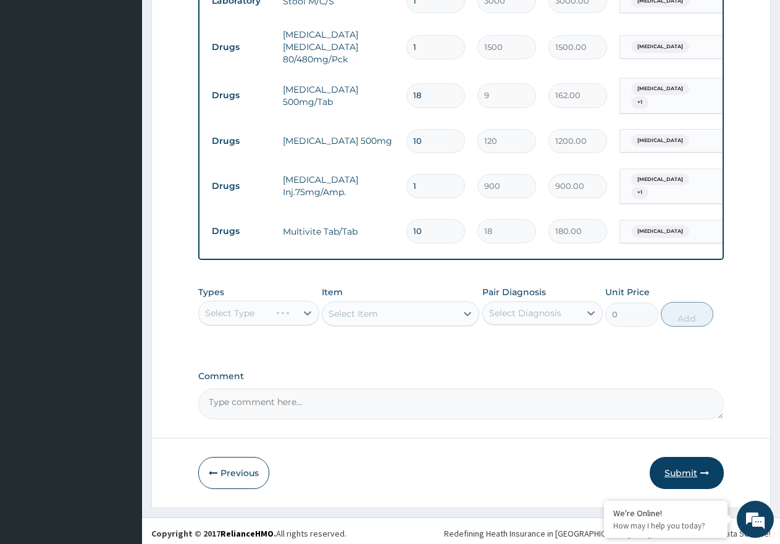
type input "1"
click at [681, 458] on button "Submit" at bounding box center [687, 473] width 74 height 32
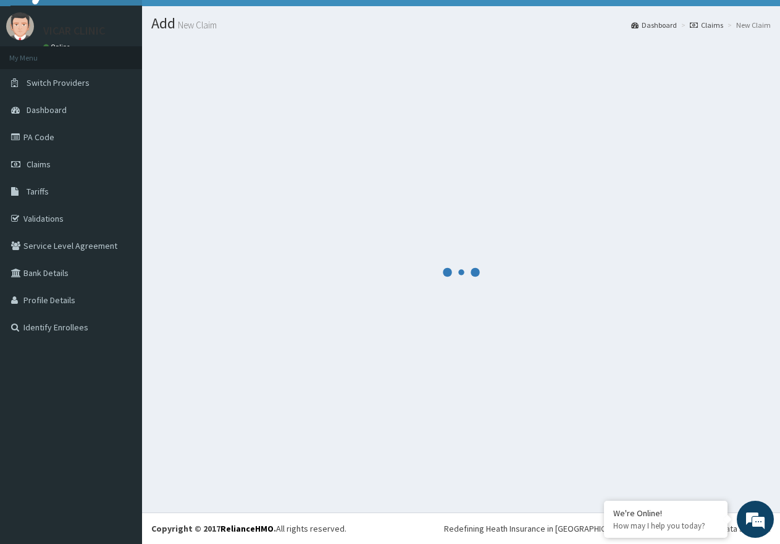
scroll to position [25, 0]
drag, startPoint x: 0, startPoint y: 172, endPoint x: 169, endPoint y: 164, distance: 168.9
click at [169, 164] on div at bounding box center [461, 272] width 620 height 463
click at [31, 170] on link "Claims" at bounding box center [71, 164] width 142 height 27
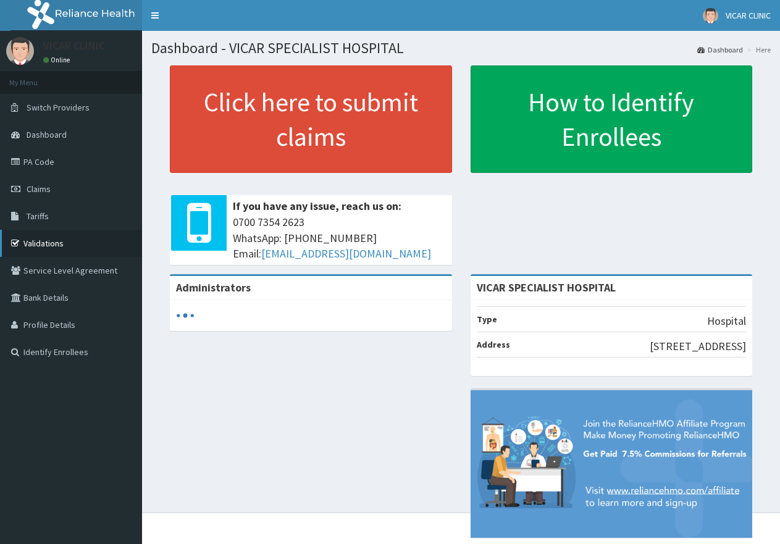
click at [25, 242] on link "Validations" at bounding box center [71, 243] width 142 height 27
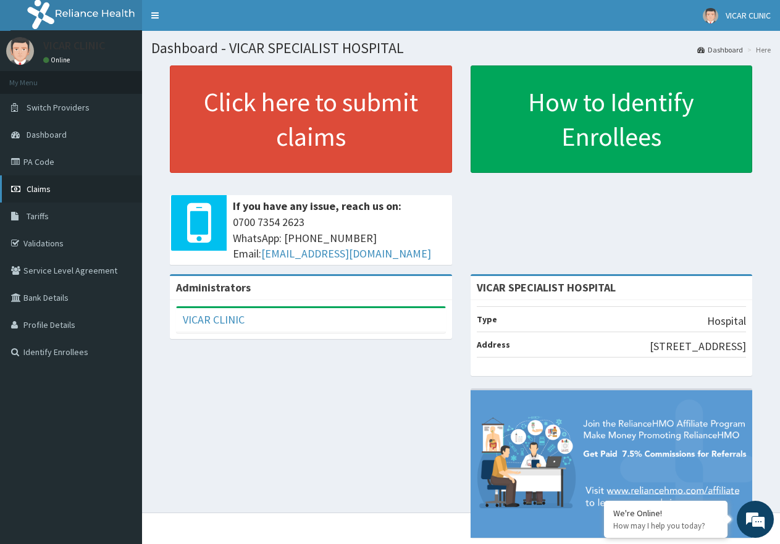
click at [72, 193] on link "Claims" at bounding box center [71, 188] width 142 height 27
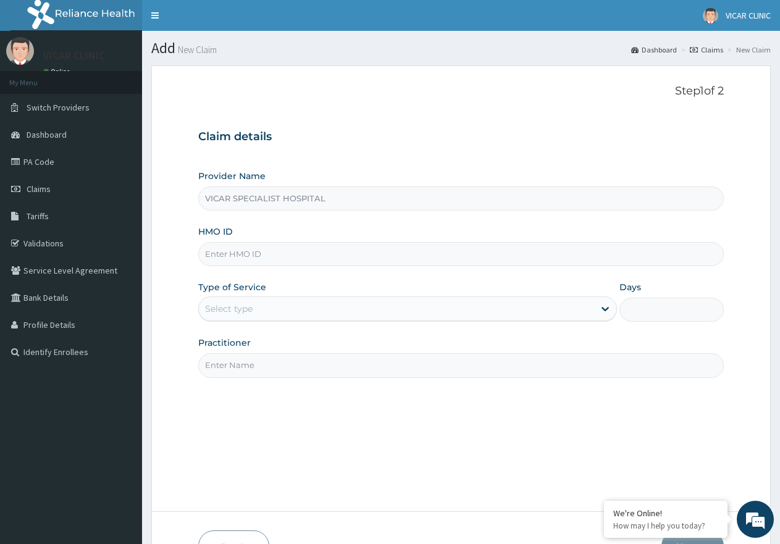
click at [276, 243] on input "HMO ID" at bounding box center [461, 254] width 526 height 24
type input "SUT/10163/A"
click at [344, 305] on div "Select type" at bounding box center [396, 309] width 395 height 20
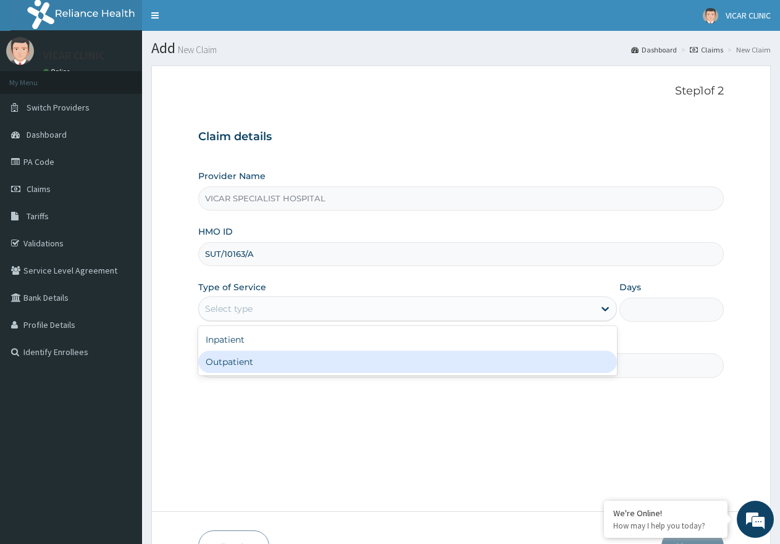
click at [290, 361] on div "Outpatient" at bounding box center [407, 362] width 418 height 22
type input "1"
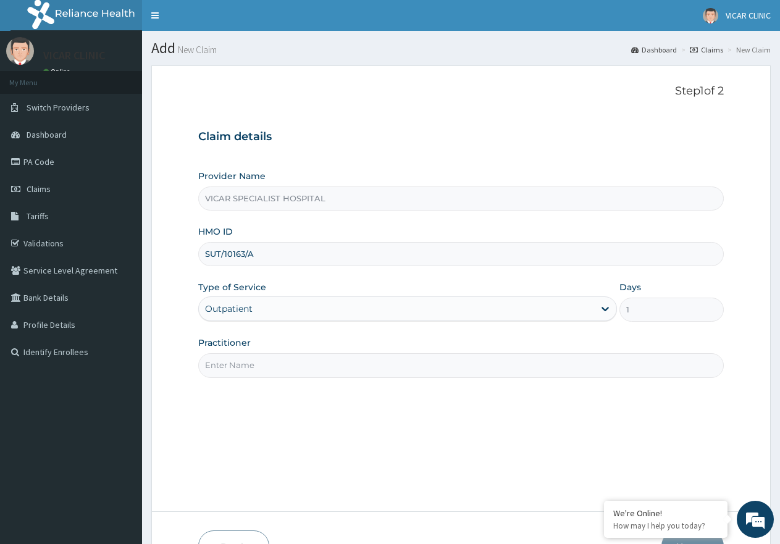
click at [250, 369] on input "Practitioner" at bounding box center [461, 365] width 526 height 24
type input "DR [PERSON_NAME]"
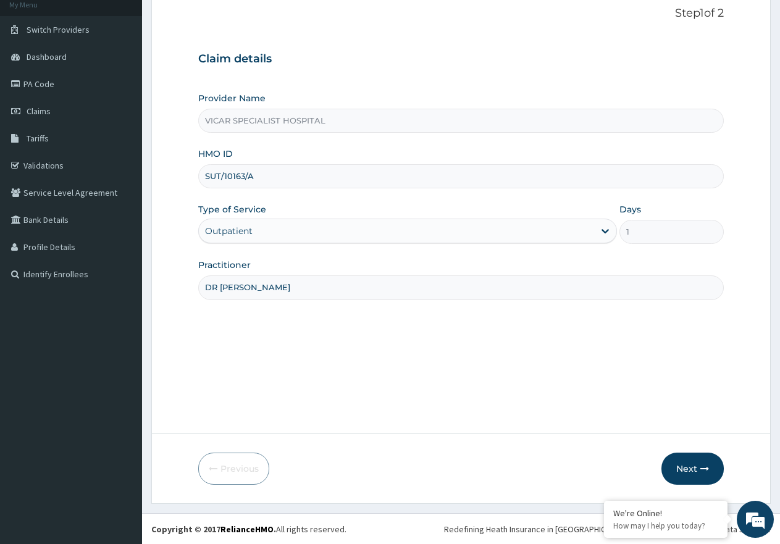
scroll to position [78, 0]
click at [686, 474] on button "Next" at bounding box center [693, 468] width 62 height 32
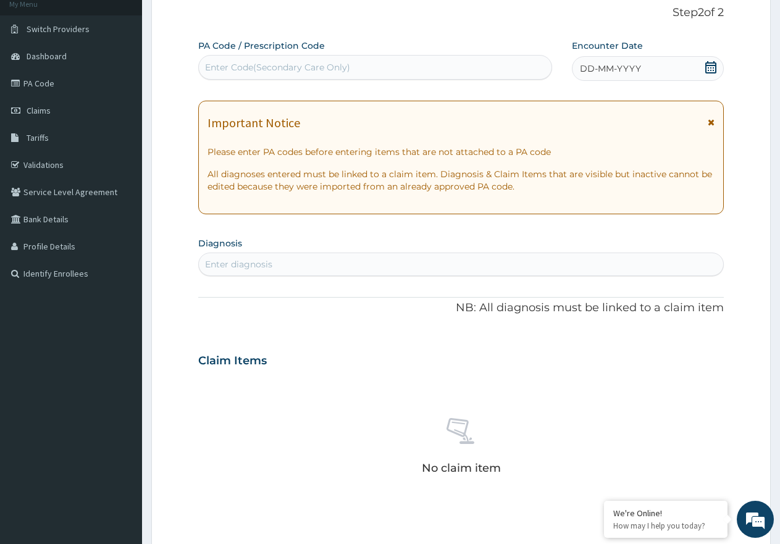
click at [713, 67] on icon at bounding box center [711, 67] width 11 height 12
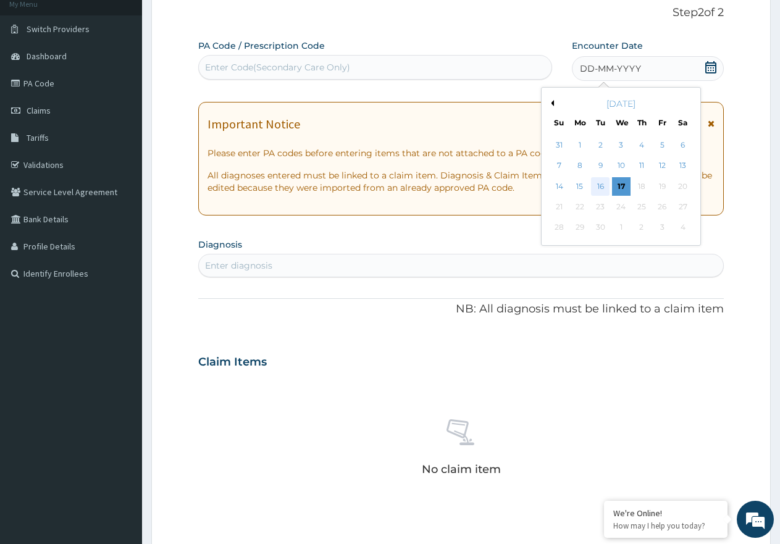
click at [603, 187] on div "16" at bounding box center [601, 186] width 19 height 19
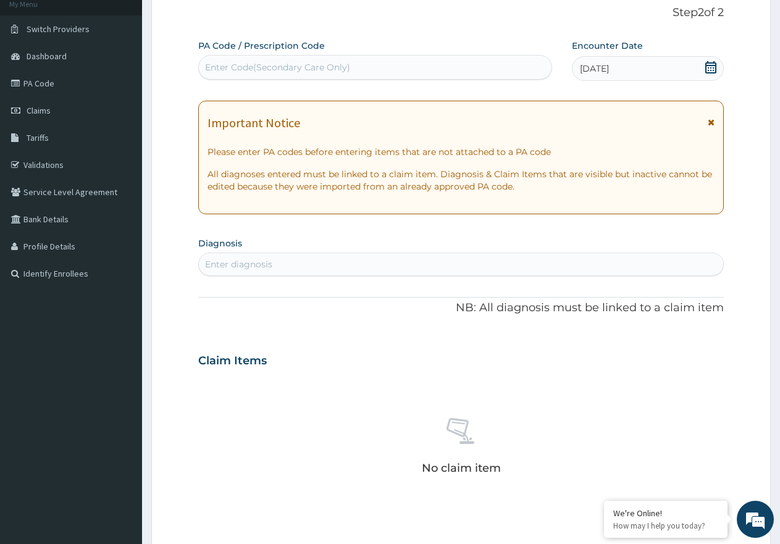
click at [423, 268] on div "Enter diagnosis" at bounding box center [461, 265] width 525 height 20
click at [337, 264] on div "Enter diagnosis" at bounding box center [461, 265] width 525 height 20
type input "[MEDICAL_DATA]"
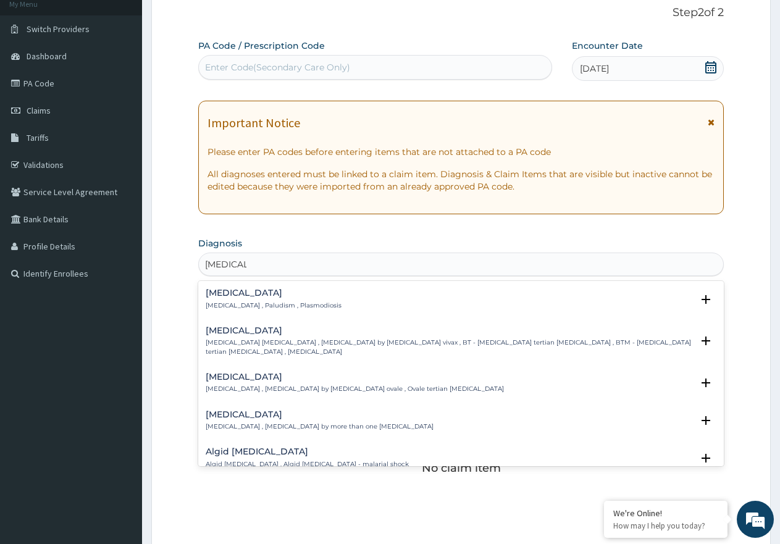
click at [304, 292] on h4 "[MEDICAL_DATA]" at bounding box center [274, 293] width 136 height 9
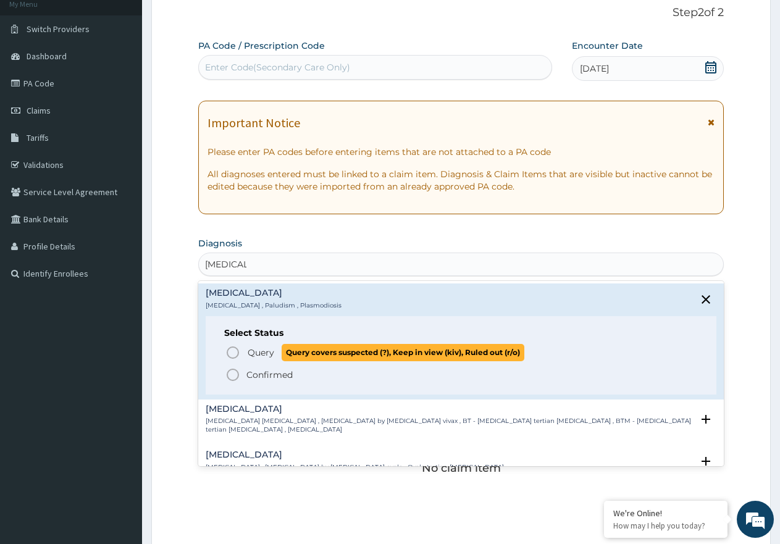
click at [276, 352] on p "Query Query covers suspected (?), Keep in view (kiv), Ruled out (r/o)" at bounding box center [386, 352] width 278 height 17
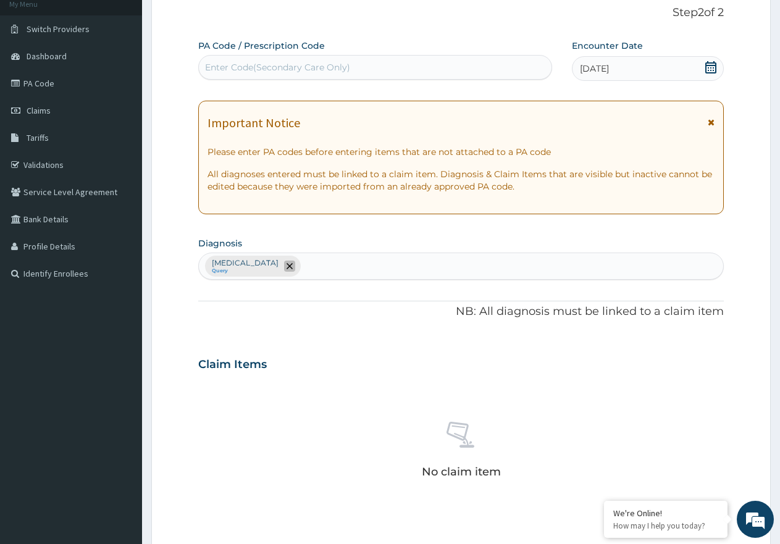
click at [284, 261] on span "remove selection option" at bounding box center [289, 266] width 11 height 11
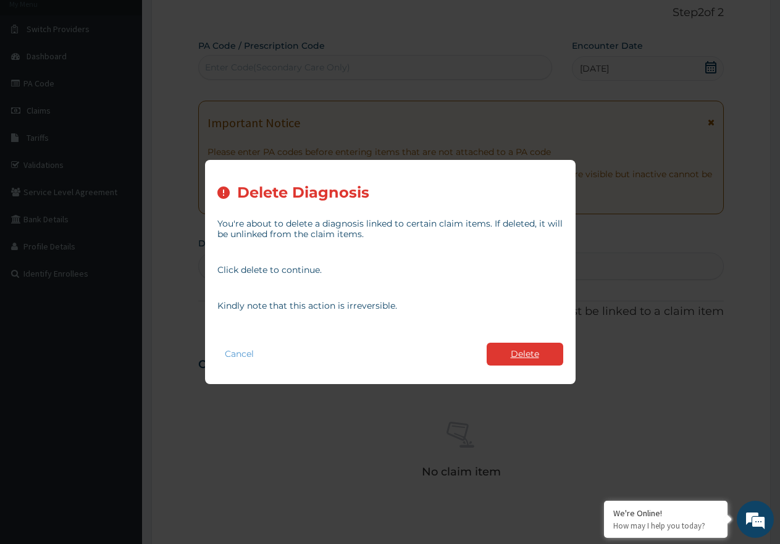
click at [534, 354] on button "Delete" at bounding box center [525, 354] width 77 height 23
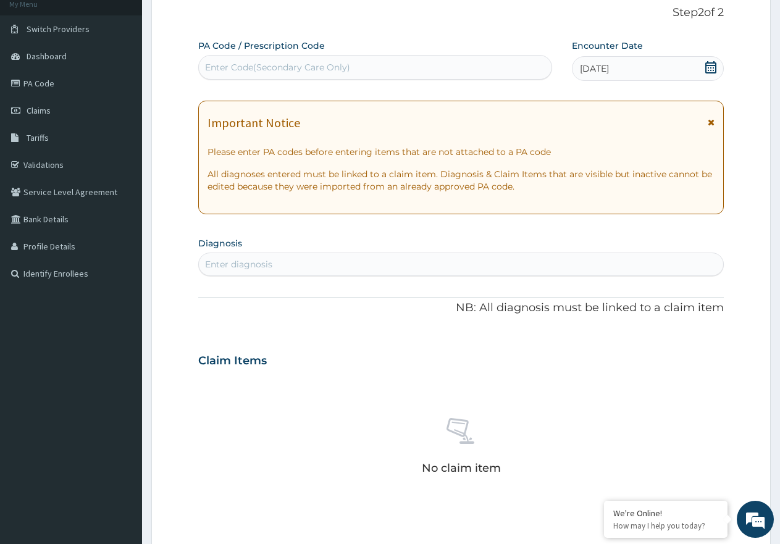
click at [279, 267] on div "Enter diagnosis" at bounding box center [461, 265] width 525 height 20
type input "MALARIA"
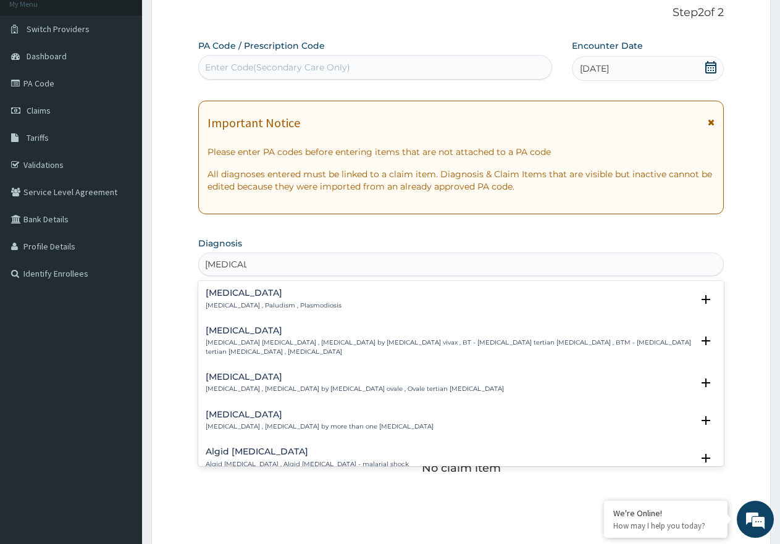
click at [267, 297] on h4 "Malaria" at bounding box center [274, 293] width 136 height 9
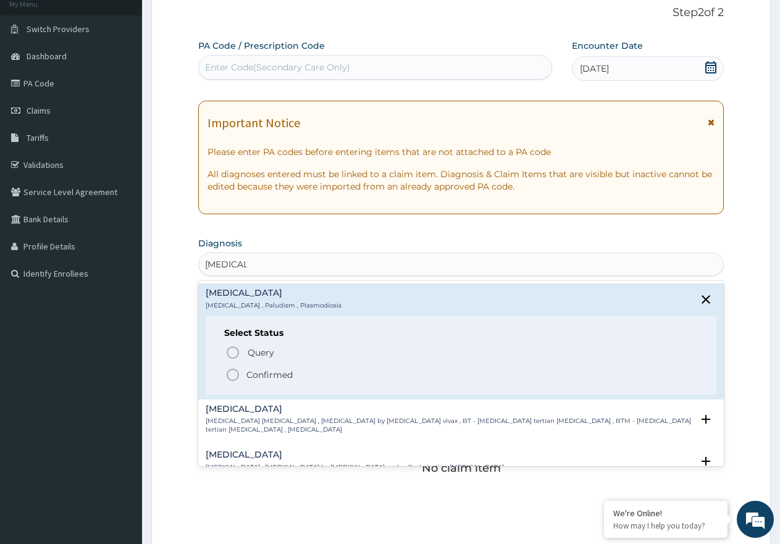
click at [272, 368] on span "Confirmed" at bounding box center [462, 375] width 473 height 15
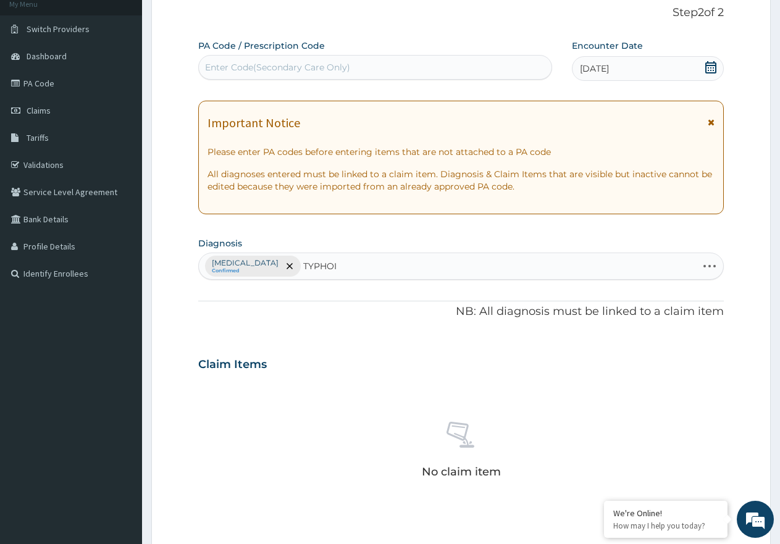
type input "TYPHOID"
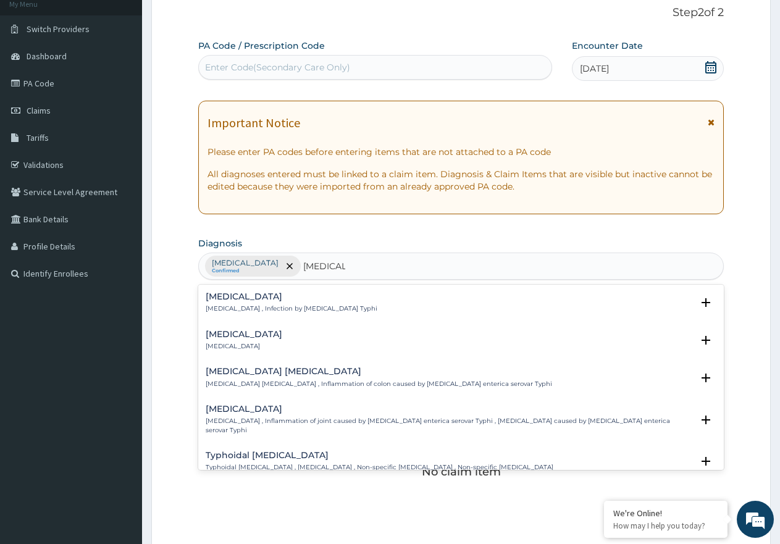
click at [252, 292] on h4 "Typhoid fever" at bounding box center [292, 296] width 172 height 9
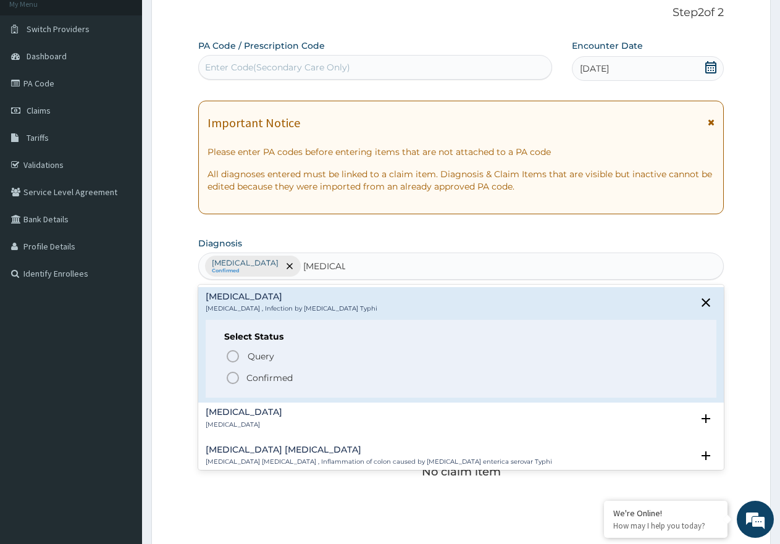
click at [248, 376] on p "Confirmed" at bounding box center [270, 378] width 46 height 12
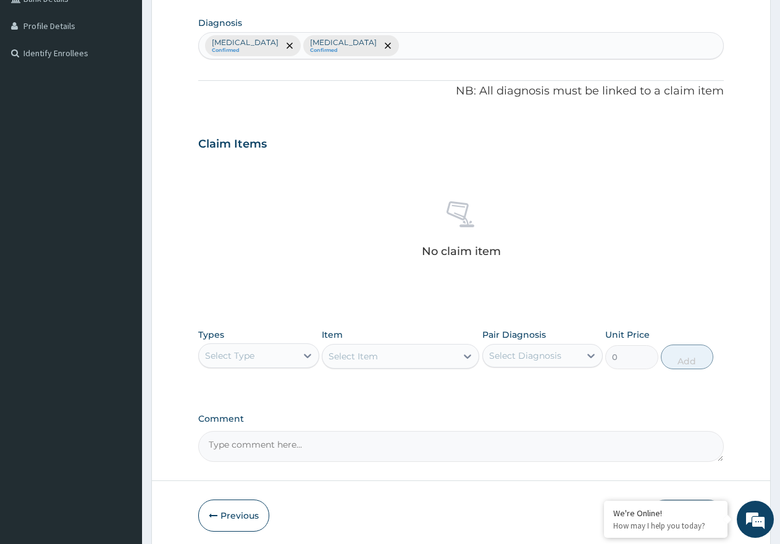
scroll to position [326, 0]
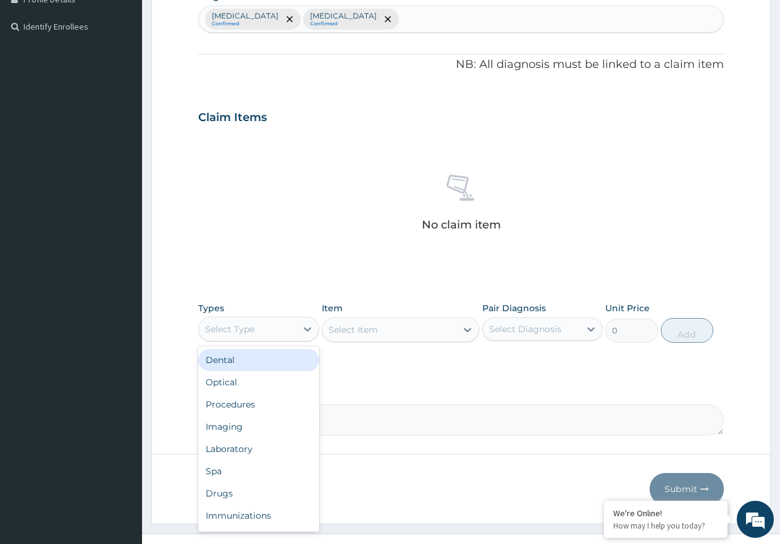
click at [253, 327] on div "Select Type" at bounding box center [229, 329] width 49 height 12
click at [237, 408] on div "Procedures" at bounding box center [258, 405] width 121 height 22
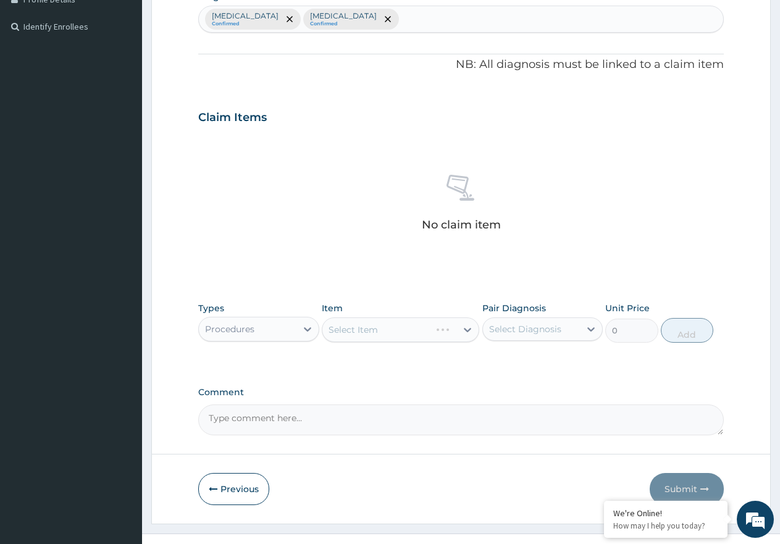
click at [396, 326] on div "Select Item" at bounding box center [401, 330] width 158 height 25
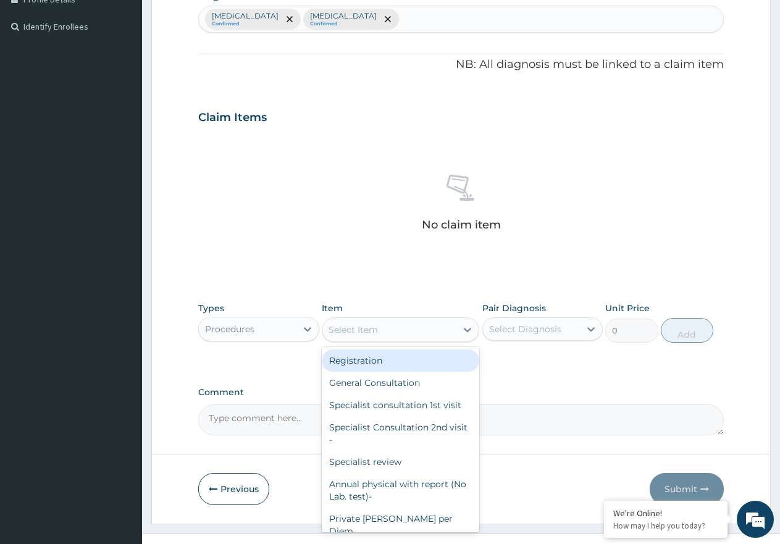
click at [437, 331] on div "Select Item" at bounding box center [390, 330] width 134 height 20
click at [408, 361] on div "Registration" at bounding box center [401, 361] width 158 height 22
type input "1000"
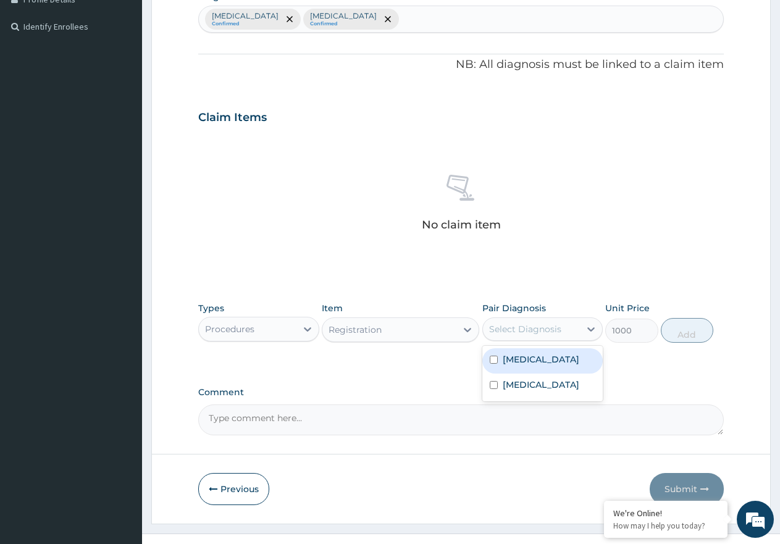
drag, startPoint x: 515, startPoint y: 332, endPoint x: 512, endPoint y: 363, distance: 31.1
click at [515, 338] on div "Select Diagnosis" at bounding box center [532, 329] width 98 height 20
click at [512, 372] on div "Malaria" at bounding box center [543, 360] width 121 height 25
checkbox input "true"
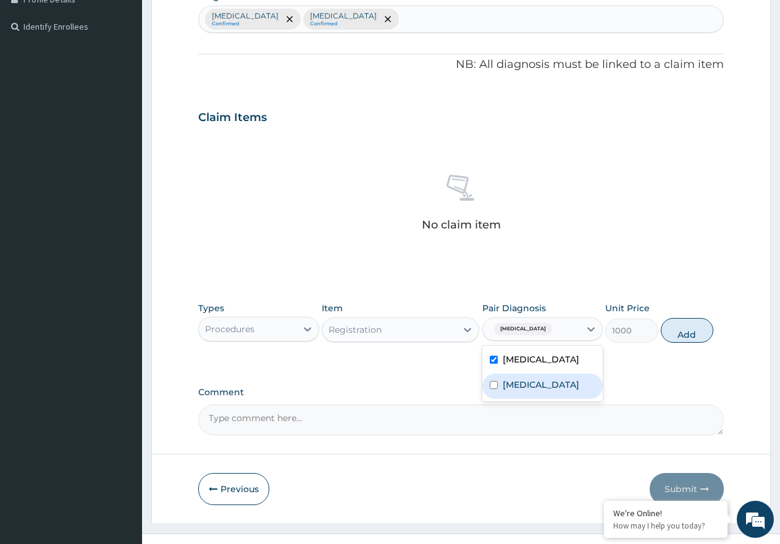
click at [512, 383] on label "Typhoid fever" at bounding box center [541, 385] width 77 height 12
checkbox input "true"
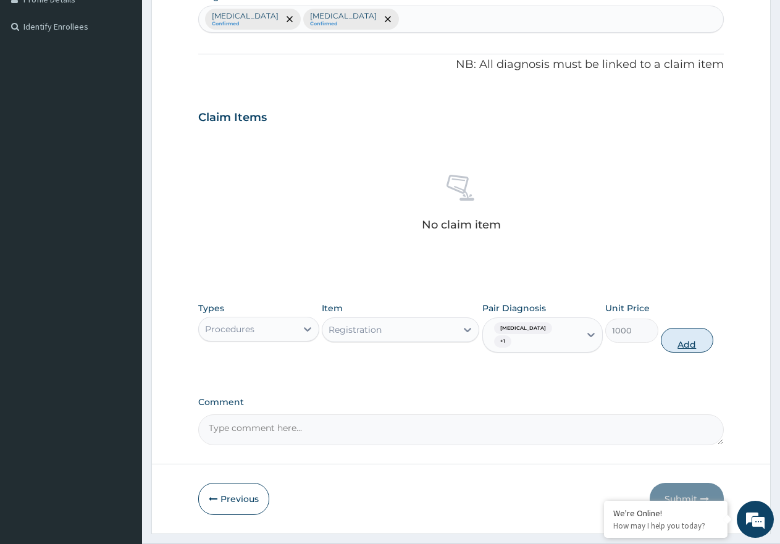
click at [686, 332] on button "Add" at bounding box center [687, 340] width 53 height 25
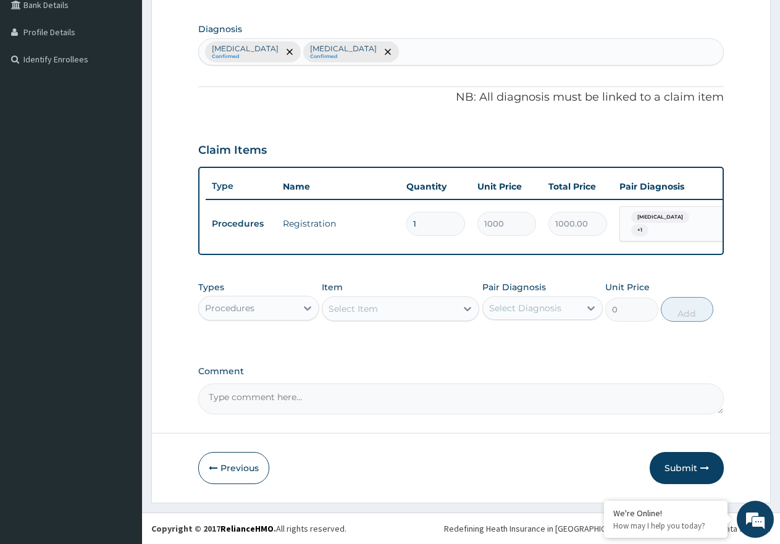
scroll to position [298, 0]
click at [386, 305] on div "Select Item" at bounding box center [390, 309] width 134 height 20
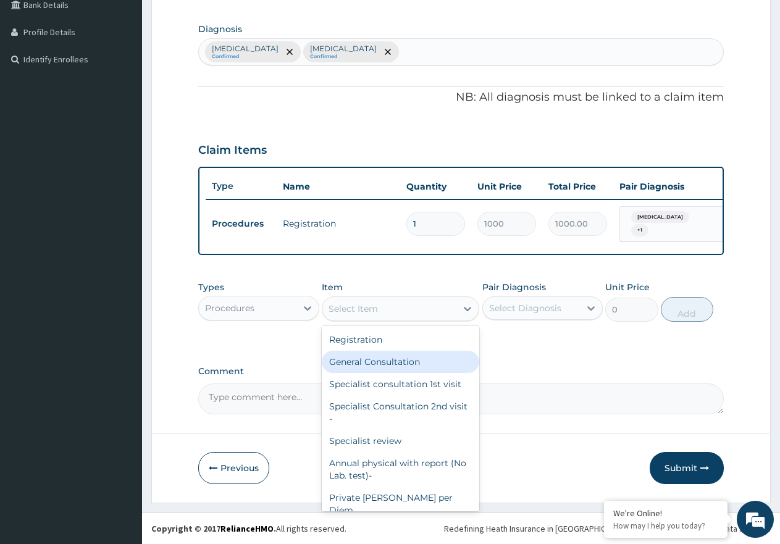
click at [390, 363] on div "General Consultation" at bounding box center [401, 362] width 158 height 22
type input "2000"
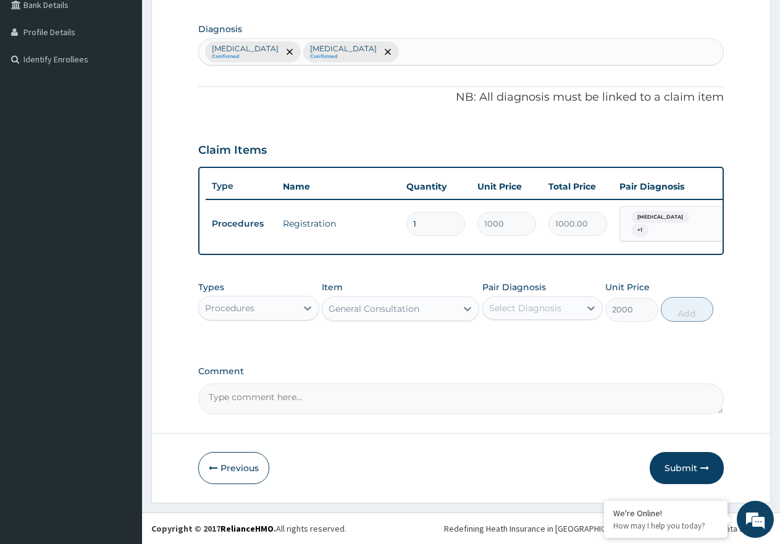
click at [573, 310] on div "Select Diagnosis" at bounding box center [532, 308] width 98 height 20
click at [559, 355] on div "Typhoid fever" at bounding box center [543, 365] width 121 height 25
checkbox input "true"
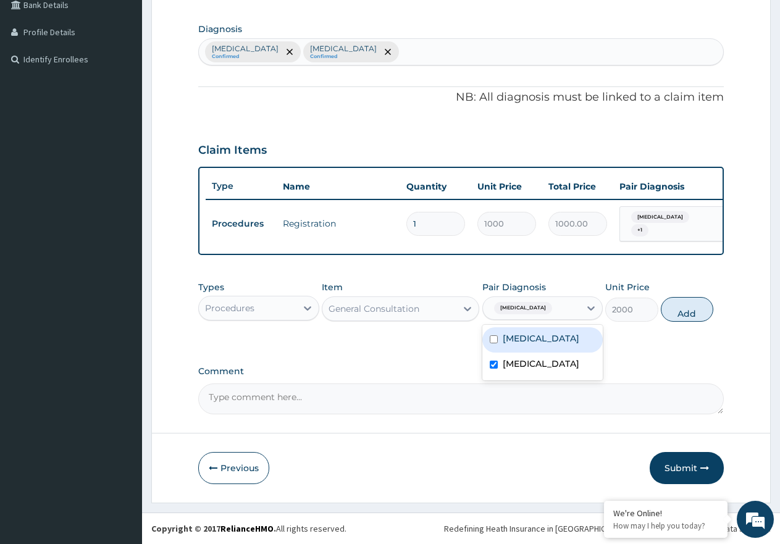
click at [554, 346] on div "Malaria" at bounding box center [543, 339] width 121 height 25
checkbox input "true"
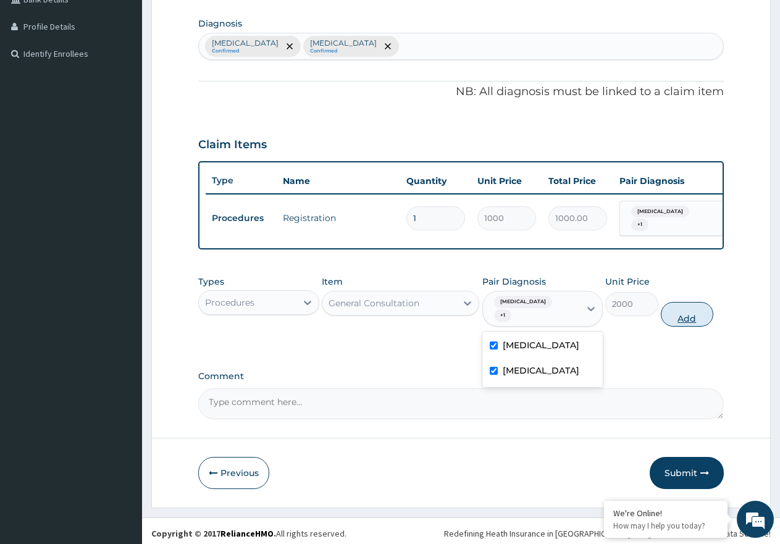
click at [687, 316] on button "Add" at bounding box center [687, 314] width 53 height 25
type input "0"
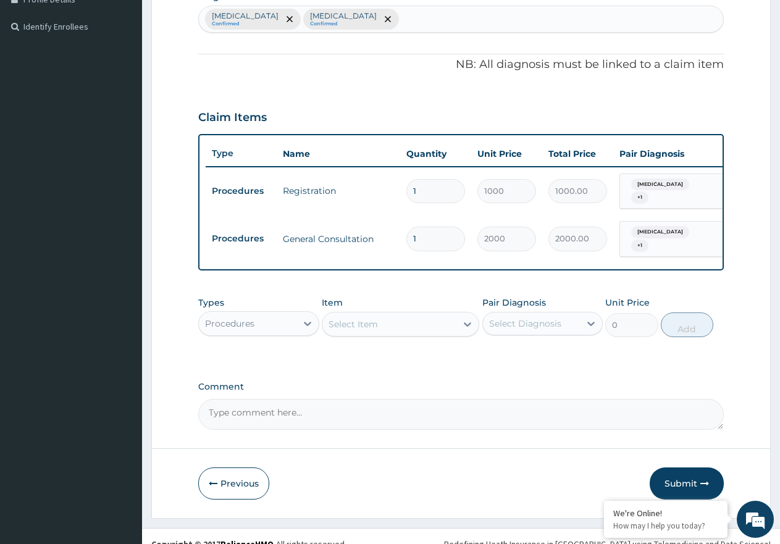
scroll to position [341, 0]
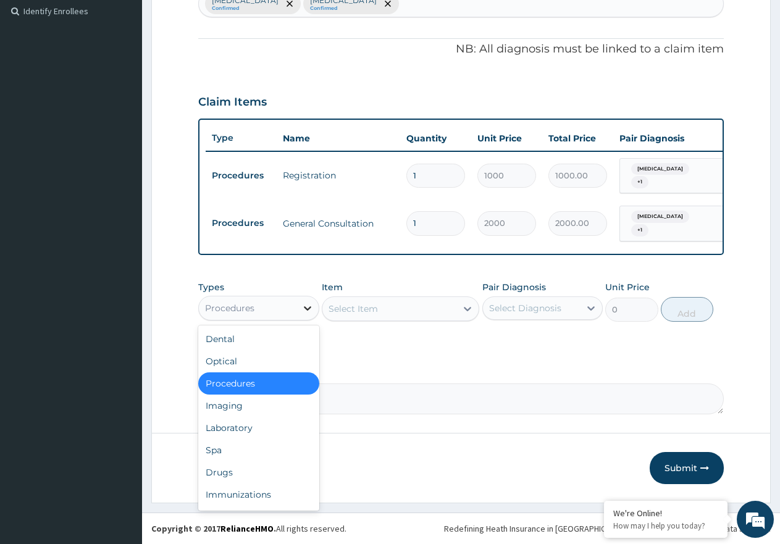
click at [298, 305] on div at bounding box center [308, 308] width 22 height 22
click at [266, 428] on div "Laboratory" at bounding box center [258, 428] width 121 height 22
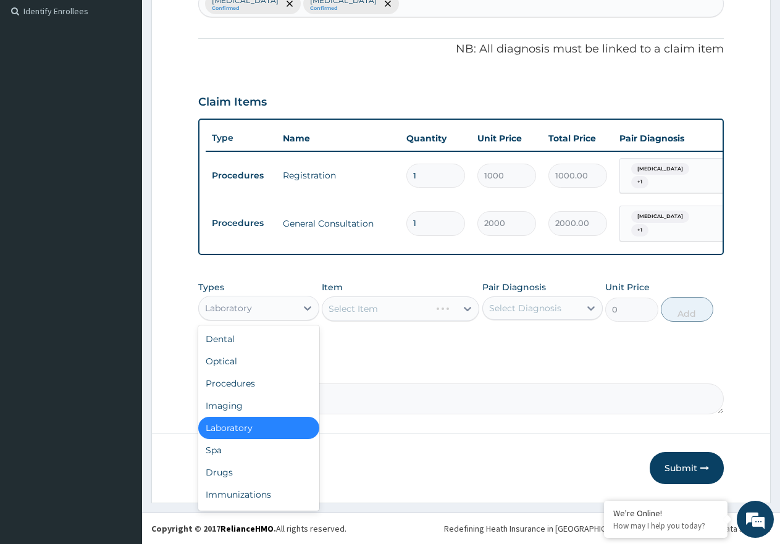
click at [265, 304] on div "Laboratory" at bounding box center [248, 308] width 98 height 20
click at [251, 481] on div "Drugs" at bounding box center [258, 473] width 121 height 22
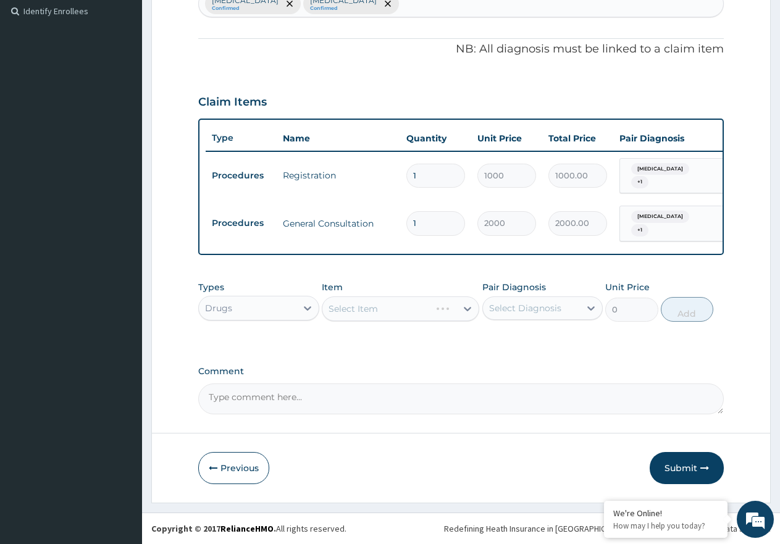
click at [369, 313] on div "Select Item" at bounding box center [401, 309] width 158 height 25
click at [428, 308] on div "Select Item" at bounding box center [401, 309] width 158 height 25
click at [419, 311] on div "Select Item" at bounding box center [401, 309] width 158 height 25
click at [396, 304] on div "Select Item" at bounding box center [401, 309] width 158 height 25
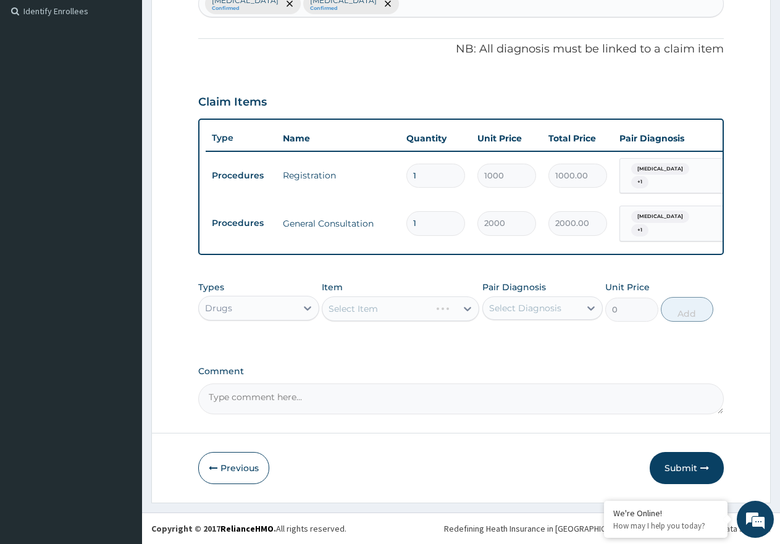
click at [398, 305] on div "Select Item" at bounding box center [401, 309] width 158 height 25
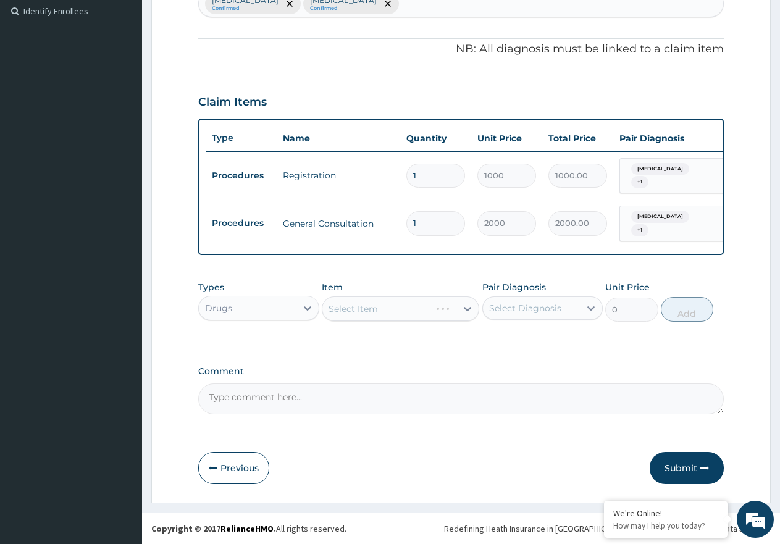
click at [398, 305] on div "Select Item" at bounding box center [401, 309] width 158 height 25
click at [399, 315] on div "Select Item" at bounding box center [401, 309] width 158 height 25
click at [398, 315] on div "Select Item" at bounding box center [401, 309] width 158 height 25
click at [370, 311] on div "Select Item" at bounding box center [401, 309] width 158 height 25
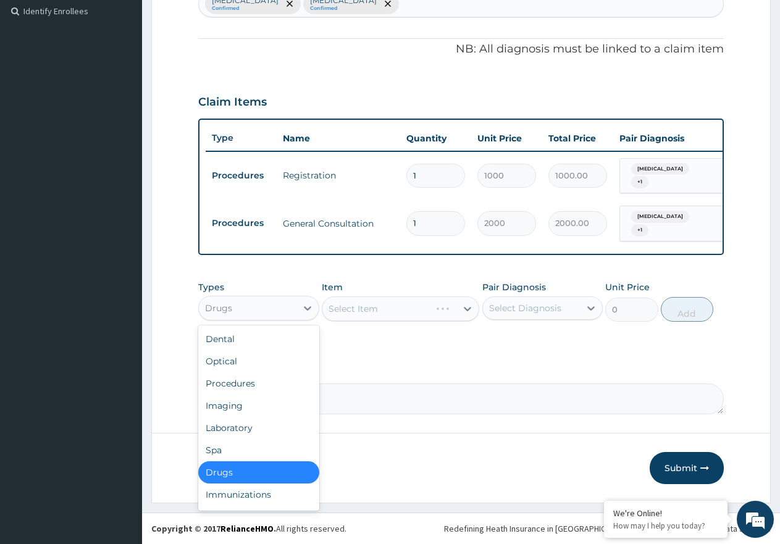
click at [256, 308] on div "Drugs" at bounding box center [248, 308] width 98 height 20
click at [213, 455] on div "Spa" at bounding box center [258, 450] width 121 height 22
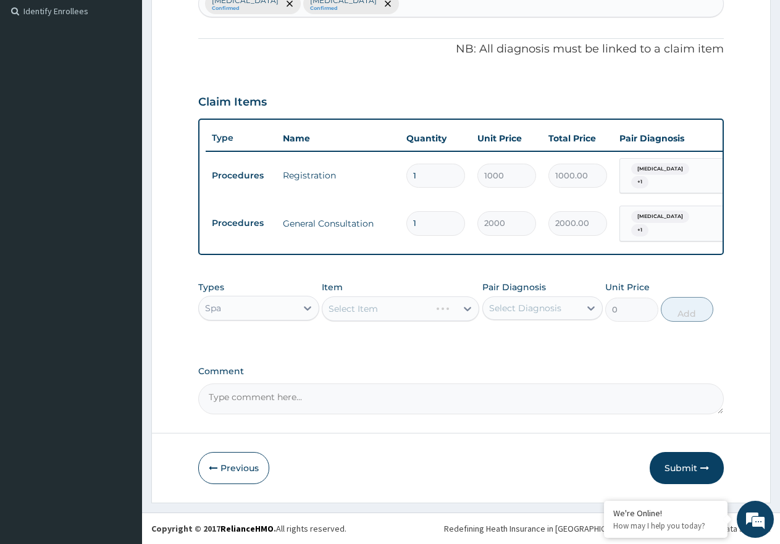
click at [240, 306] on div "Spa" at bounding box center [248, 308] width 98 height 20
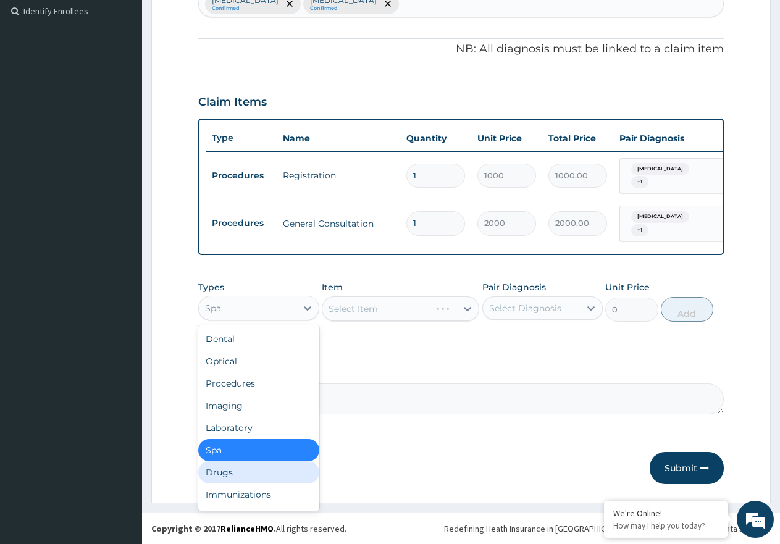
click at [235, 470] on div "Drugs" at bounding box center [258, 473] width 121 height 22
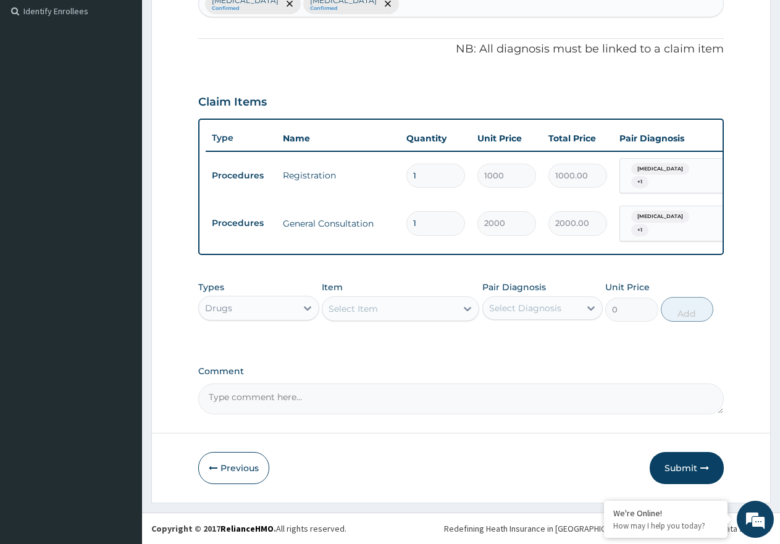
click at [390, 322] on div "Types option Drugs, selected. Select is focused ,type to refine list, press Dow…" at bounding box center [461, 301] width 526 height 53
click at [389, 313] on div "Select Item" at bounding box center [390, 309] width 134 height 20
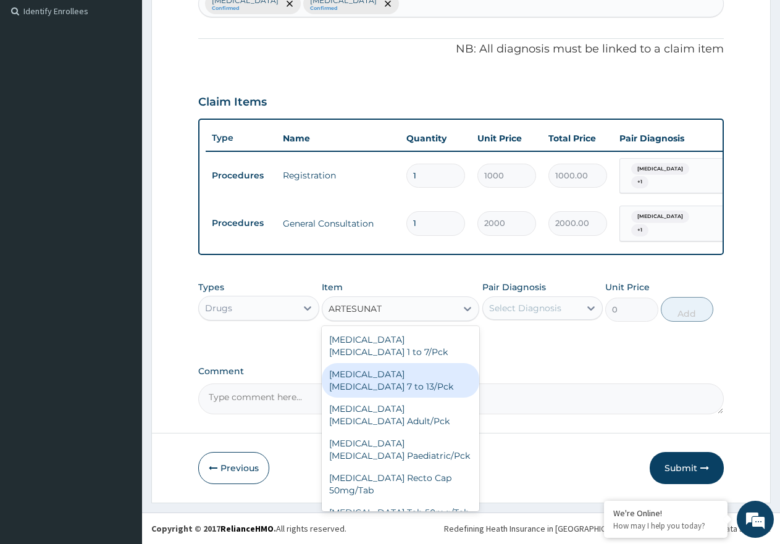
type input "ARTESUNATE"
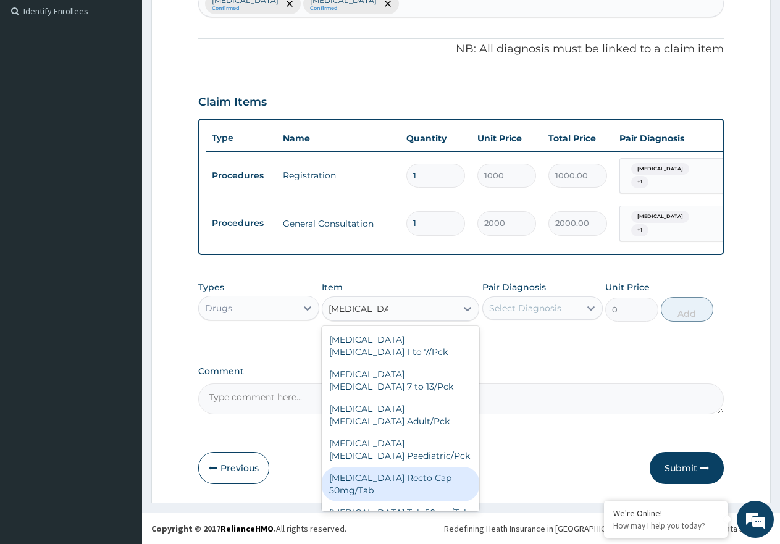
scroll to position [59, 0]
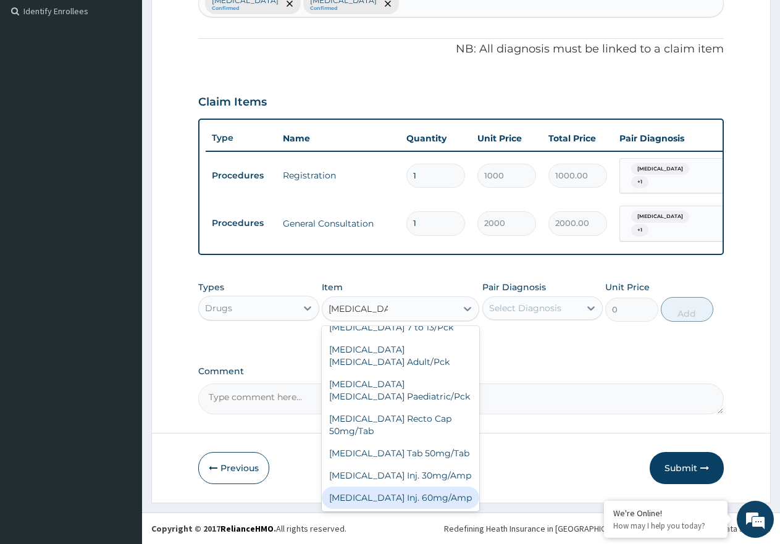
click at [438, 494] on div "[MEDICAL_DATA] Inj. 60mg/Amp" at bounding box center [401, 498] width 158 height 22
type input "1500"
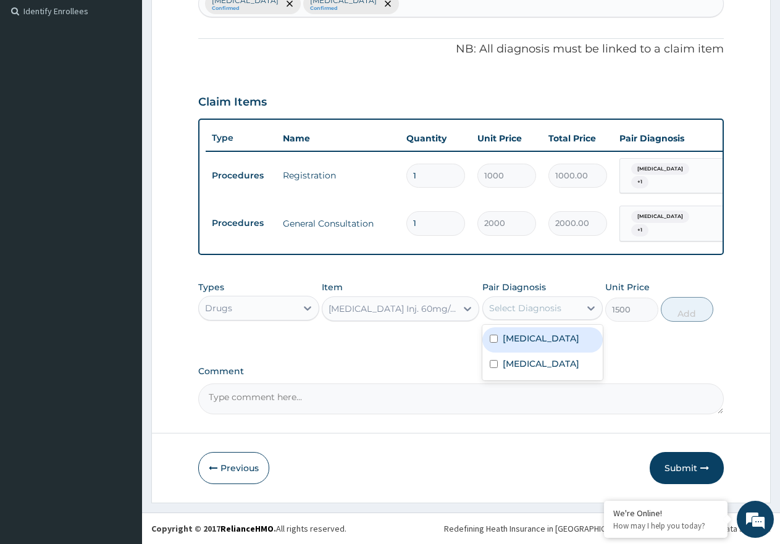
click at [535, 305] on div "Select Diagnosis" at bounding box center [525, 308] width 72 height 12
click at [531, 344] on label "[MEDICAL_DATA]" at bounding box center [541, 338] width 77 height 12
checkbox input "true"
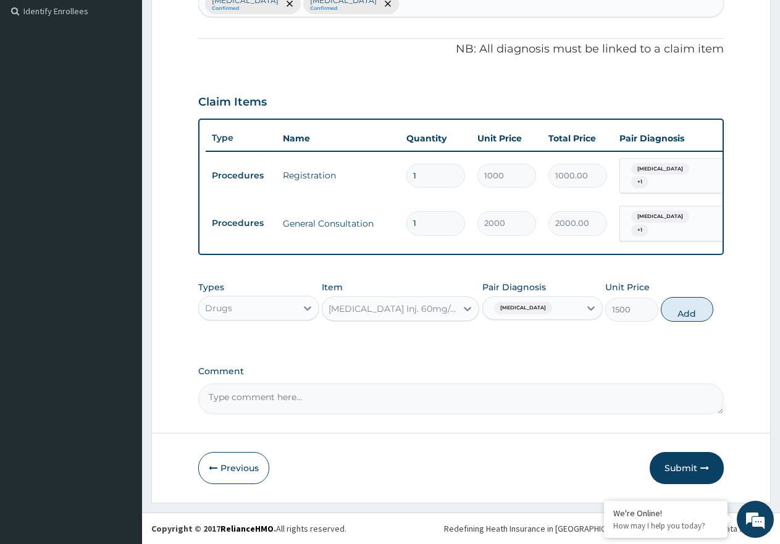
click at [656, 298] on div "1500" at bounding box center [631, 310] width 53 height 24
click at [687, 312] on button "Add" at bounding box center [687, 309] width 53 height 25
type input "0"
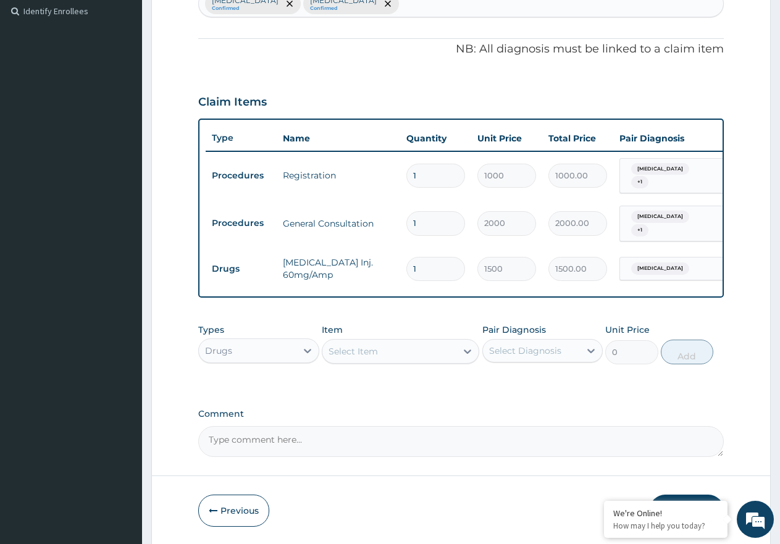
type input "0.00"
type input "3"
type input "4500.00"
type input "3"
click at [412, 337] on div "Item Select Item" at bounding box center [401, 344] width 158 height 41
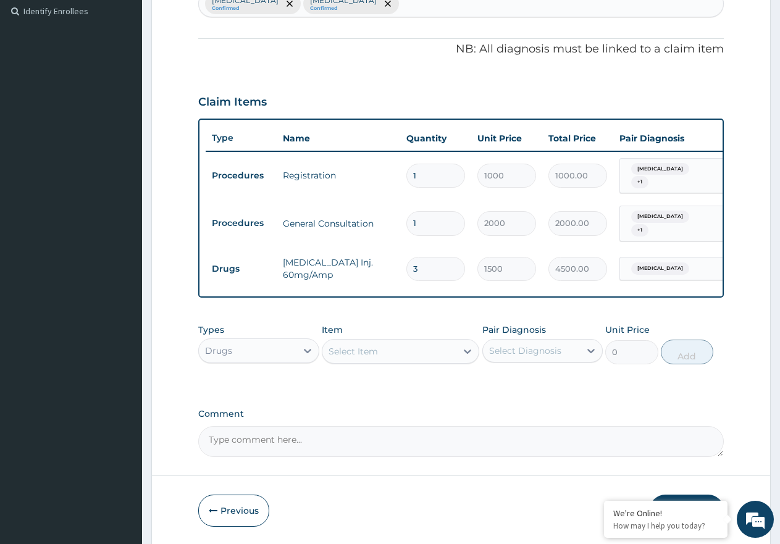
click at [411, 350] on div "Select Item" at bounding box center [390, 352] width 134 height 20
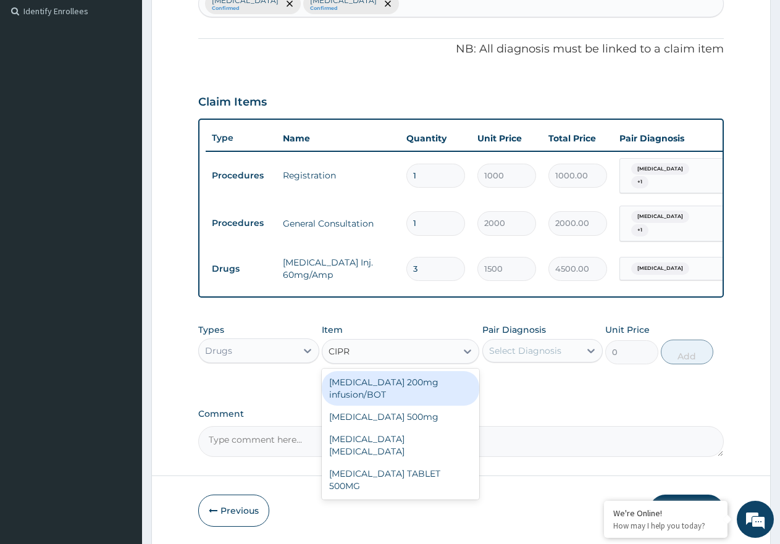
type input "[MEDICAL_DATA]"
click at [413, 382] on div "[MEDICAL_DATA] 200mg infusion/BOT" at bounding box center [401, 388] width 158 height 35
type input "600"
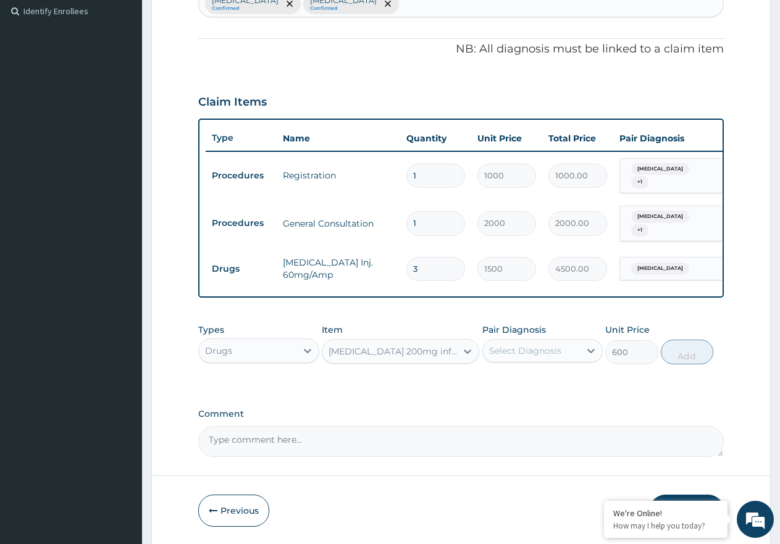
click at [541, 332] on label "Pair Diagnosis" at bounding box center [515, 330] width 64 height 12
click at [538, 345] on div "Select Diagnosis" at bounding box center [525, 351] width 72 height 12
click at [547, 401] on label "[MEDICAL_DATA]" at bounding box center [541, 406] width 77 height 12
checkbox input "true"
click at [681, 353] on button "Add" at bounding box center [687, 352] width 53 height 25
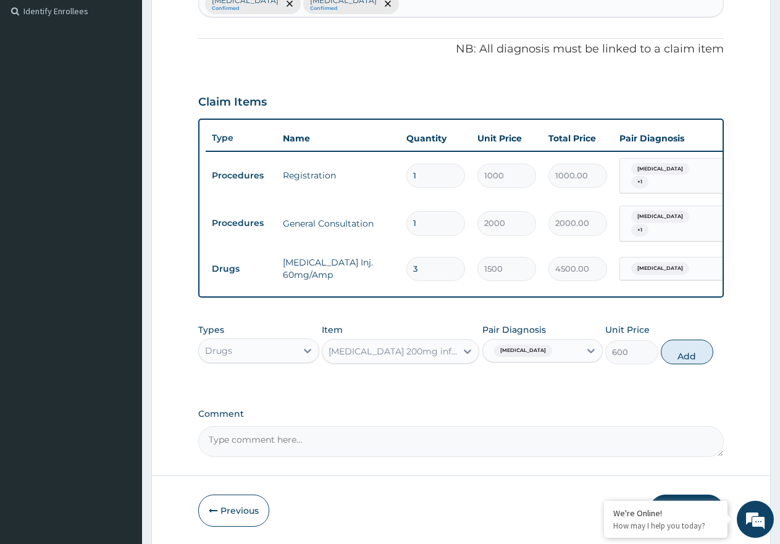
type input "0"
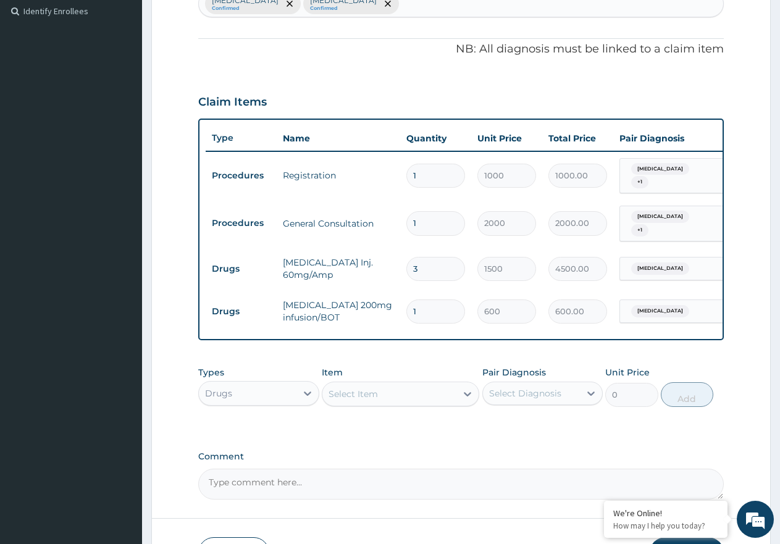
type input "0.00"
type input "4"
type input "2400.00"
type input "4"
click at [401, 389] on div "Select Item" at bounding box center [390, 394] width 134 height 20
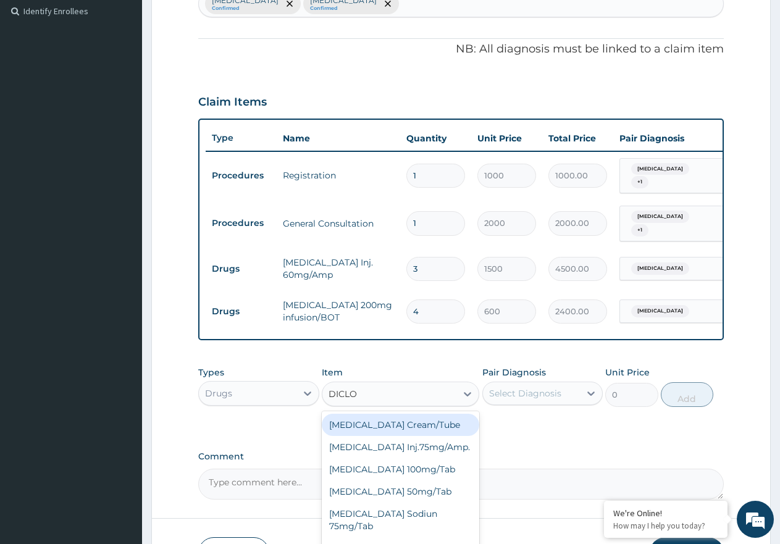
type input "DICLOF"
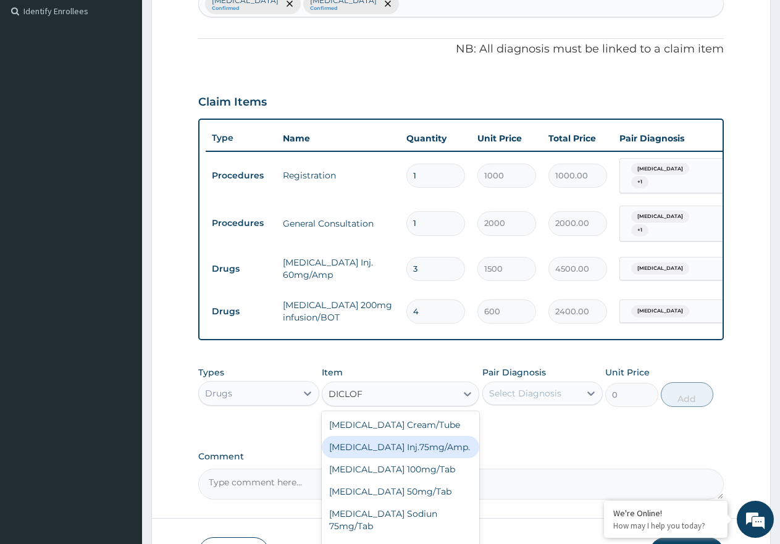
click at [398, 446] on div "[MEDICAL_DATA] Inj.75mg/Amp." at bounding box center [401, 447] width 158 height 22
type input "900"
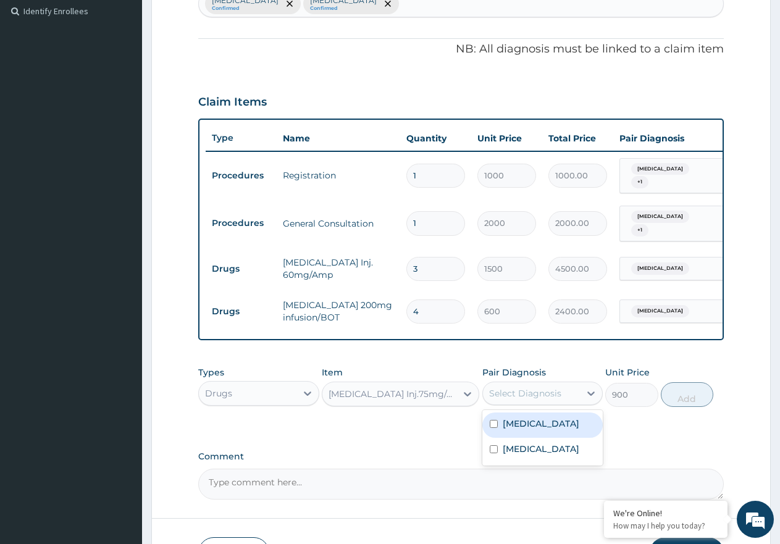
drag, startPoint x: 497, startPoint y: 389, endPoint x: 508, endPoint y: 437, distance: 49.6
click at [497, 392] on div "Select Diagnosis" at bounding box center [525, 393] width 72 height 12
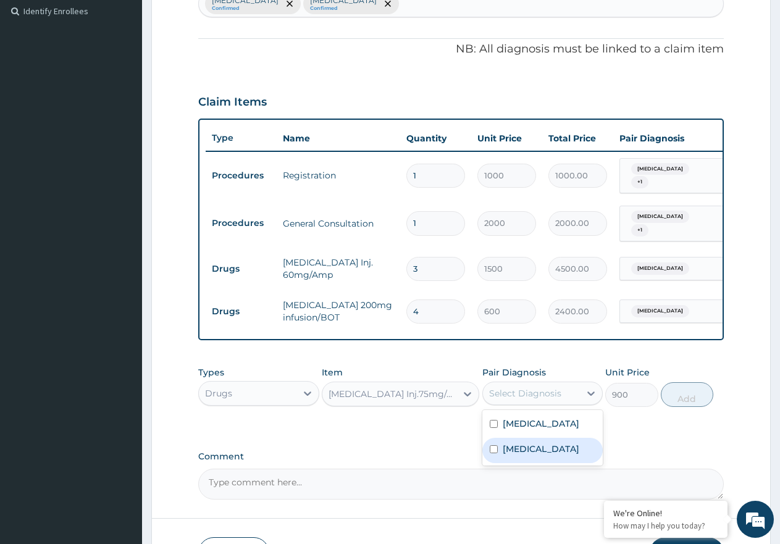
click at [509, 440] on div "Typhoid fever" at bounding box center [543, 450] width 121 height 25
checkbox input "true"
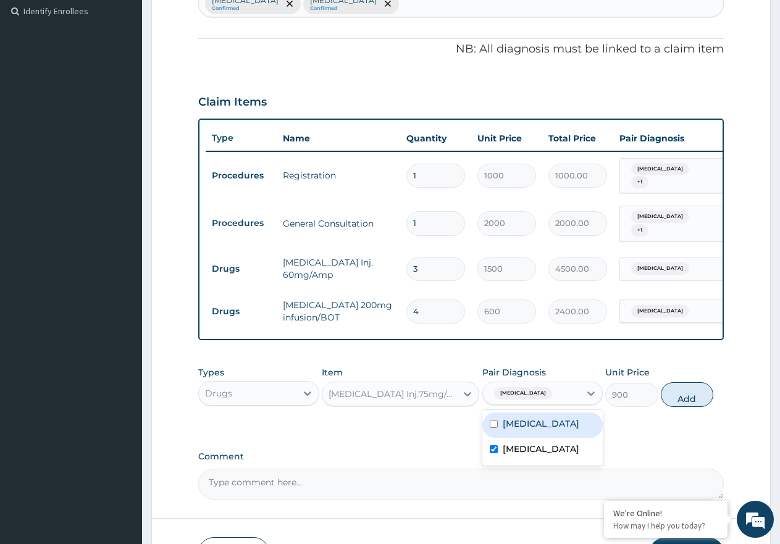
click at [504, 428] on label "Malaria" at bounding box center [541, 424] width 77 height 12
checkbox input "true"
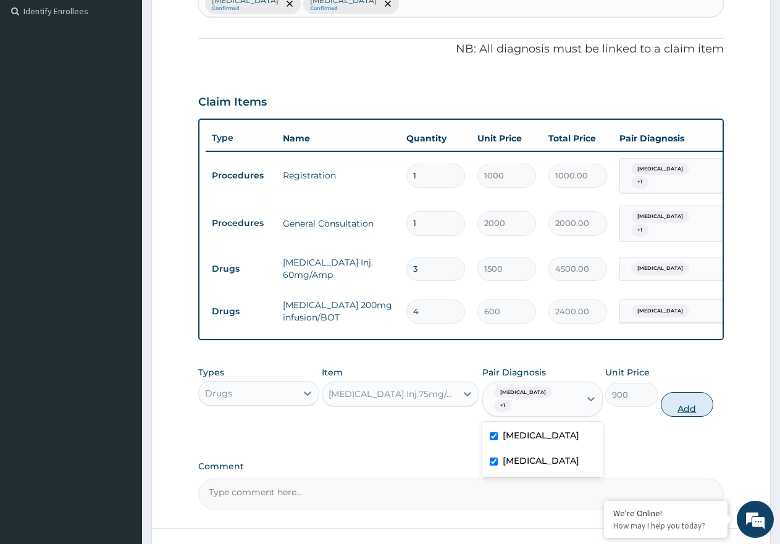
click at [686, 400] on button "Add" at bounding box center [687, 404] width 53 height 25
type input "0"
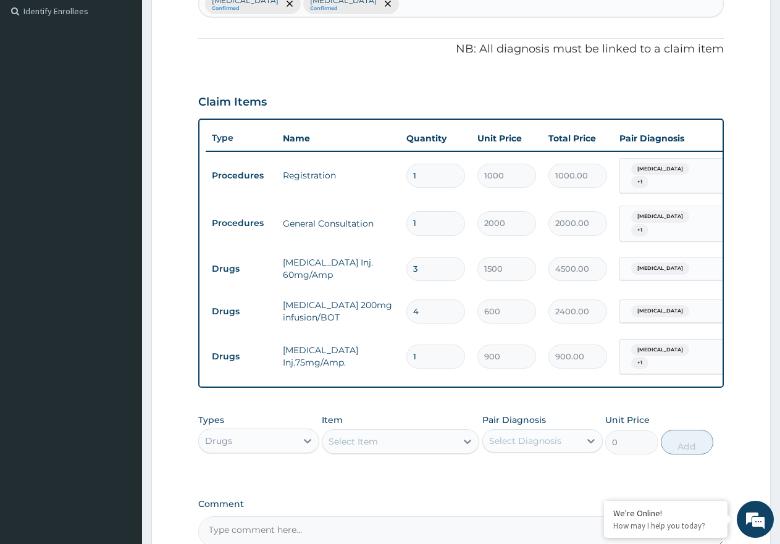
click at [455, 345] on input "1" at bounding box center [436, 357] width 59 height 24
type input "0.00"
type input "2"
type input "1800.00"
type input "2"
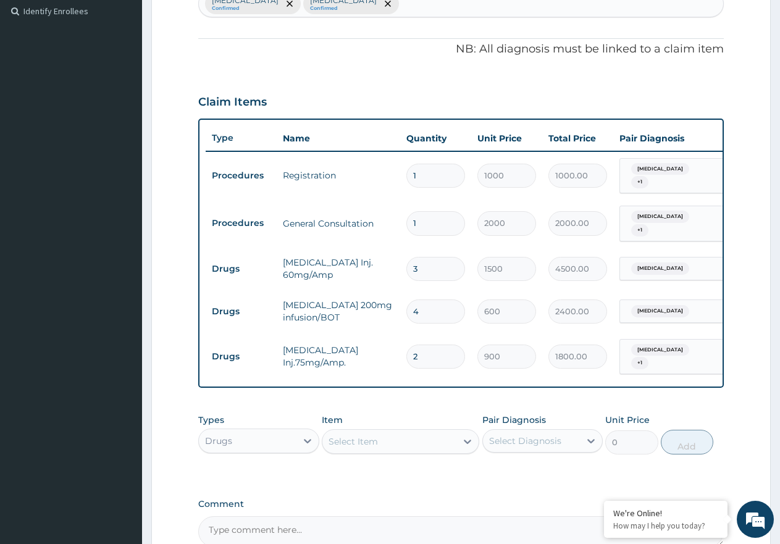
click at [428, 432] on div "Select Item" at bounding box center [390, 442] width 134 height 20
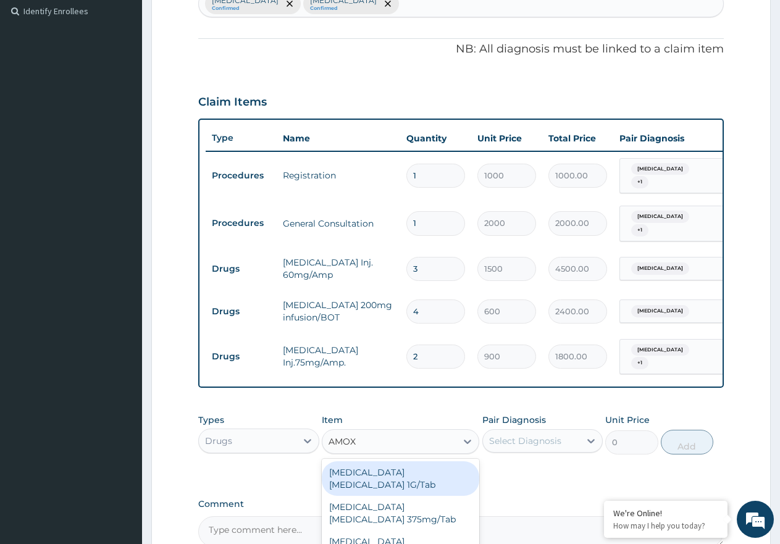
type input "AMOXI"
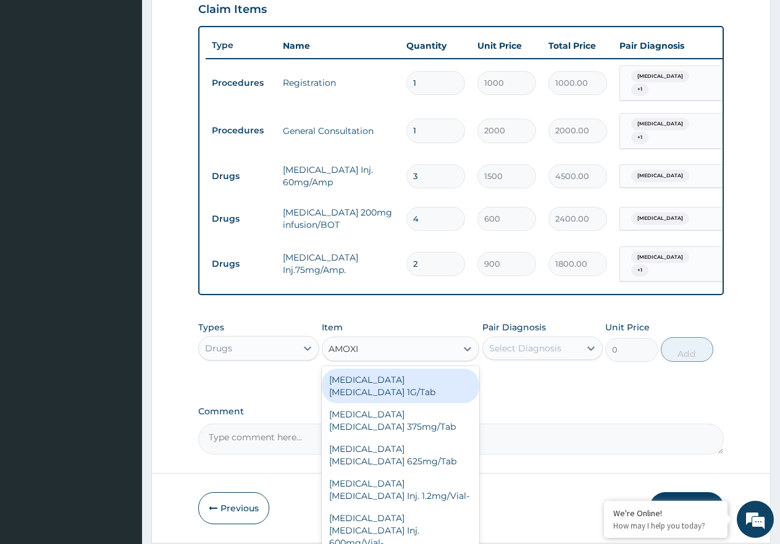
scroll to position [469, 0]
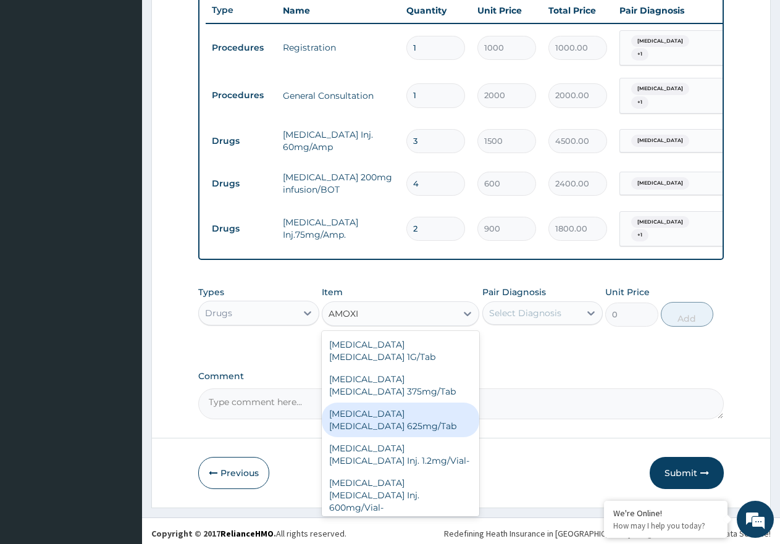
click at [397, 413] on div "Amoxicillin Clavulanic Acid 625mg/Tab" at bounding box center [401, 420] width 158 height 35
type input "250"
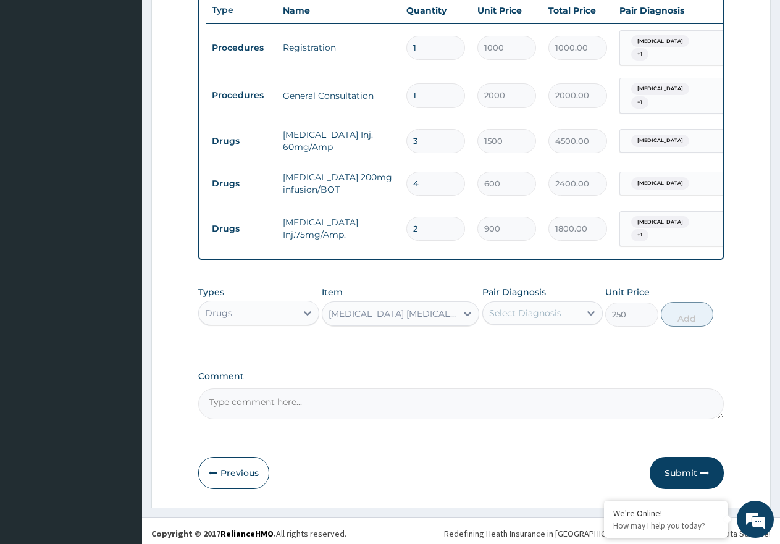
click at [575, 305] on div "Select Diagnosis" at bounding box center [532, 313] width 98 height 20
click at [545, 368] on label "Typhoid fever" at bounding box center [541, 369] width 77 height 12
checkbox input "true"
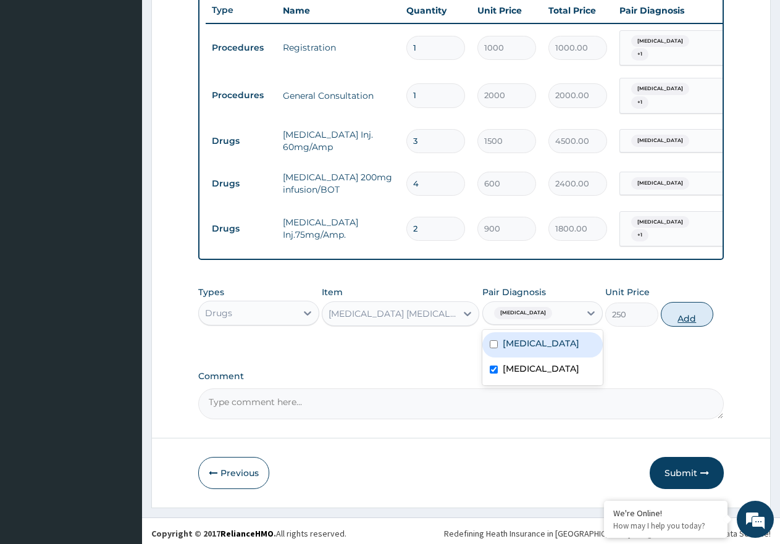
click at [669, 320] on button "Add" at bounding box center [687, 314] width 53 height 25
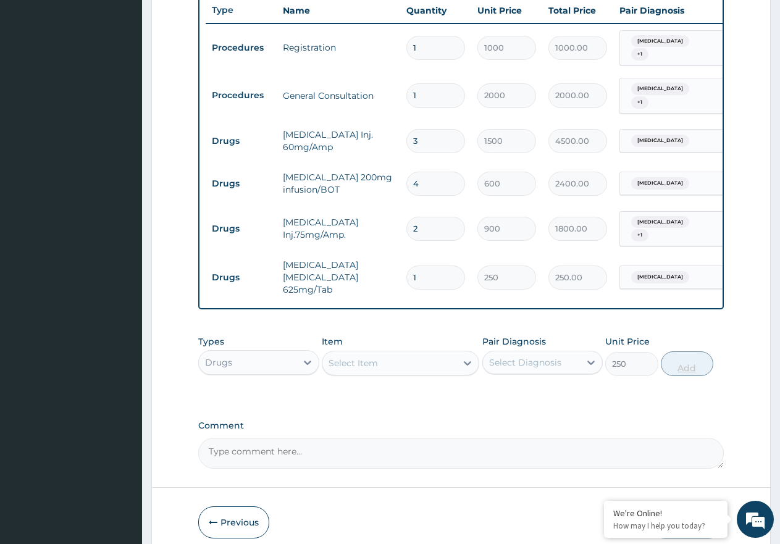
type input "0"
type input "0.00"
type input "1"
type input "250.00"
type input "10"
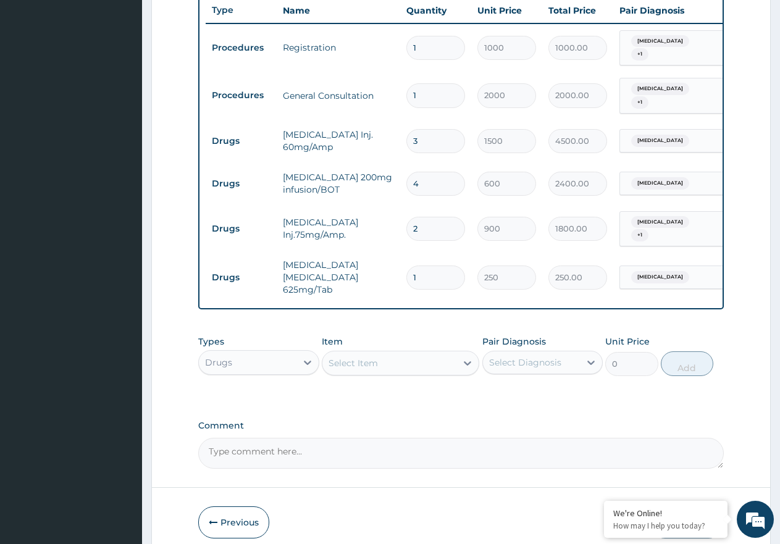
type input "2500.00"
type input "10"
click at [361, 353] on div "Select Item" at bounding box center [390, 363] width 134 height 20
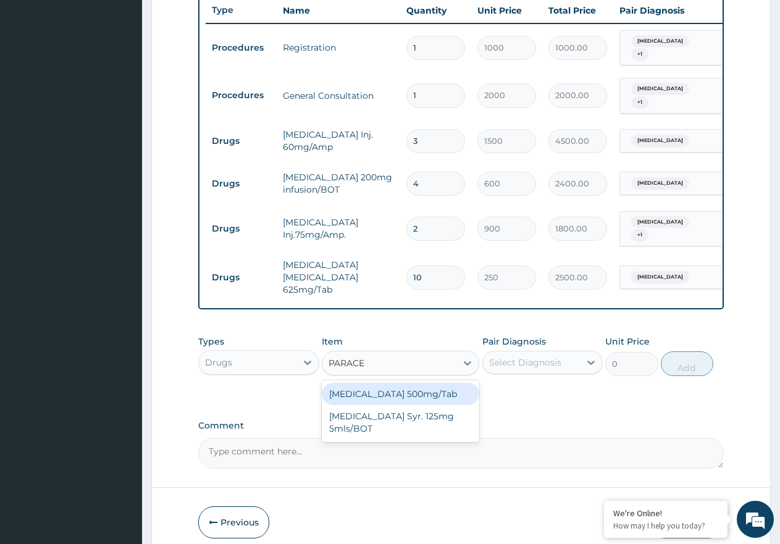
type input "PARACET"
click at [451, 384] on div "Paracetamol 500mg/Tab" at bounding box center [401, 394] width 158 height 22
type input "9"
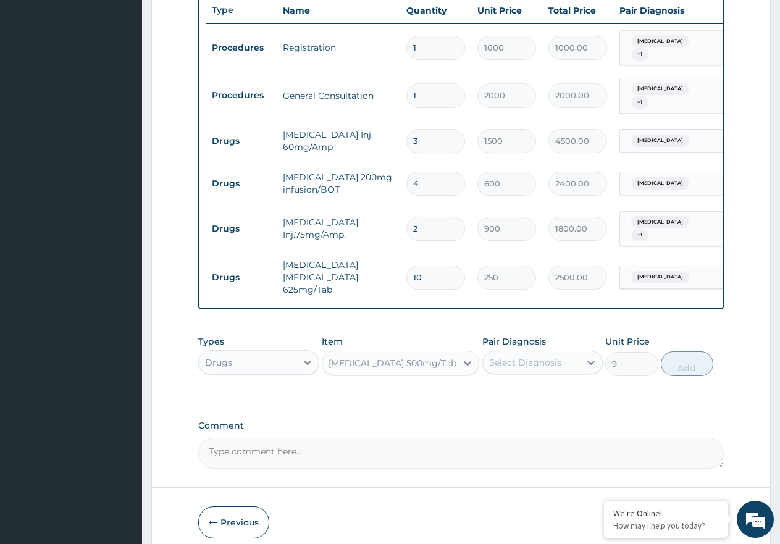
click at [536, 358] on div "Select Diagnosis" at bounding box center [532, 363] width 98 height 20
click at [552, 385] on div "Malaria" at bounding box center [543, 394] width 121 height 25
click at [551, 392] on div "Malaria" at bounding box center [543, 394] width 121 height 25
checkbox input "false"
click at [557, 412] on label "Typhoid fever" at bounding box center [541, 418] width 77 height 12
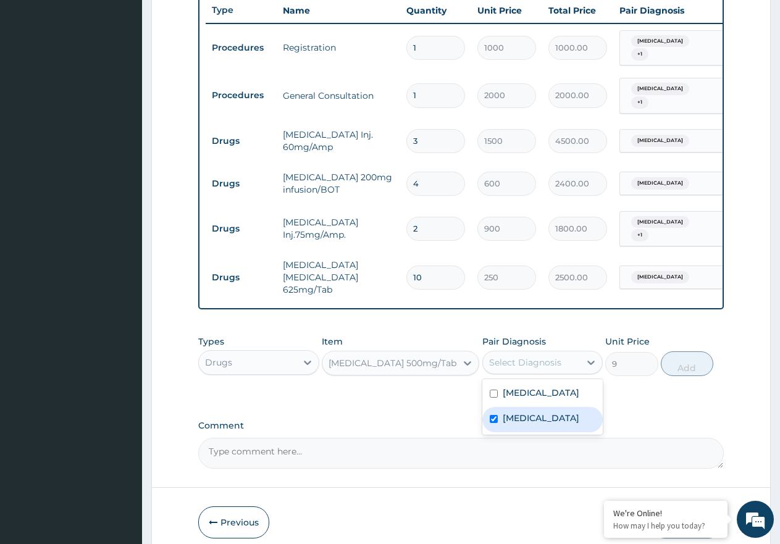
checkbox input "true"
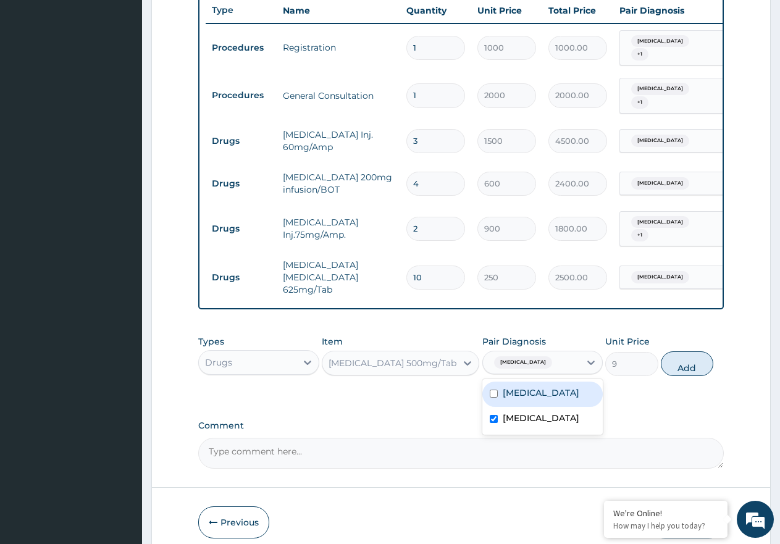
click at [562, 391] on div "Malaria" at bounding box center [543, 394] width 121 height 25
checkbox input "true"
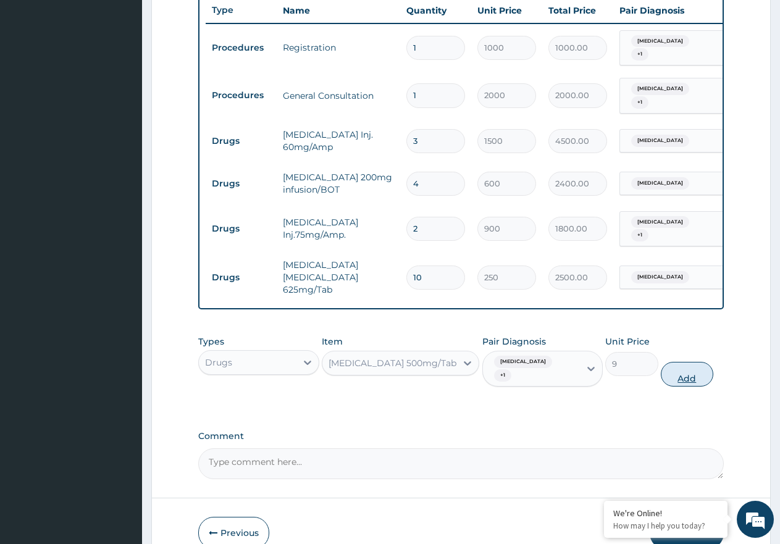
click at [707, 362] on button "Add" at bounding box center [687, 374] width 53 height 25
type input "0"
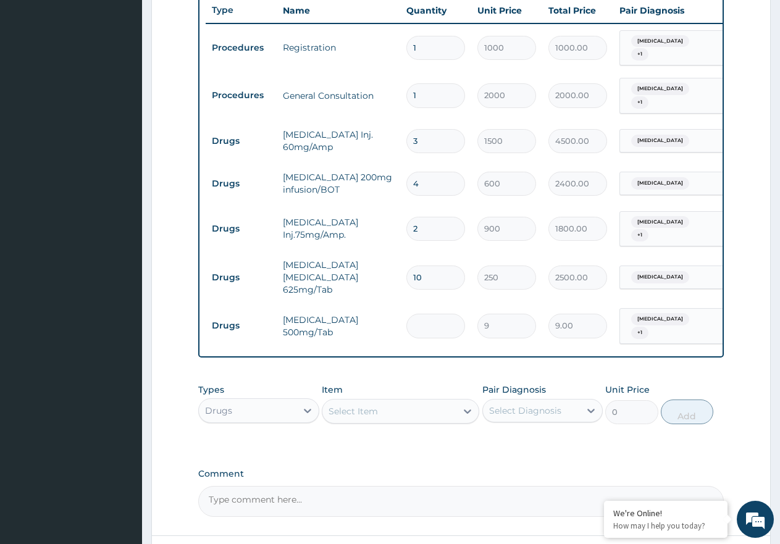
type input "0.00"
type input "3"
type input "27.00"
click at [430, 314] on input "03" at bounding box center [436, 326] width 59 height 24
type input "0"
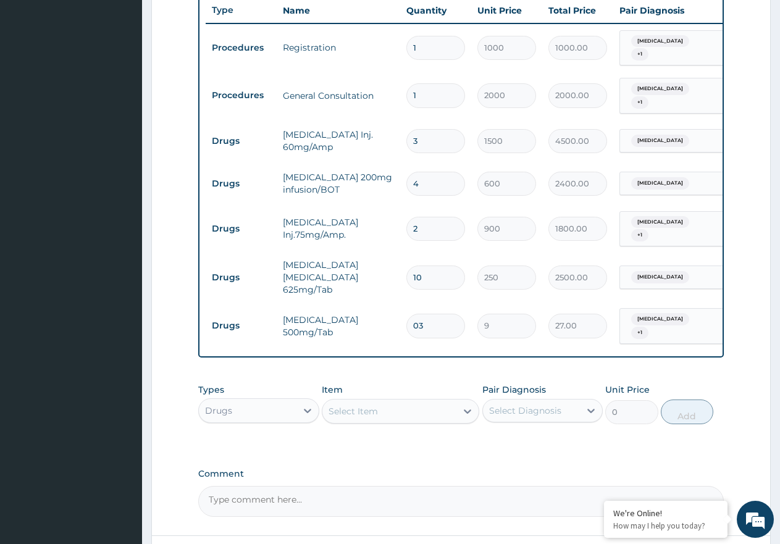
type input "0.00"
type input "3"
type input "27.00"
type input "30"
type input "270.00"
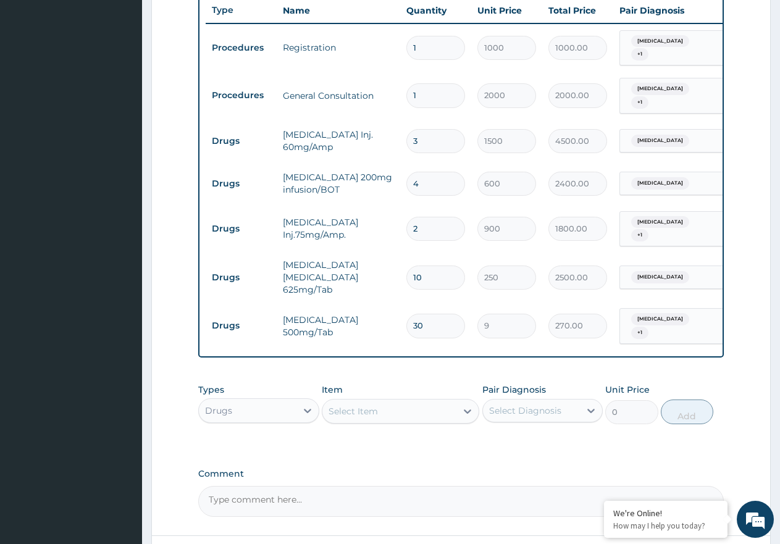
type input "30"
click at [421, 402] on div "Select Item" at bounding box center [390, 412] width 134 height 20
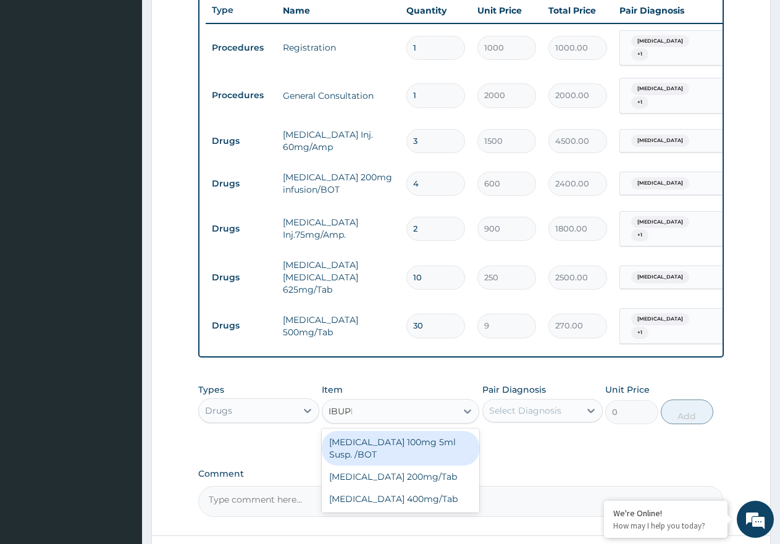
type input "IBUPRO"
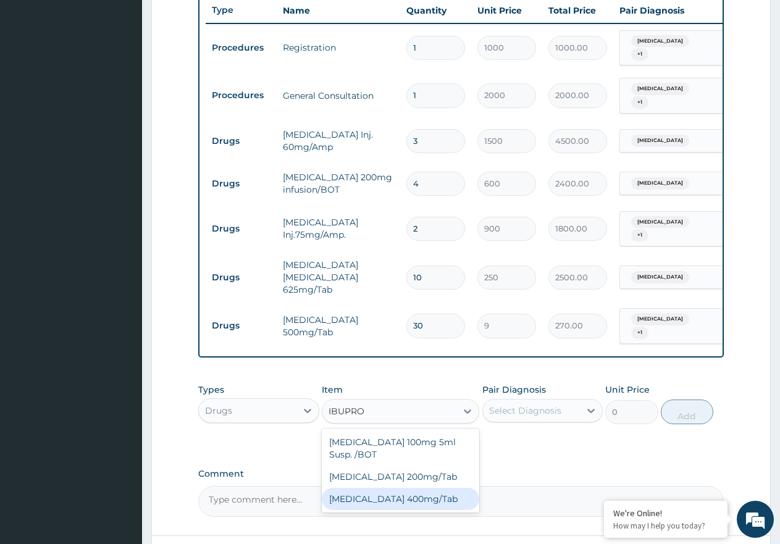
click at [392, 488] on div "Ibuprofen 400mg/Tab" at bounding box center [401, 499] width 158 height 22
type input "25"
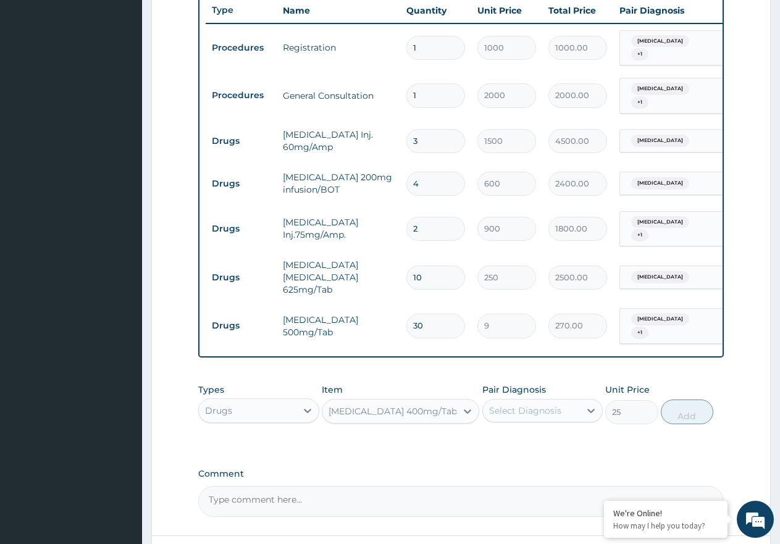
click at [573, 401] on div "Select Diagnosis" at bounding box center [532, 411] width 98 height 20
click at [557, 430] on div "Malaria" at bounding box center [543, 442] width 121 height 25
checkbox input "true"
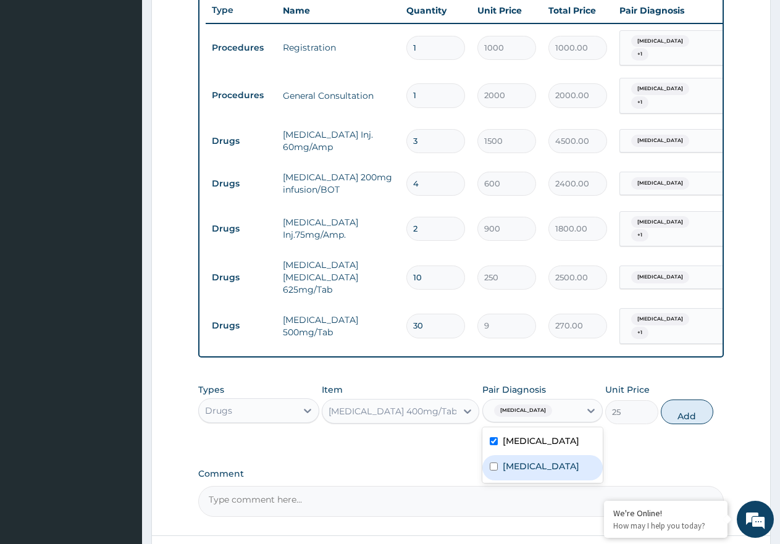
drag, startPoint x: 550, startPoint y: 445, endPoint x: 599, endPoint y: 452, distance: 48.6
click at [550, 460] on label "Typhoid fever" at bounding box center [541, 466] width 77 height 12
checkbox input "true"
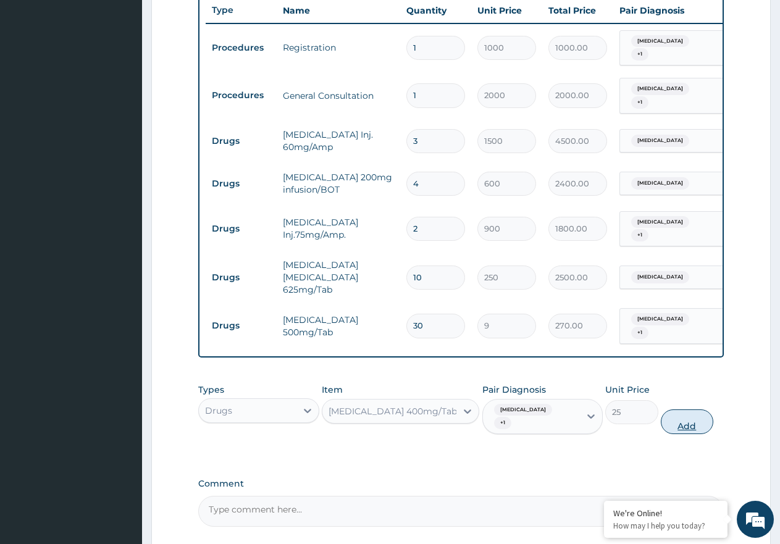
click at [698, 410] on button "Add" at bounding box center [687, 422] width 53 height 25
type input "0"
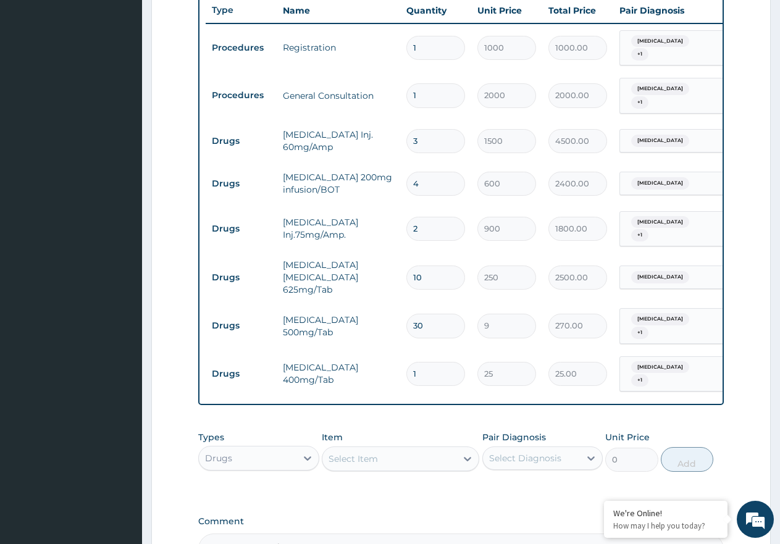
type input "10"
type input "250.00"
type input "10"
click at [457, 448] on div at bounding box center [468, 459] width 22 height 22
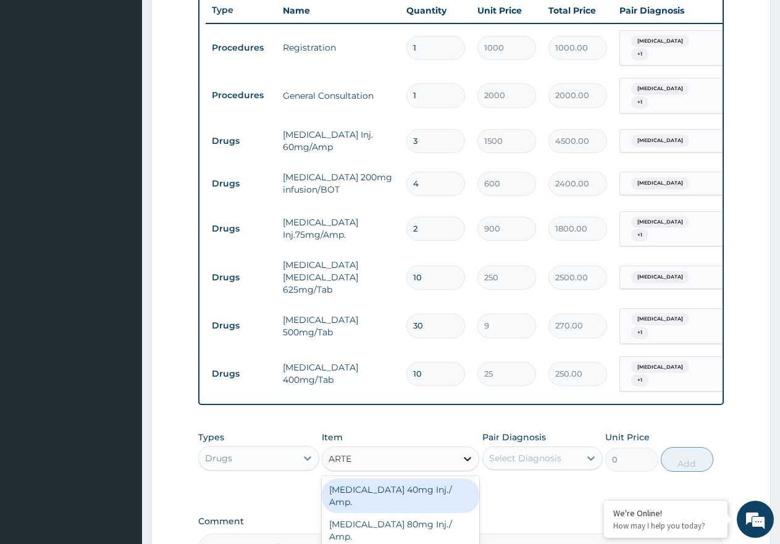
type input "ARTEM"
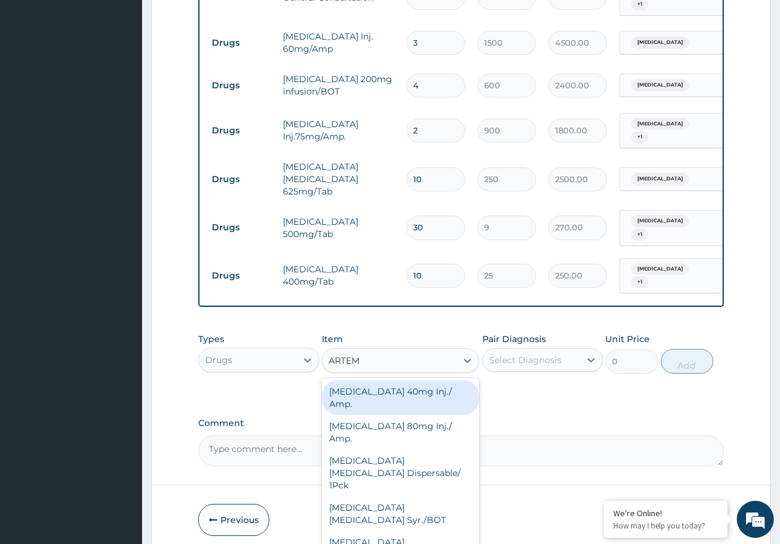
scroll to position [597, 0]
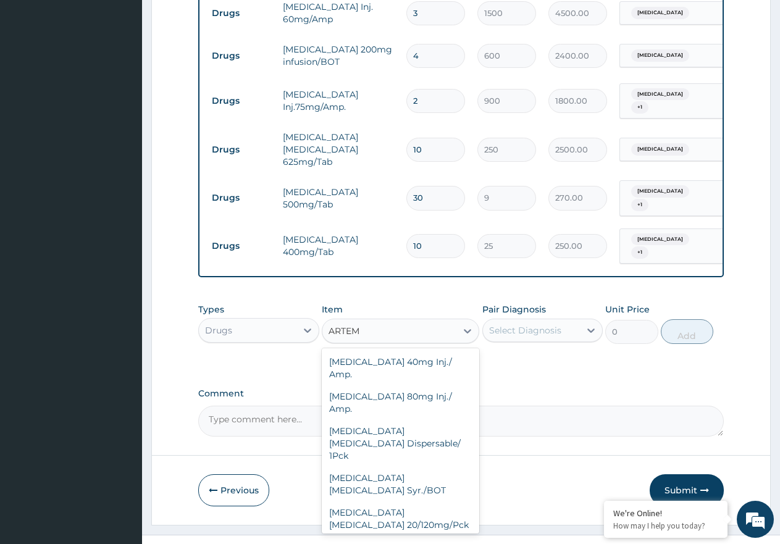
click at [413, 536] on div "Artemether Lumefantrine 80/480mg/Pck" at bounding box center [401, 553] width 158 height 35
type input "1500"
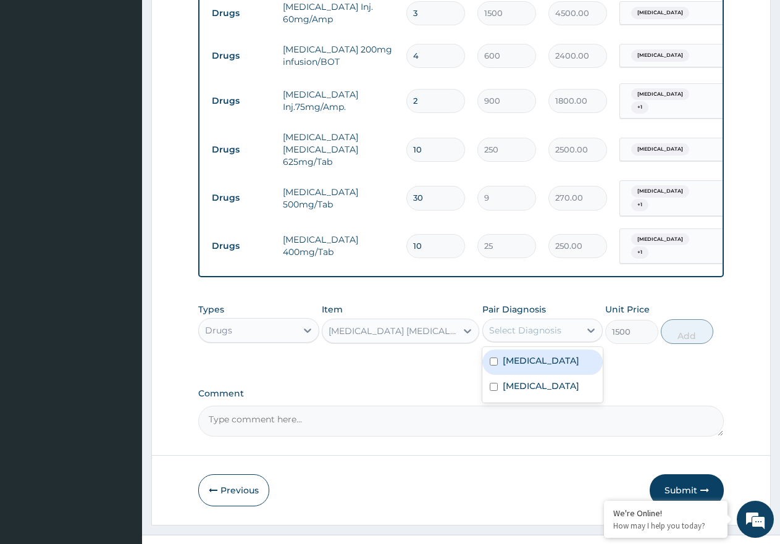
click at [515, 324] on div "Select Diagnosis" at bounding box center [525, 330] width 72 height 12
drag, startPoint x: 515, startPoint y: 335, endPoint x: 614, endPoint y: 343, distance: 99.2
click at [516, 355] on label "Malaria" at bounding box center [541, 361] width 77 height 12
checkbox input "true"
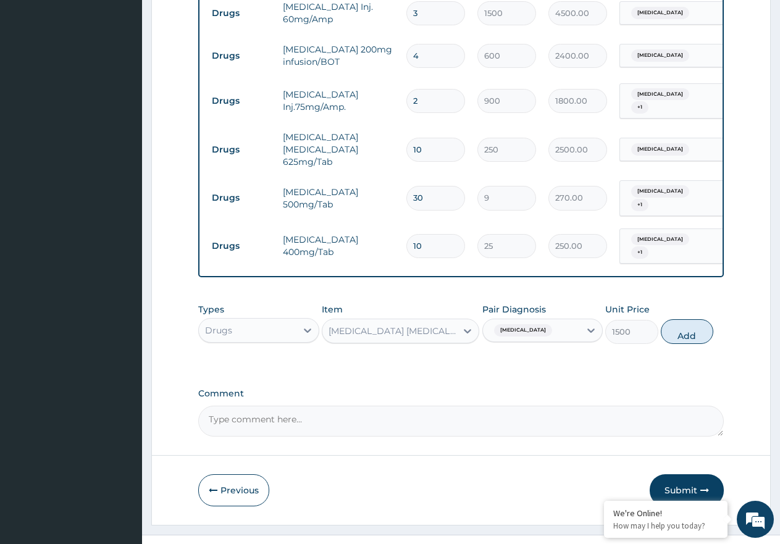
drag, startPoint x: 690, startPoint y: 305, endPoint x: 618, endPoint y: 323, distance: 74.6
click at [691, 319] on button "Add" at bounding box center [687, 331] width 53 height 25
type input "0"
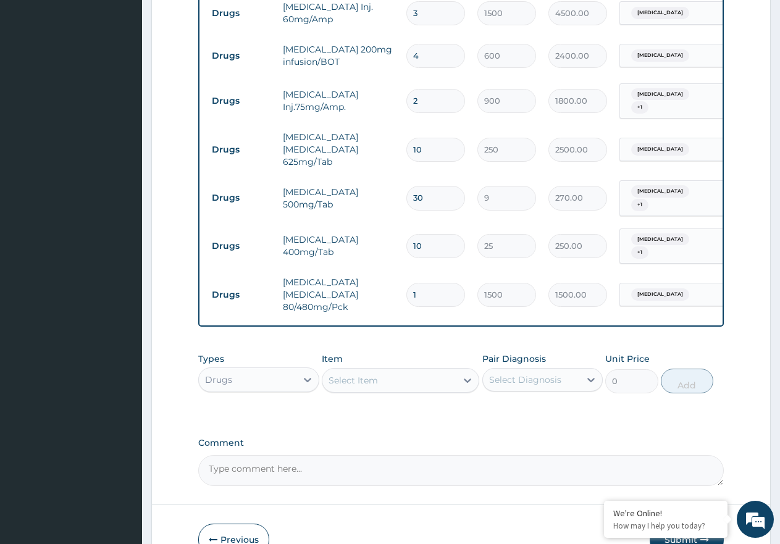
click at [379, 371] on div "Select Item" at bounding box center [390, 381] width 134 height 20
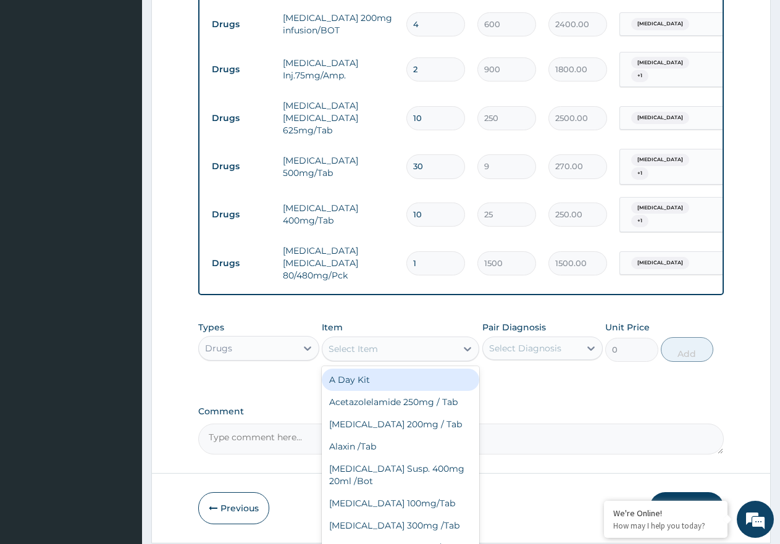
scroll to position [646, 0]
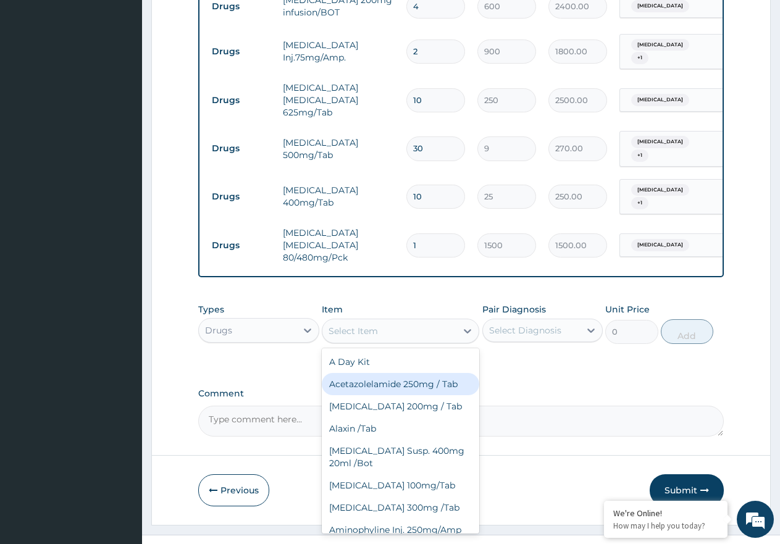
click at [655, 474] on div "Submit" at bounding box center [687, 490] width 74 height 32
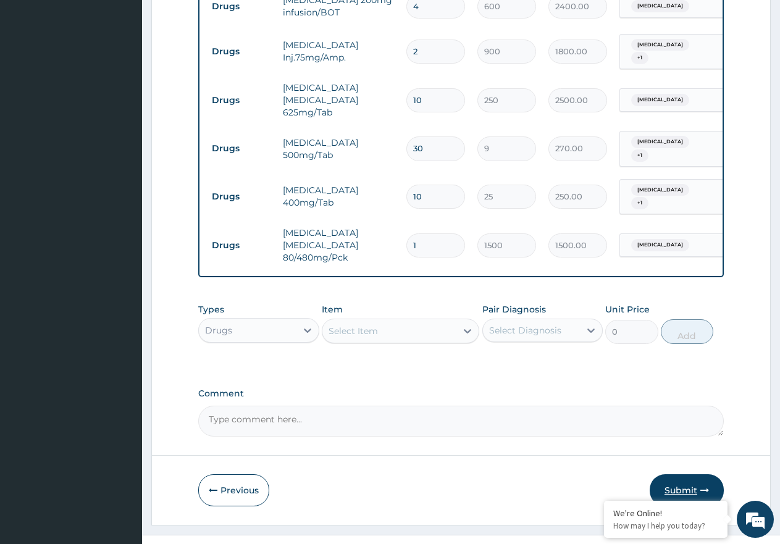
click at [677, 474] on button "Submit" at bounding box center [687, 490] width 74 height 32
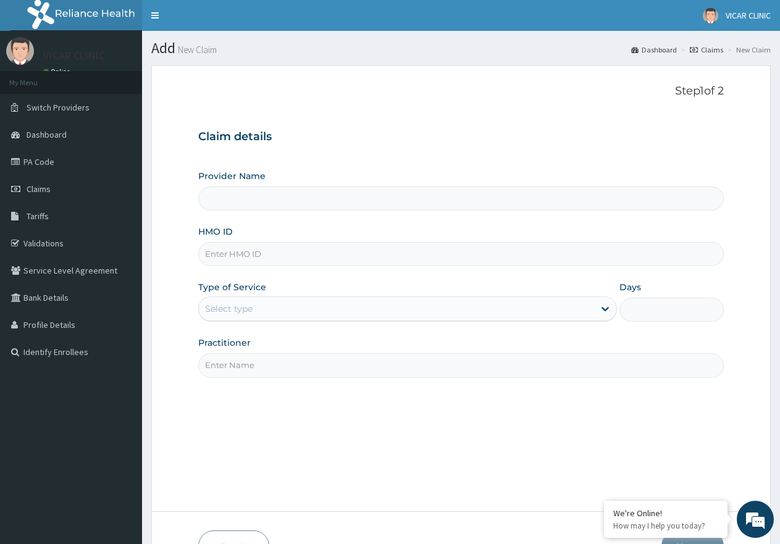
type input "VICAR SPECIALIST HOSPITAL"
click at [269, 253] on input "HMO ID" at bounding box center [461, 254] width 526 height 24
type input "GSV/13882/A"
click at [356, 311] on div "Select type" at bounding box center [396, 309] width 395 height 20
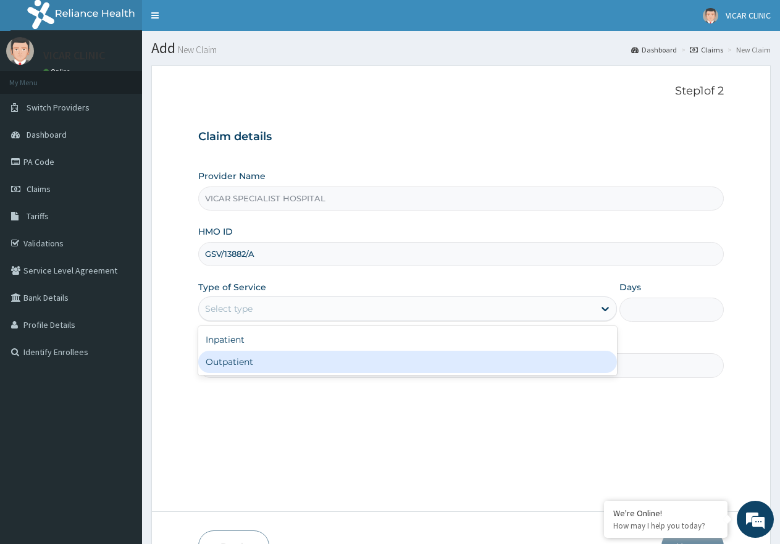
click at [345, 360] on div "Outpatient" at bounding box center [407, 362] width 418 height 22
type input "1"
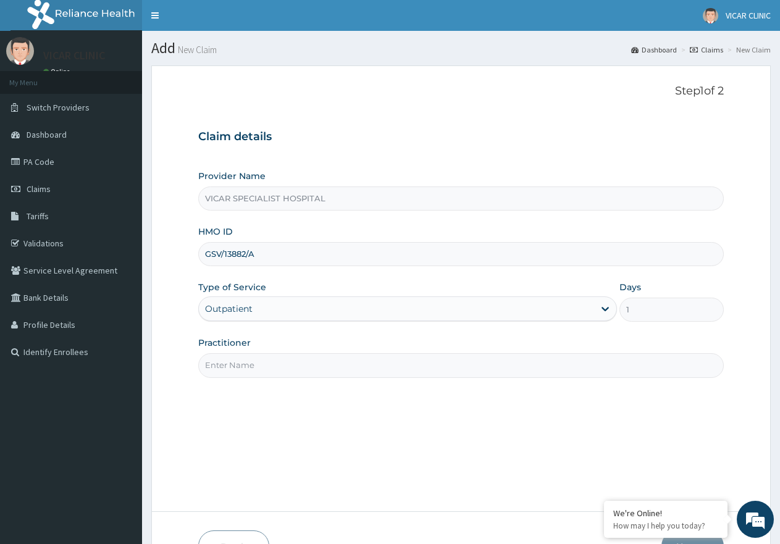
click at [342, 365] on input "Practitioner" at bounding box center [461, 365] width 526 height 24
type input "[PERSON_NAME]"
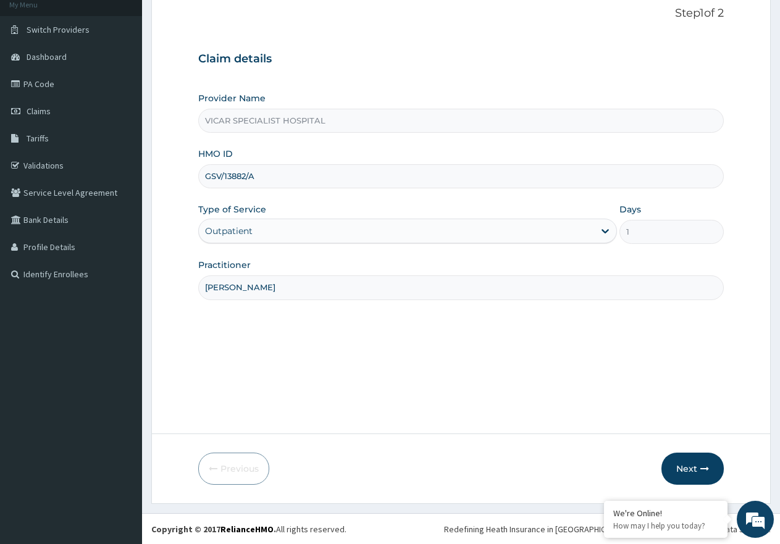
scroll to position [78, 0]
click at [697, 462] on button "Next" at bounding box center [693, 468] width 62 height 32
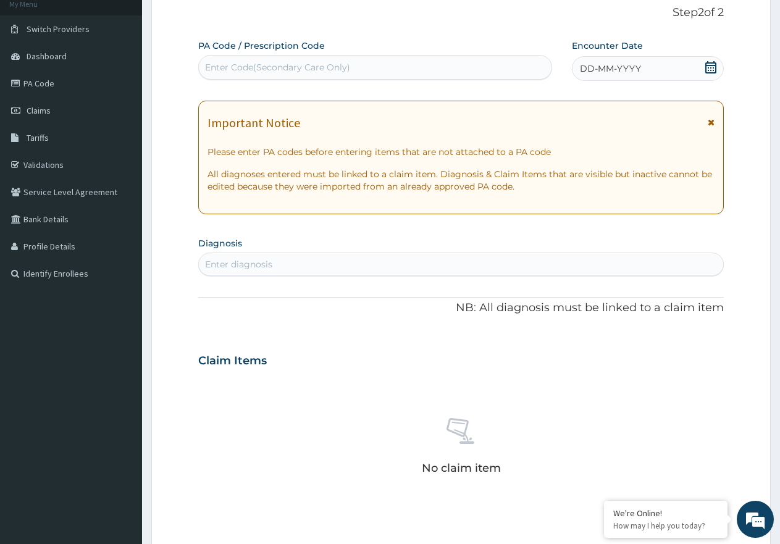
click at [706, 70] on icon at bounding box center [711, 67] width 11 height 12
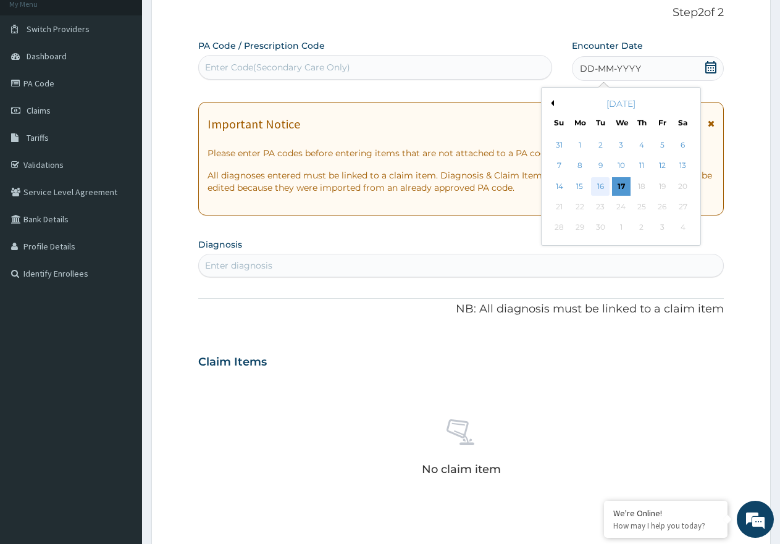
click at [596, 187] on div "16" at bounding box center [601, 186] width 19 height 19
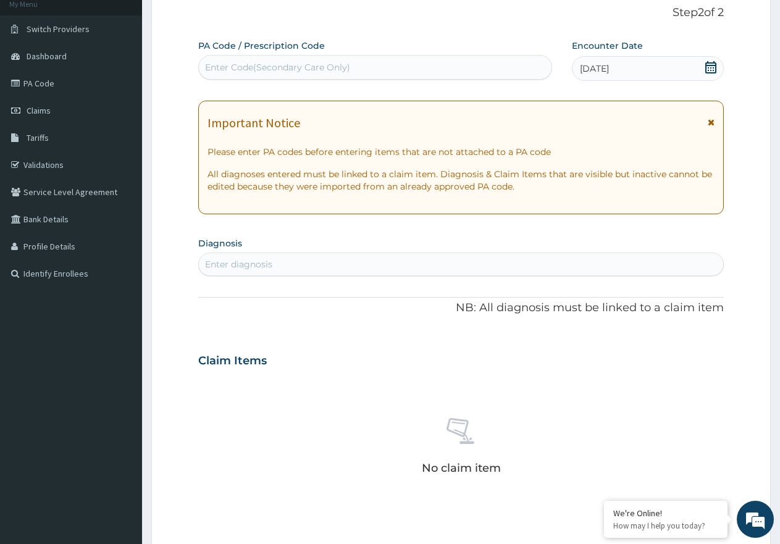
click at [270, 271] on div "Enter diagnosis" at bounding box center [461, 265] width 525 height 20
type input "[MEDICAL_DATA]"
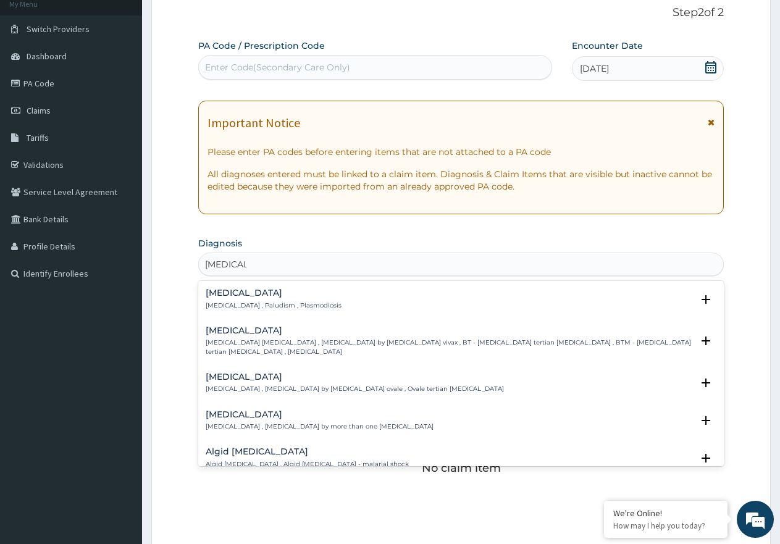
click at [213, 302] on p "[MEDICAL_DATA] , Paludism , Plasmodiosis" at bounding box center [274, 306] width 136 height 9
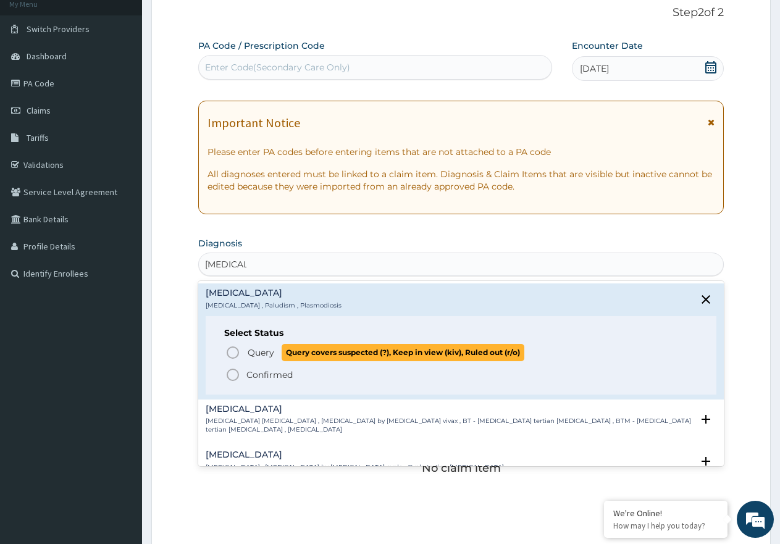
click at [227, 355] on icon "status option query" at bounding box center [233, 352] width 15 height 15
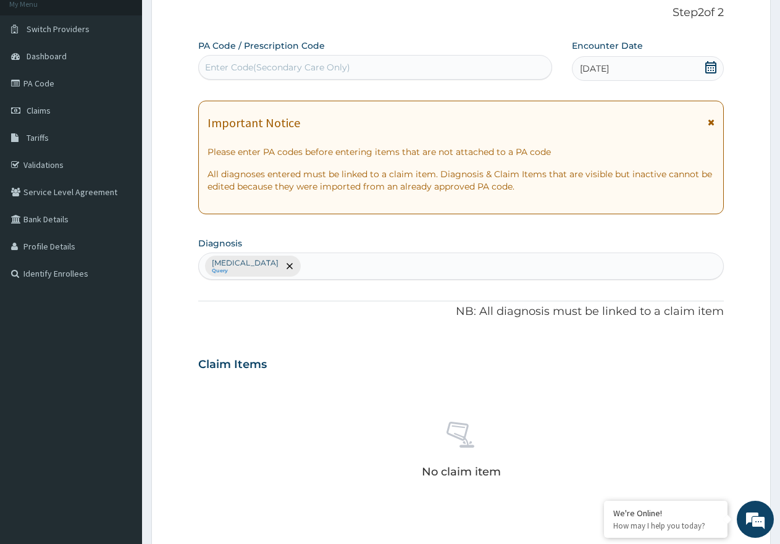
type input "M"
type input "[MEDICAL_DATA]"
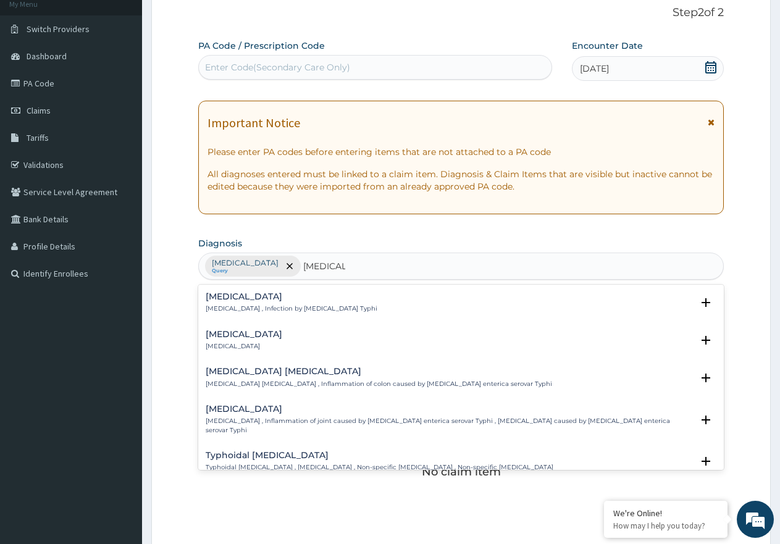
click at [275, 295] on h4 "[MEDICAL_DATA]" at bounding box center [292, 296] width 172 height 9
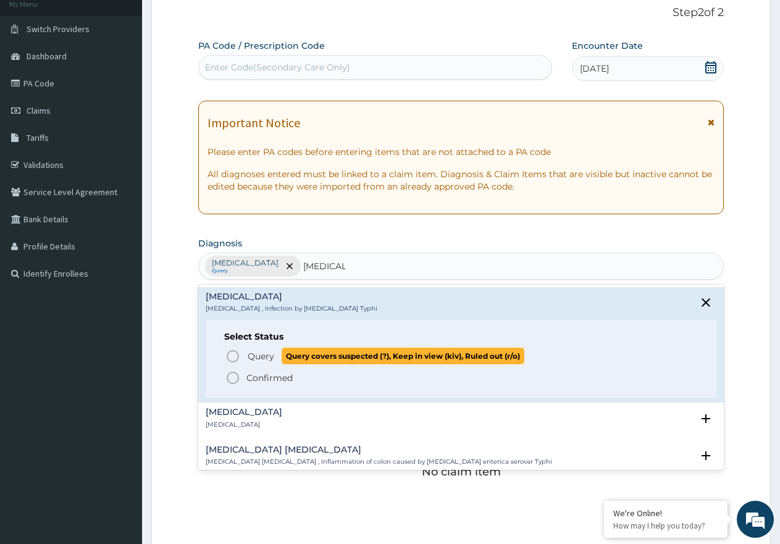
click at [269, 355] on span "Query" at bounding box center [261, 356] width 27 height 12
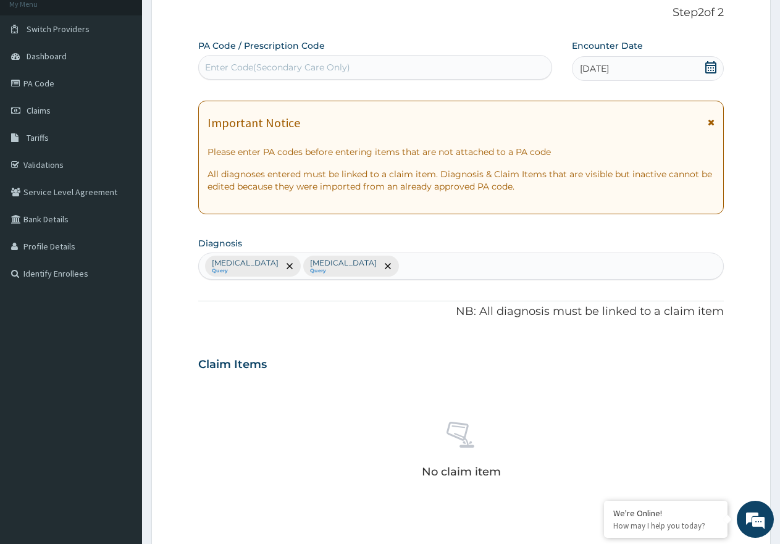
scroll to position [347, 0]
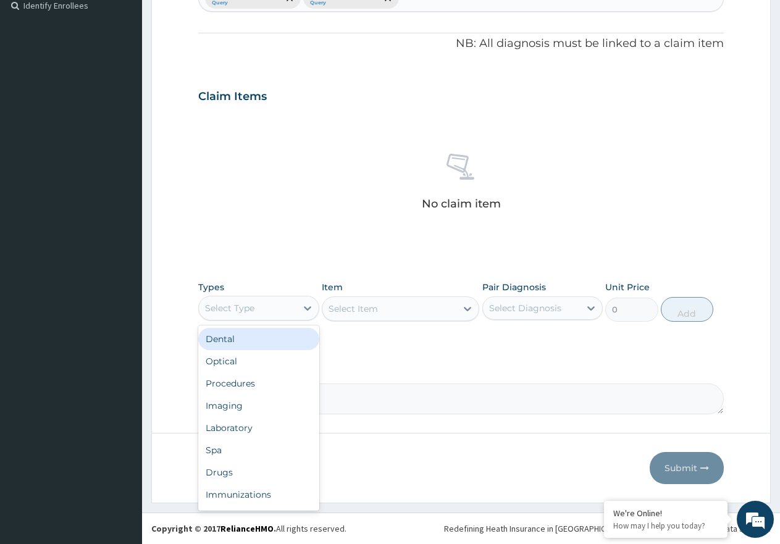
click at [256, 303] on div "Select Type" at bounding box center [248, 308] width 98 height 20
click at [270, 381] on div "Procedures" at bounding box center [258, 384] width 121 height 22
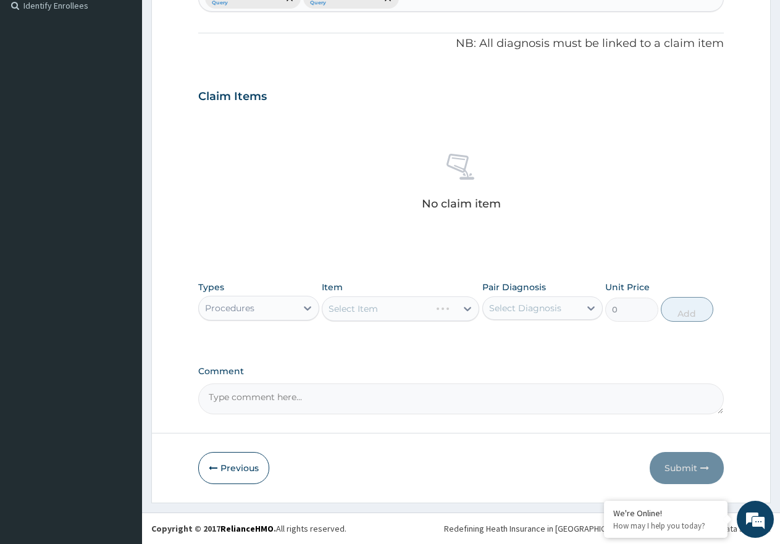
click at [389, 310] on div "Select Item" at bounding box center [401, 309] width 158 height 25
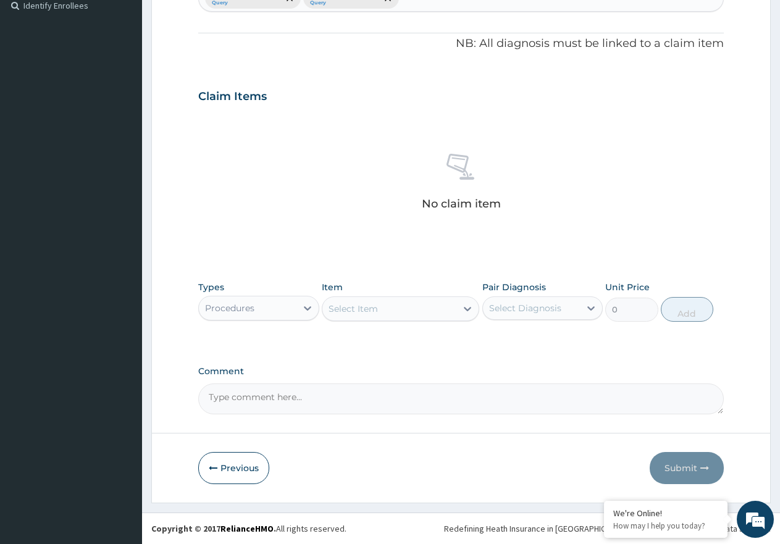
click at [389, 310] on div "Select Item" at bounding box center [390, 309] width 134 height 20
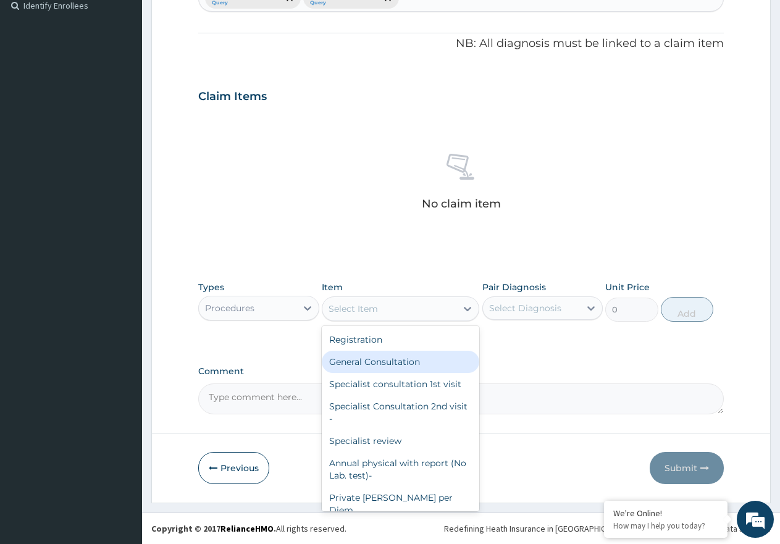
click at [410, 360] on div "General Consultation" at bounding box center [401, 362] width 158 height 22
type input "2000"
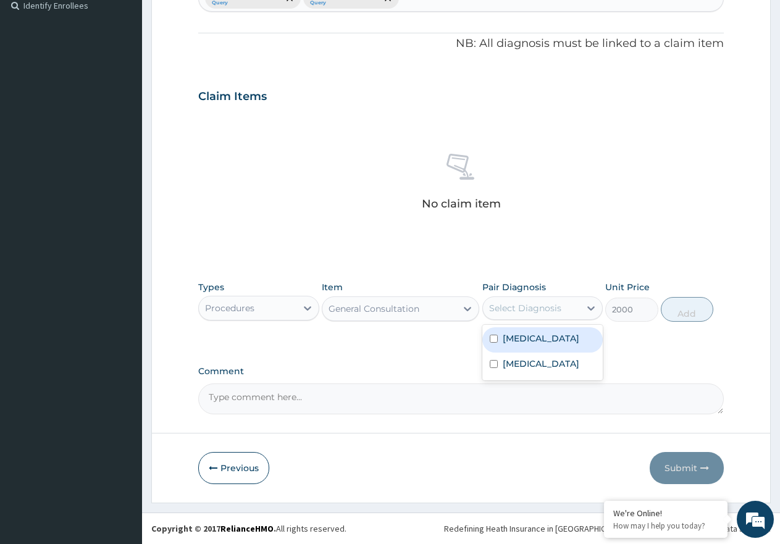
drag, startPoint x: 499, startPoint y: 315, endPoint x: 502, endPoint y: 353, distance: 38.5
click at [499, 321] on div "Pair Diagnosis option [MEDICAL_DATA] focused, 1 of 2. 2 results available. Use …" at bounding box center [543, 301] width 121 height 41
click at [505, 359] on label "[MEDICAL_DATA]" at bounding box center [541, 364] width 77 height 12
checkbox input "true"
click at [505, 339] on label "[MEDICAL_DATA]" at bounding box center [541, 338] width 77 height 12
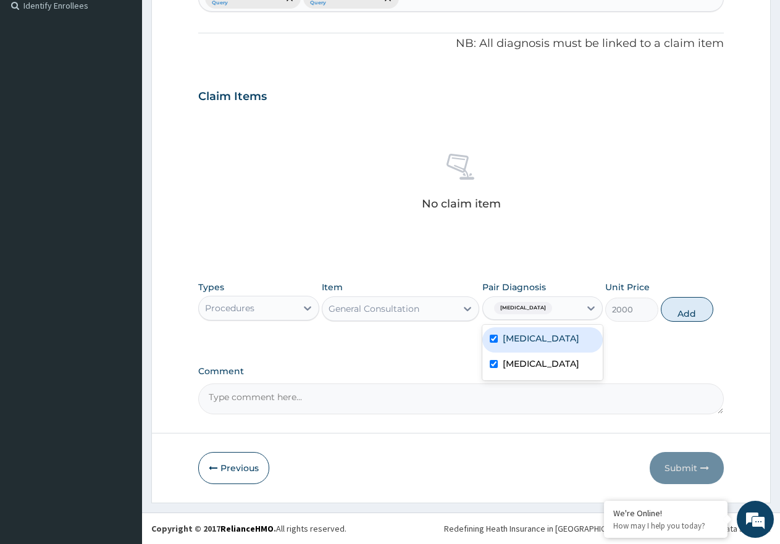
checkbox input "true"
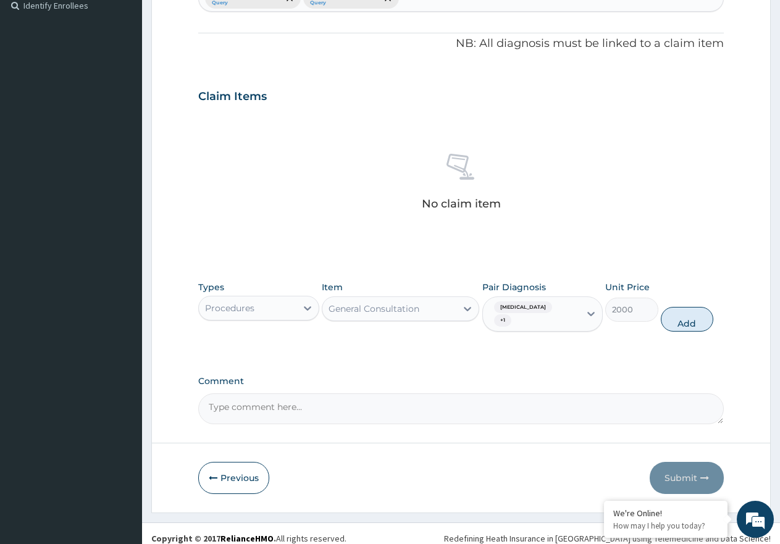
click at [654, 320] on div "2000" at bounding box center [631, 310] width 53 height 24
click at [675, 311] on button "Add" at bounding box center [687, 319] width 53 height 25
type input "0"
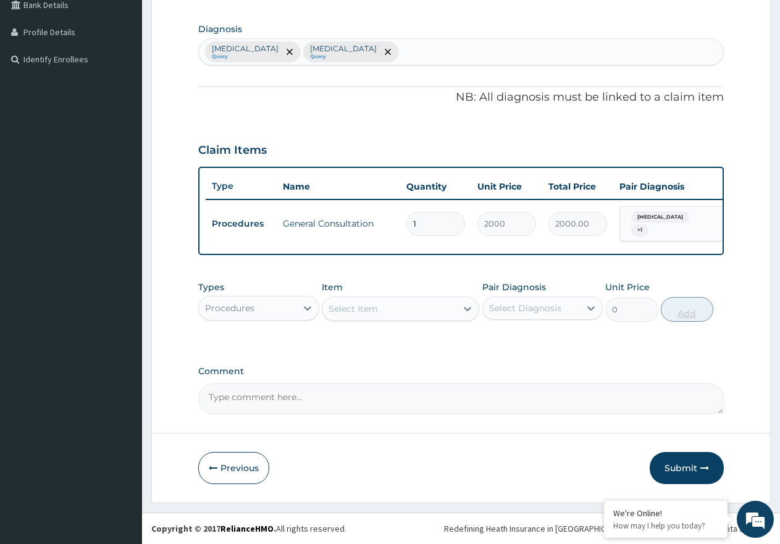
click at [275, 316] on div "Procedures" at bounding box center [248, 308] width 98 height 20
click div "Laboratory"
click at [387, 313] on div "Select Item" at bounding box center [401, 309] width 158 height 25
click at [387, 314] on div "Select Item" at bounding box center [401, 309] width 158 height 25
click at [387, 314] on div "Select Item" at bounding box center [390, 309] width 134 height 20
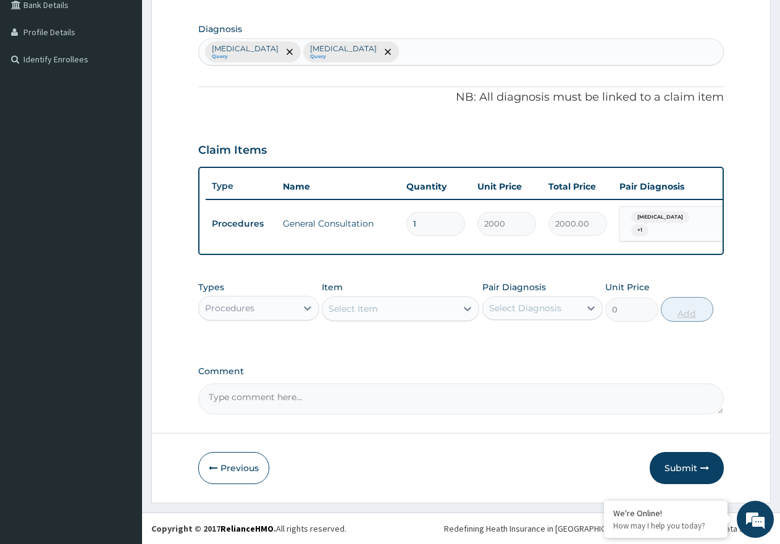
type input "MAL"
click div "MALARIA PARASITE"
type input "2000"
click at [519, 301] on div "Select Diagnosis" at bounding box center [532, 308] width 98 height 20
click div "Malaria"
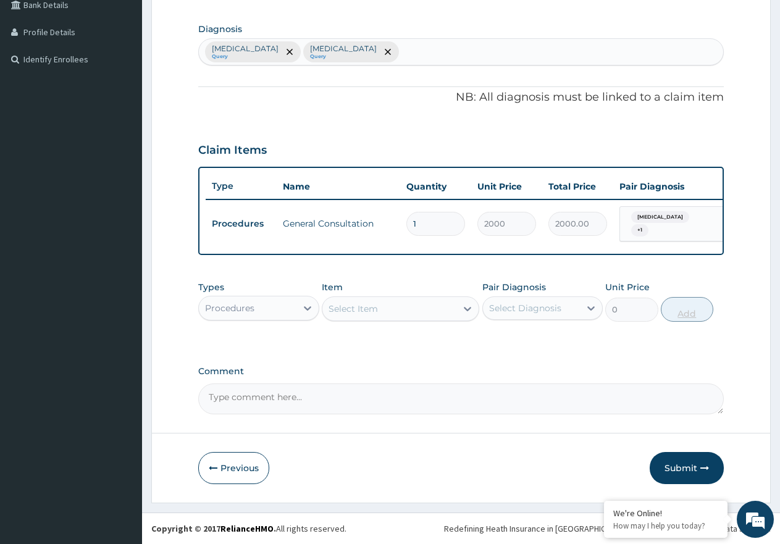
checkbox input "true"
click at [683, 318] on button "Add" at bounding box center [687, 309] width 53 height 25
type input "0"
click at [396, 319] on div "Select Item" at bounding box center [390, 309] width 134 height 20
type input "STO"
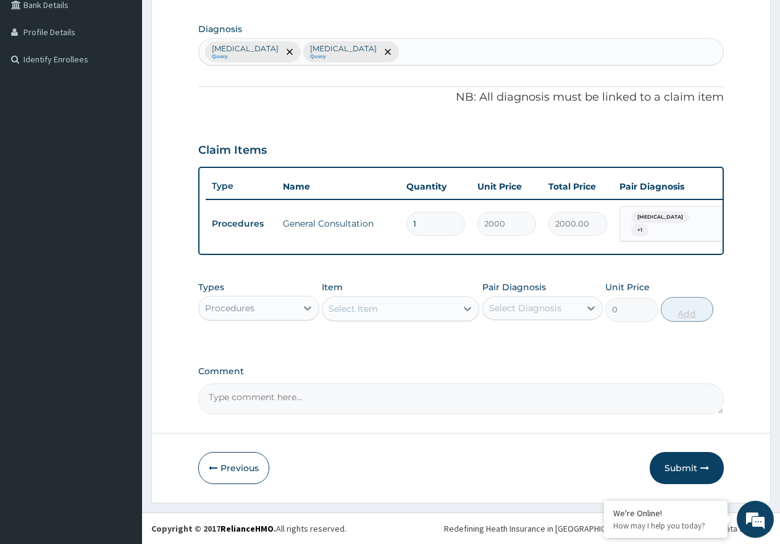
click div "Stool M/C/S"
type input "3000"
click at [526, 318] on div "Select Diagnosis" at bounding box center [532, 308] width 98 height 20
click div "Malaria Typhoid fever"
click label "Typhoid fever"
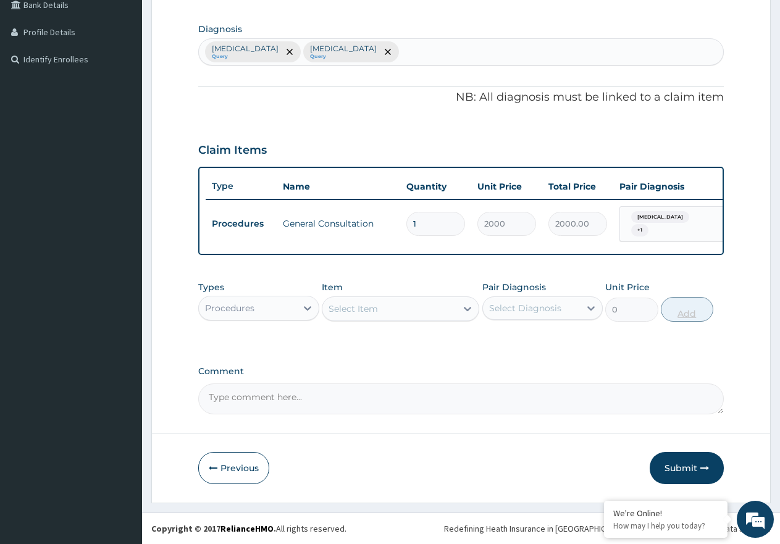
checkbox input "true"
click at [670, 322] on button "Add" at bounding box center [687, 309] width 53 height 25
type input "0"
click at [297, 314] on div at bounding box center [308, 308] width 22 height 22
click div "Drugs"
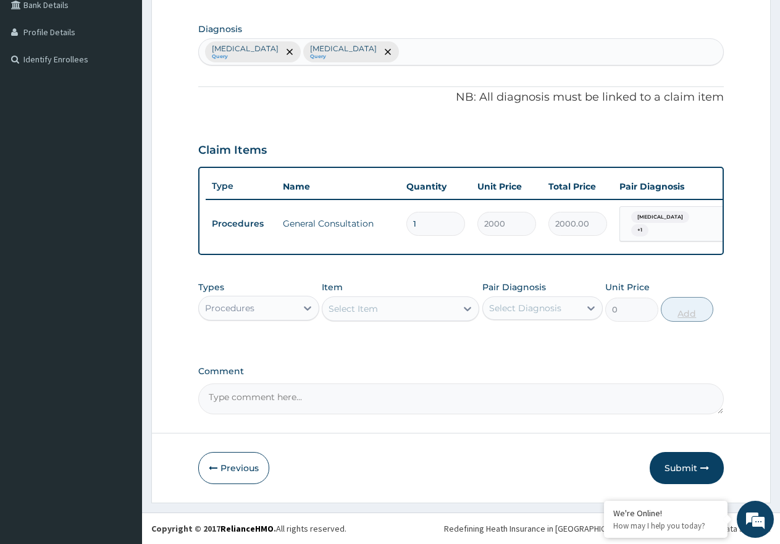
click at [374, 310] on div "Select Item" at bounding box center [401, 309] width 158 height 25
click at [395, 306] on div "Select Item" at bounding box center [390, 309] width 134 height 20
click at [423, 302] on div "Select Item" at bounding box center [390, 309] width 134 height 20
click at [415, 306] on div "Select Item" at bounding box center [390, 309] width 134 height 20
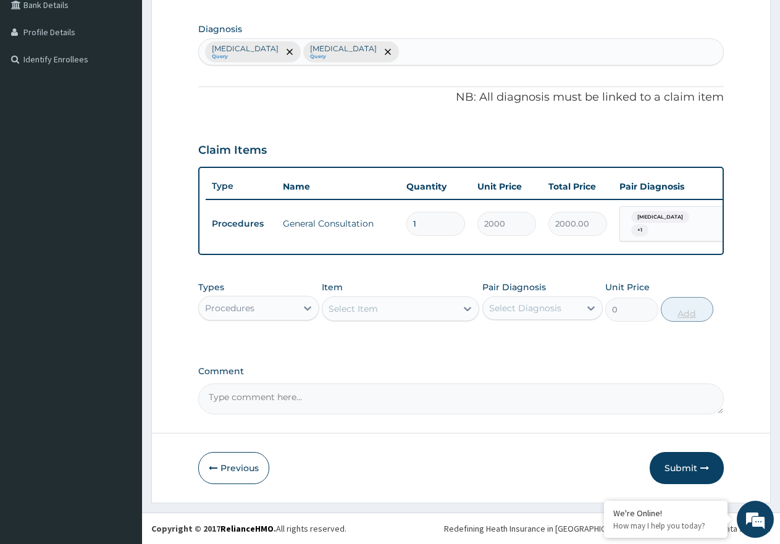
click at [404, 65] on div "Malaria Query Typhoid fever Query" at bounding box center [461, 52] width 525 height 26
type input "UPPER RESPIRATO"
click h4 "Upper respiratory infection"
click span "Query"
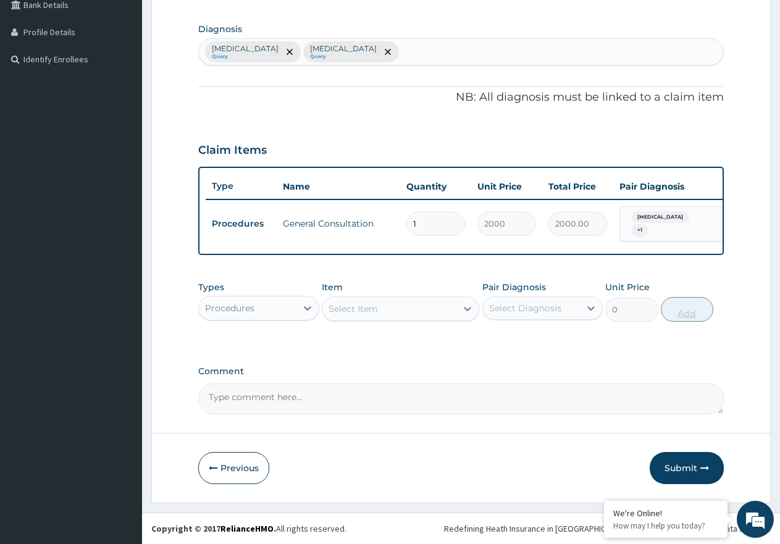
click at [356, 311] on div "Select Item" at bounding box center [353, 309] width 49 height 12
type input "ARTEM"
click div "Artemether Lumefantrine 80/480mg/Pck"
type input "1500"
click at [531, 308] on div "Select Diagnosis" at bounding box center [525, 308] width 72 height 12
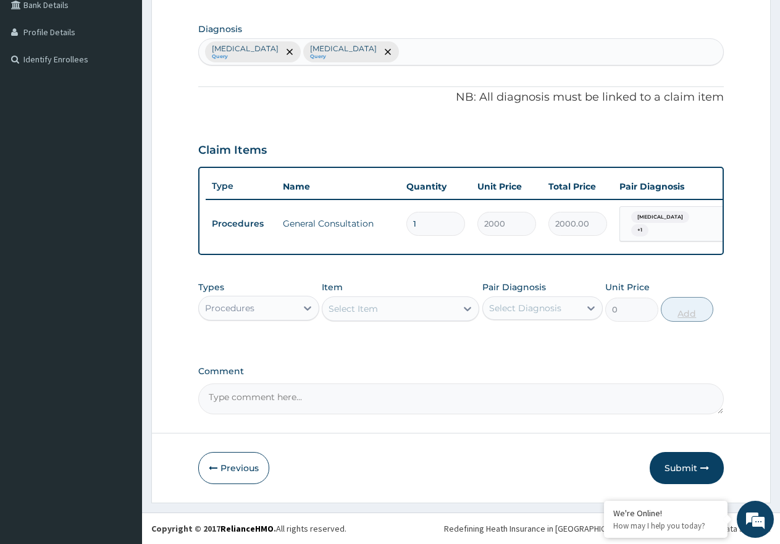
click div "Malaria"
checkbox input "true"
click at [705, 311] on button "Add" at bounding box center [687, 309] width 53 height 25
type input "0"
click at [379, 319] on div "Select Item" at bounding box center [390, 309] width 134 height 20
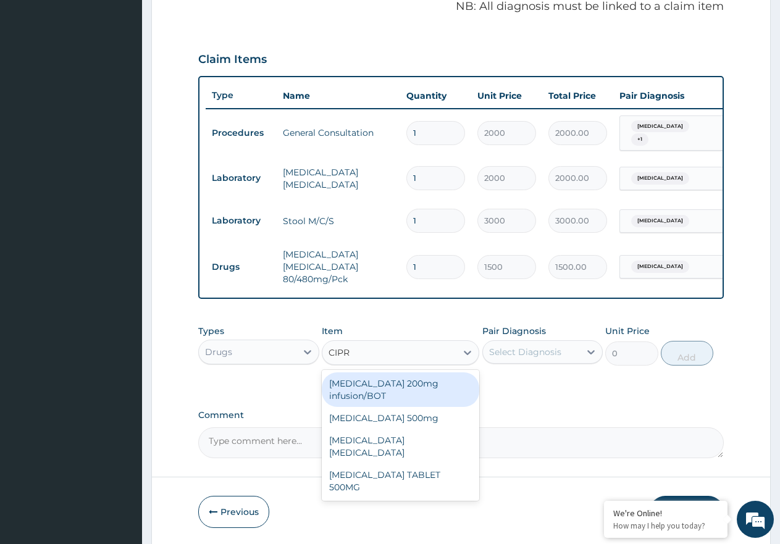
type input "CIPRO"
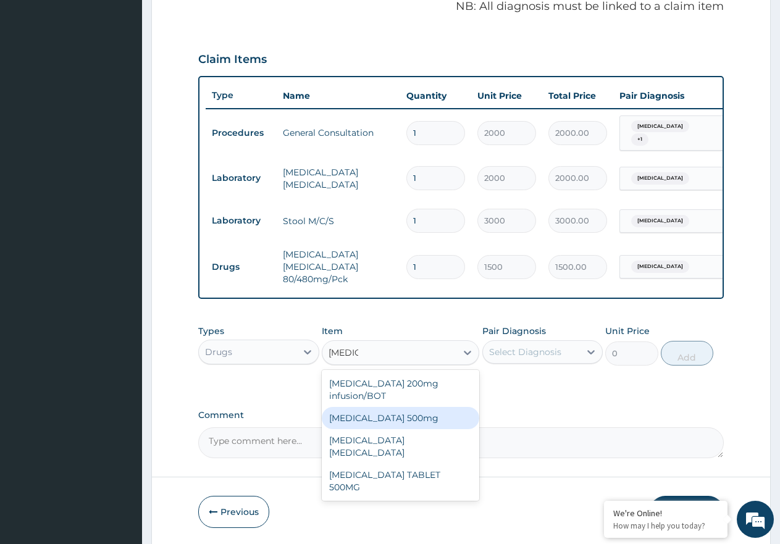
click at [395, 426] on div "Ciprofloxacin 500mg" at bounding box center [401, 418] width 158 height 22
type input "120"
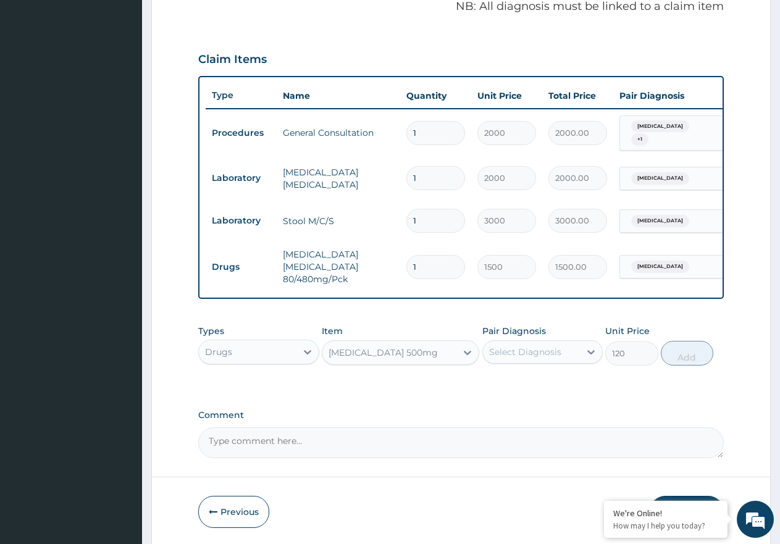
click at [545, 356] on div "Select Diagnosis" at bounding box center [525, 352] width 72 height 12
click at [536, 414] on label "Typhoid fever" at bounding box center [541, 408] width 77 height 12
checkbox input "true"
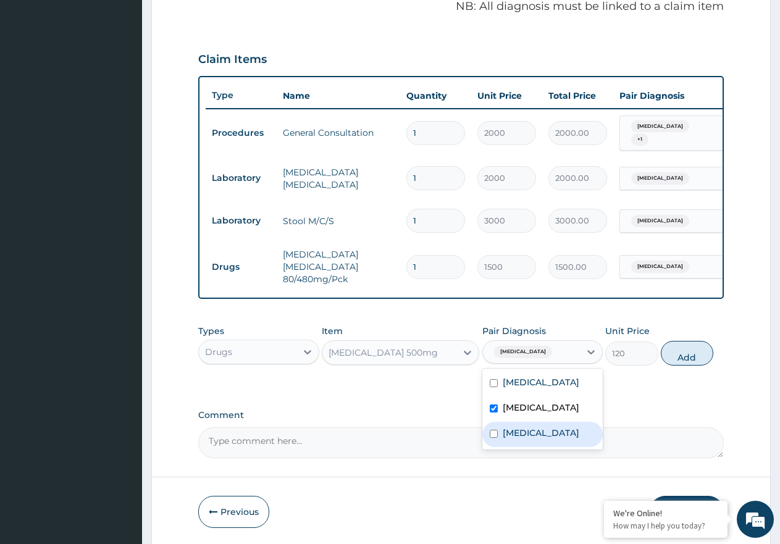
drag, startPoint x: 533, startPoint y: 438, endPoint x: 635, endPoint y: 387, distance: 113.6
click at [539, 439] on label "Upper respiratory infection" at bounding box center [541, 433] width 77 height 12
checkbox input "true"
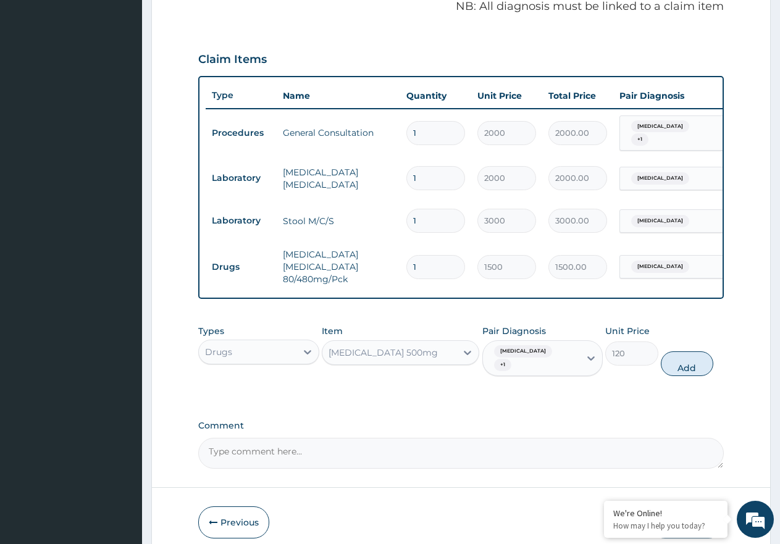
drag, startPoint x: 696, startPoint y: 349, endPoint x: 690, endPoint y: 359, distance: 11.7
click at [693, 354] on button "Add" at bounding box center [687, 364] width 53 height 25
type input "0"
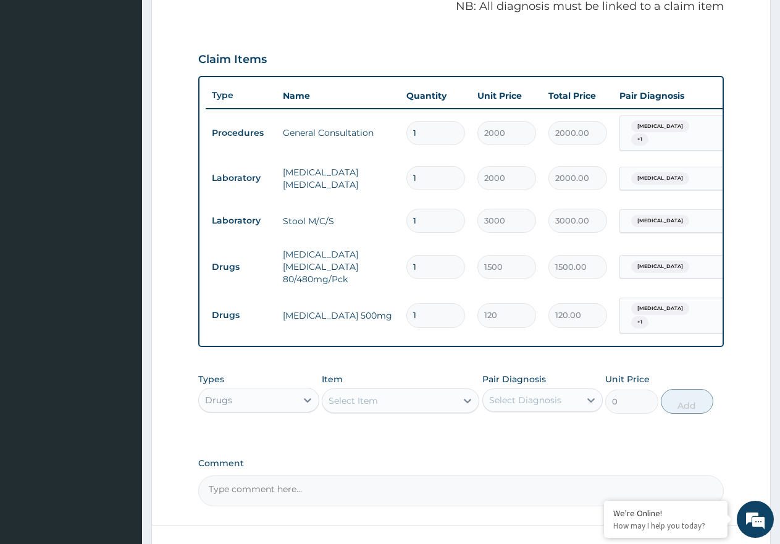
type input "10"
type input "1200.00"
type input "10"
click at [400, 403] on div "Select Item" at bounding box center [390, 401] width 134 height 20
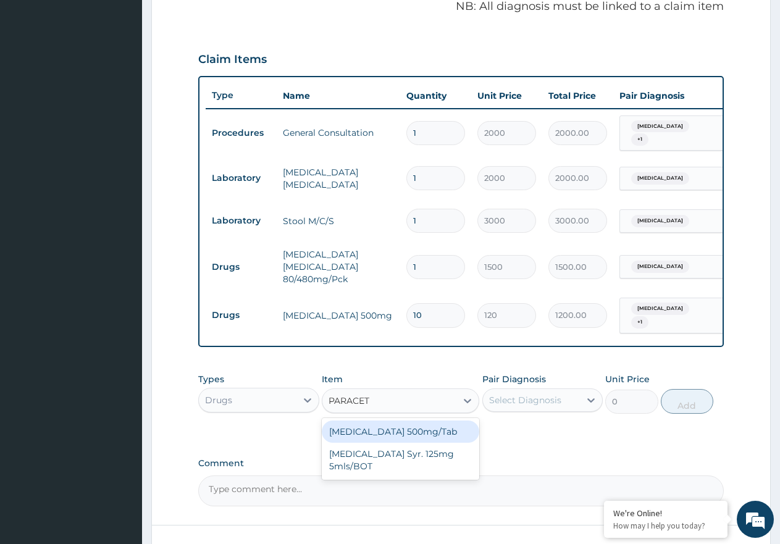
type input "PARACETA"
click at [447, 436] on div "Paracetamol 500mg/Tab" at bounding box center [401, 432] width 158 height 22
type input "9"
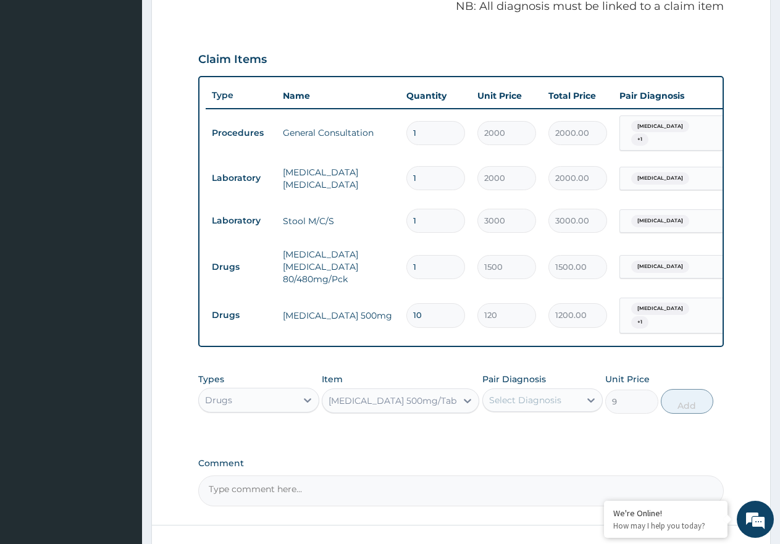
click at [544, 383] on label "Pair Diagnosis" at bounding box center [515, 379] width 64 height 12
click at [544, 395] on div "Select Diagnosis" at bounding box center [525, 400] width 72 height 12
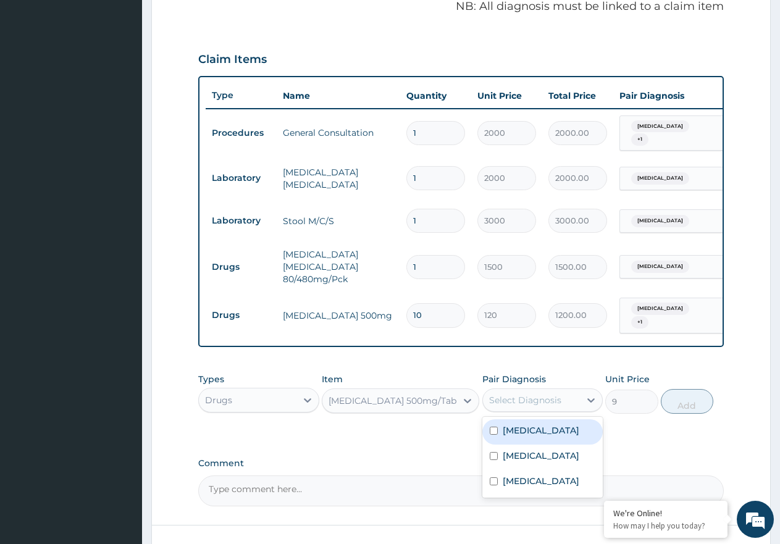
click at [546, 428] on div "Malaria" at bounding box center [543, 432] width 121 height 25
checkbox input "true"
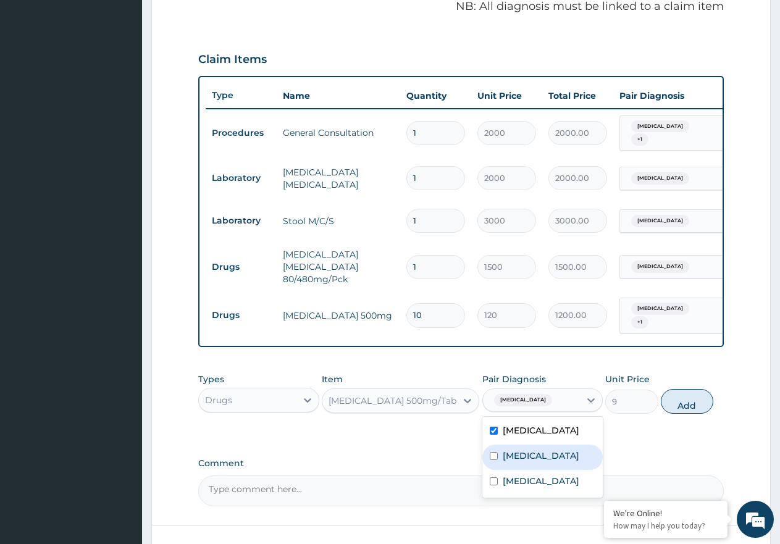
drag, startPoint x: 547, startPoint y: 445, endPoint x: 556, endPoint y: 468, distance: 24.7
click at [549, 452] on div "Typhoid fever" at bounding box center [543, 457] width 121 height 25
checkbox input "true"
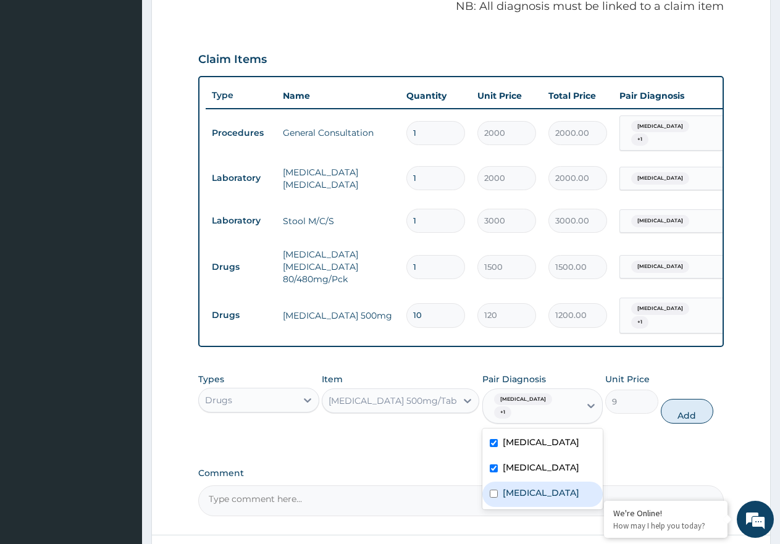
drag, startPoint x: 556, startPoint y: 481, endPoint x: 576, endPoint y: 482, distance: 19.8
click at [557, 487] on label "Upper respiratory infection" at bounding box center [541, 493] width 77 height 12
checkbox input "true"
click at [688, 399] on button "Add" at bounding box center [687, 411] width 53 height 25
type input "0"
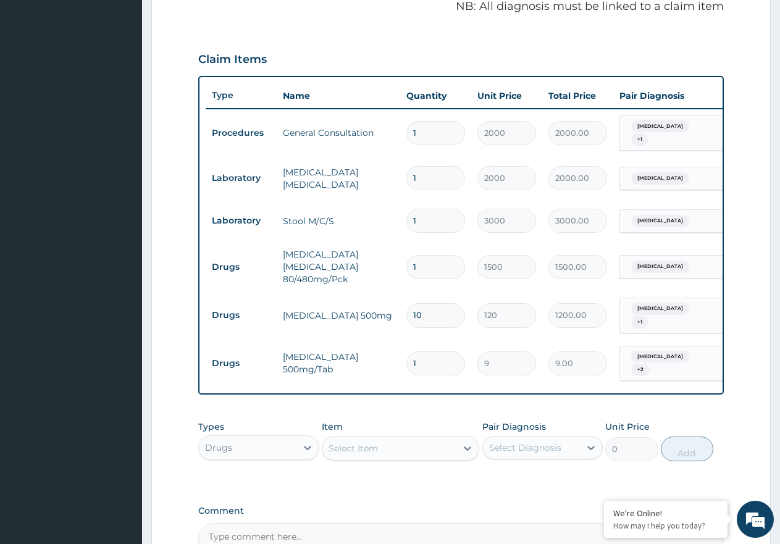
type input "18"
type input "162.00"
type input "18"
click at [364, 444] on div "Select Item" at bounding box center [353, 448] width 49 height 12
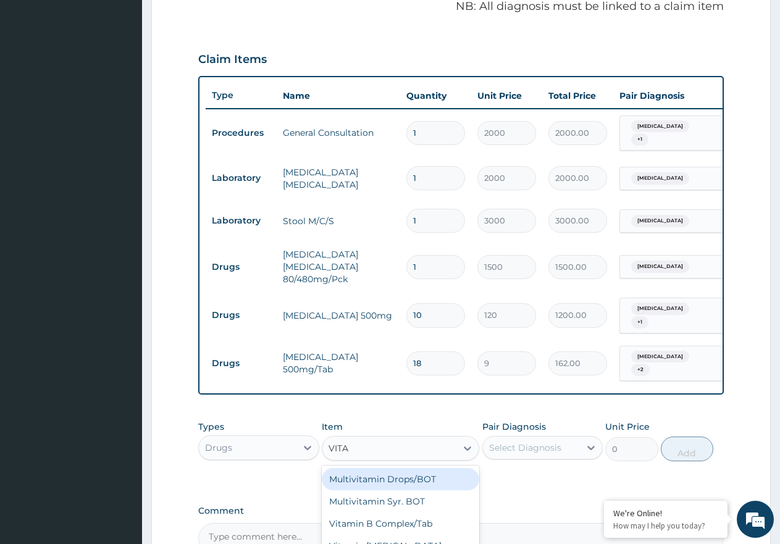
type input "VITAM"
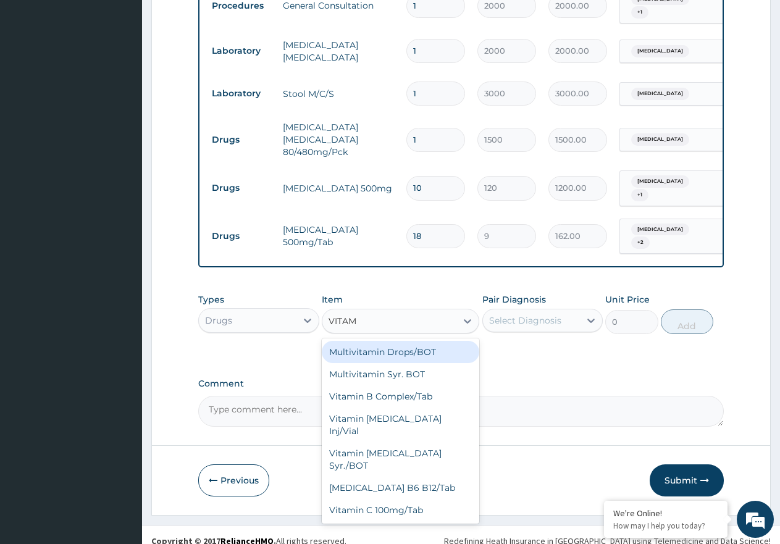
scroll to position [518, 0]
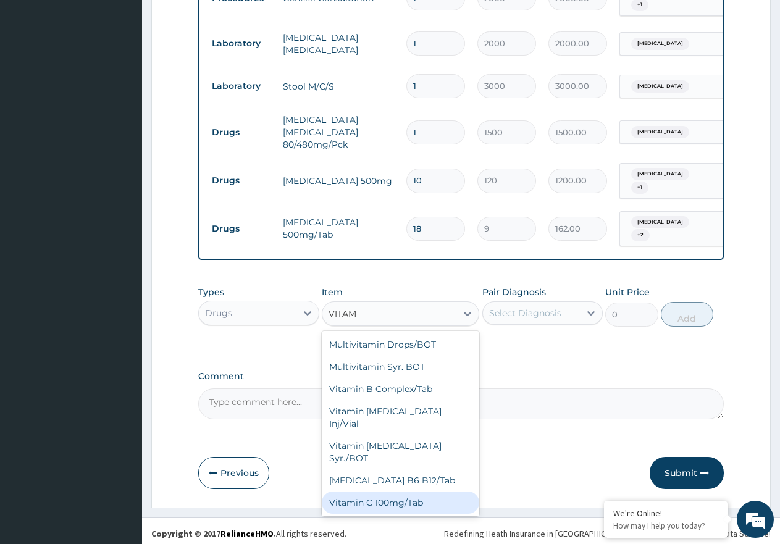
click at [381, 492] on div "Vitamin C 100mg/Tab" at bounding box center [401, 503] width 158 height 22
type input "8"
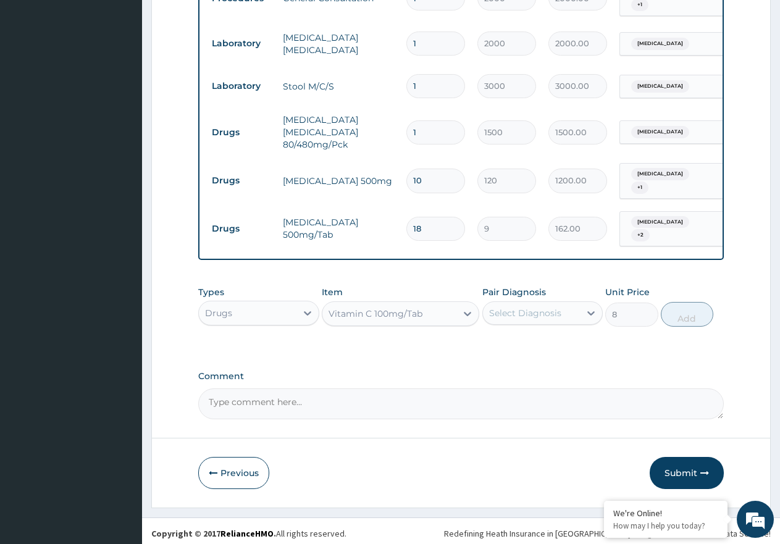
click at [525, 307] on div "Select Diagnosis" at bounding box center [525, 313] width 72 height 12
click at [524, 363] on label "Typhoid fever" at bounding box center [541, 369] width 77 height 12
checkbox input "true"
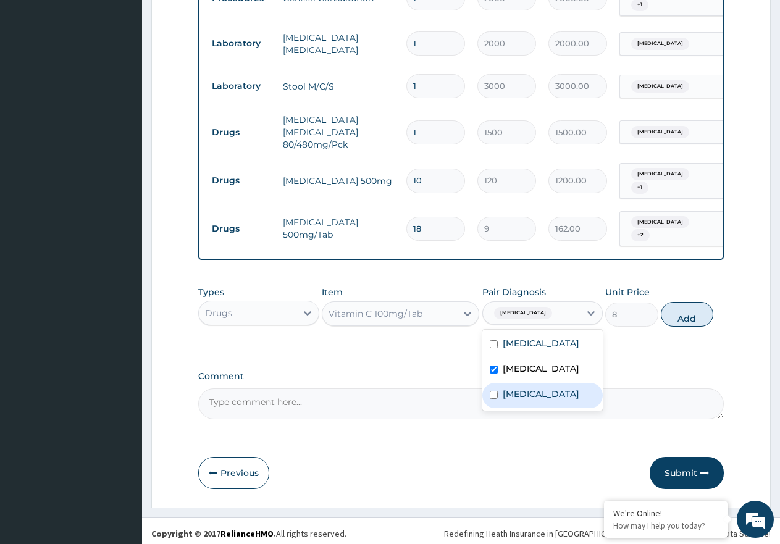
click at [528, 399] on label "Upper respiratory infection" at bounding box center [541, 394] width 77 height 12
checkbox input "true"
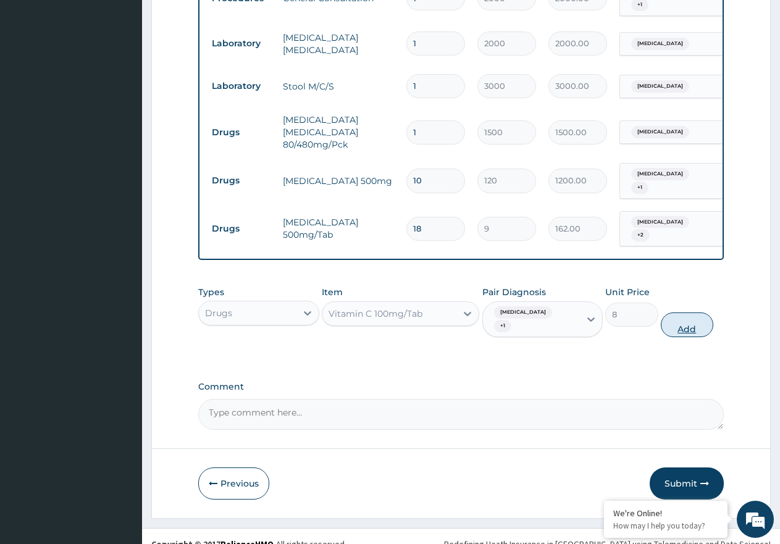
click at [673, 313] on button "Add" at bounding box center [687, 325] width 53 height 25
type input "0"
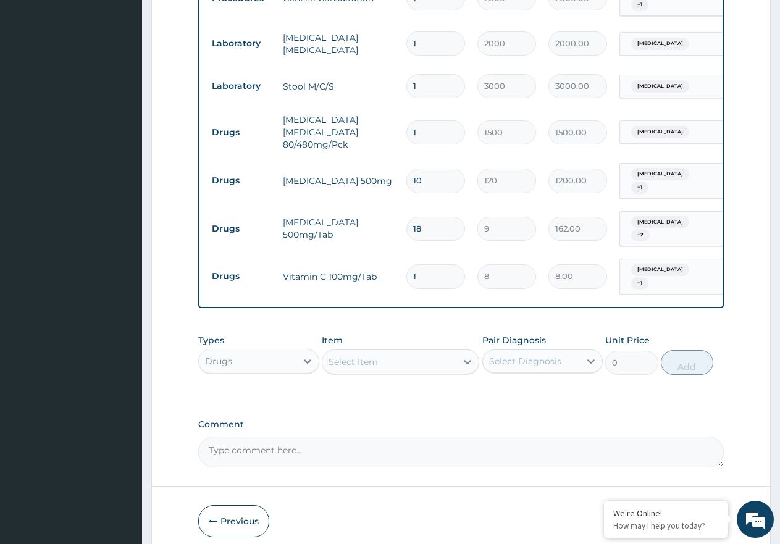
type input "0.00"
type input "3"
type input "24.00"
type input "30"
type input "240.00"
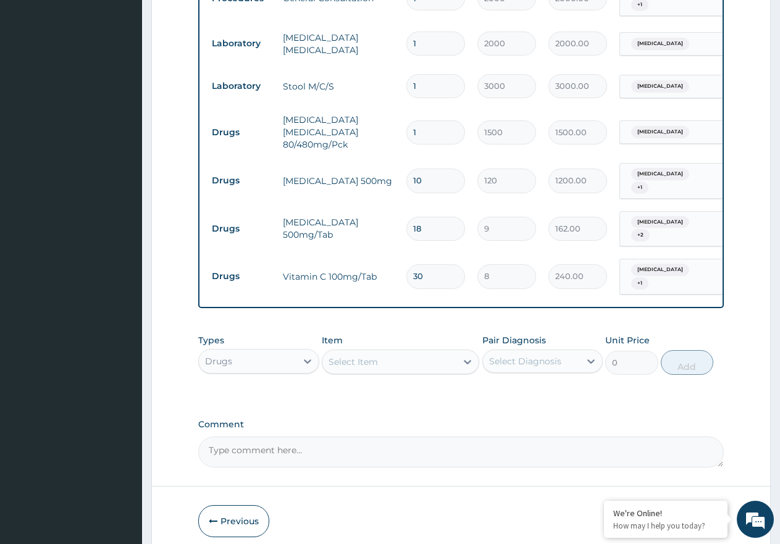
type input "30"
click at [369, 358] on div "Select Item" at bounding box center [390, 362] width 134 height 20
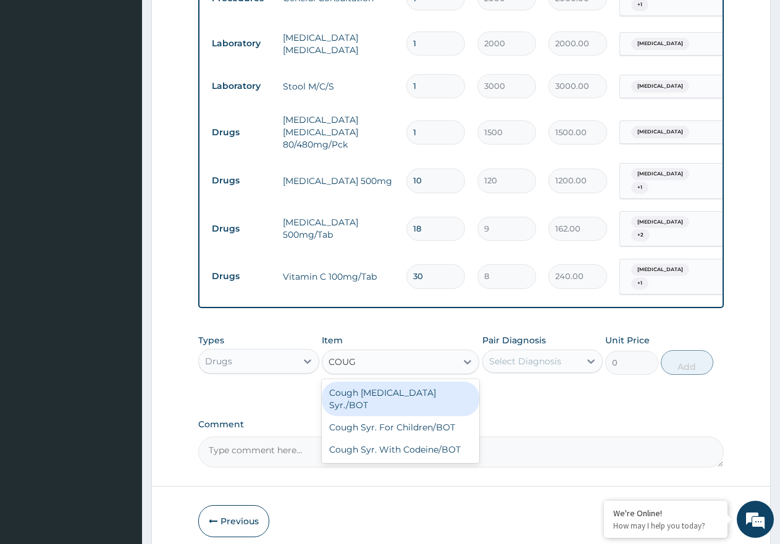
type input "COUGH"
click at [376, 382] on div "Cough Expectorant Syr./BOT" at bounding box center [401, 399] width 158 height 35
type input "800"
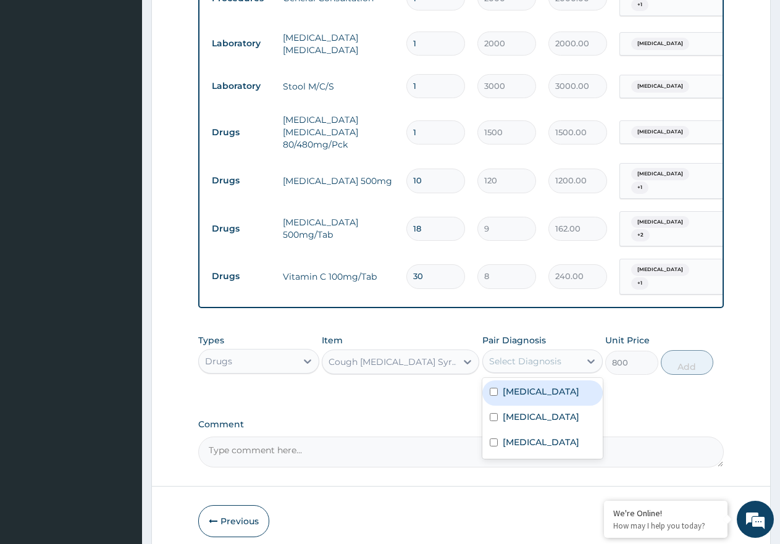
click at [538, 355] on div "Select Diagnosis" at bounding box center [525, 361] width 72 height 12
drag, startPoint x: 542, startPoint y: 429, endPoint x: 560, endPoint y: 426, distance: 18.2
click at [542, 436] on label "Upper respiratory infection" at bounding box center [541, 442] width 77 height 12
checkbox input "true"
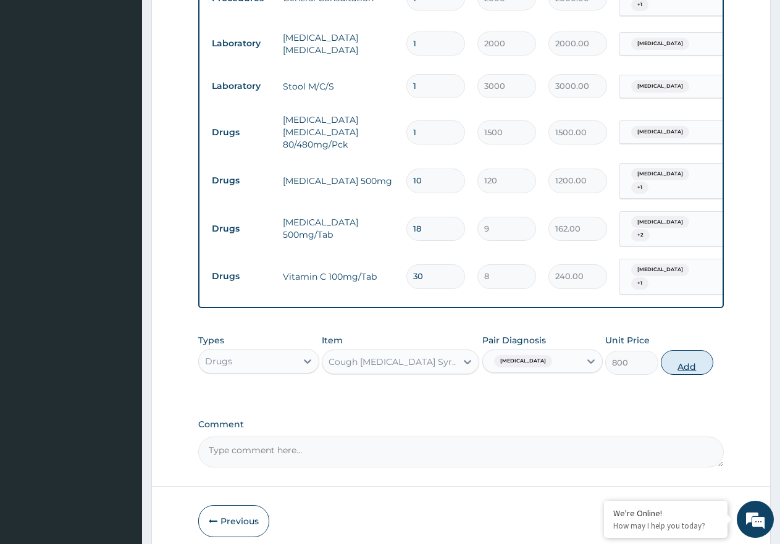
click at [677, 350] on button "Add" at bounding box center [687, 362] width 53 height 25
type input "0"
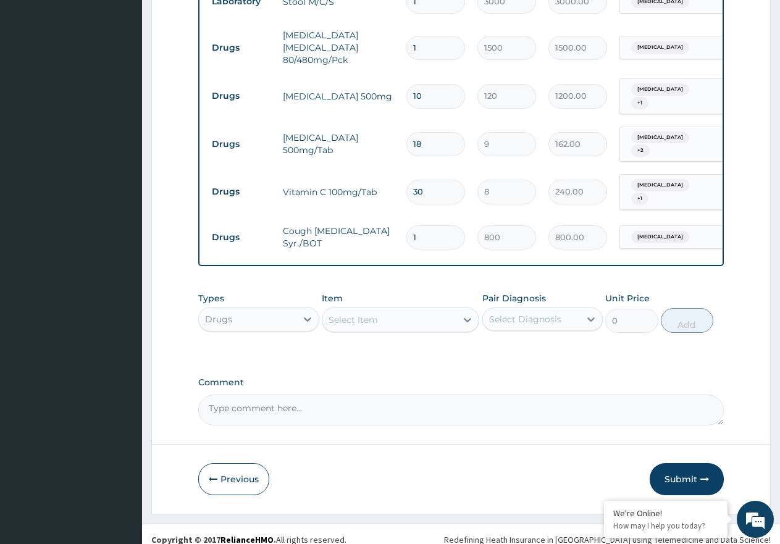
scroll to position [604, 0]
click at [693, 463] on button "Submit" at bounding box center [687, 479] width 74 height 32
